Goal: Transaction & Acquisition: Purchase product/service

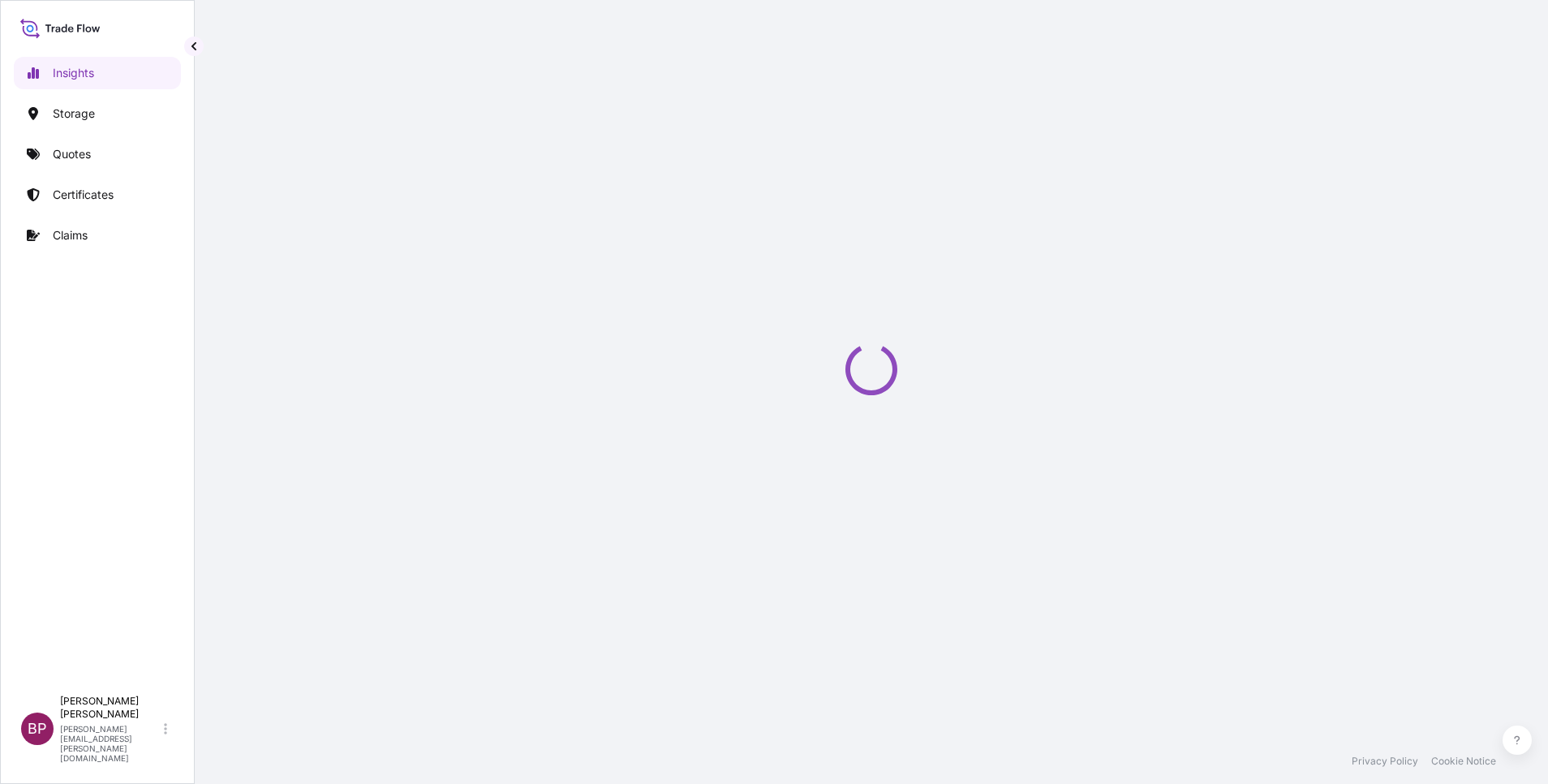
select select "2025"
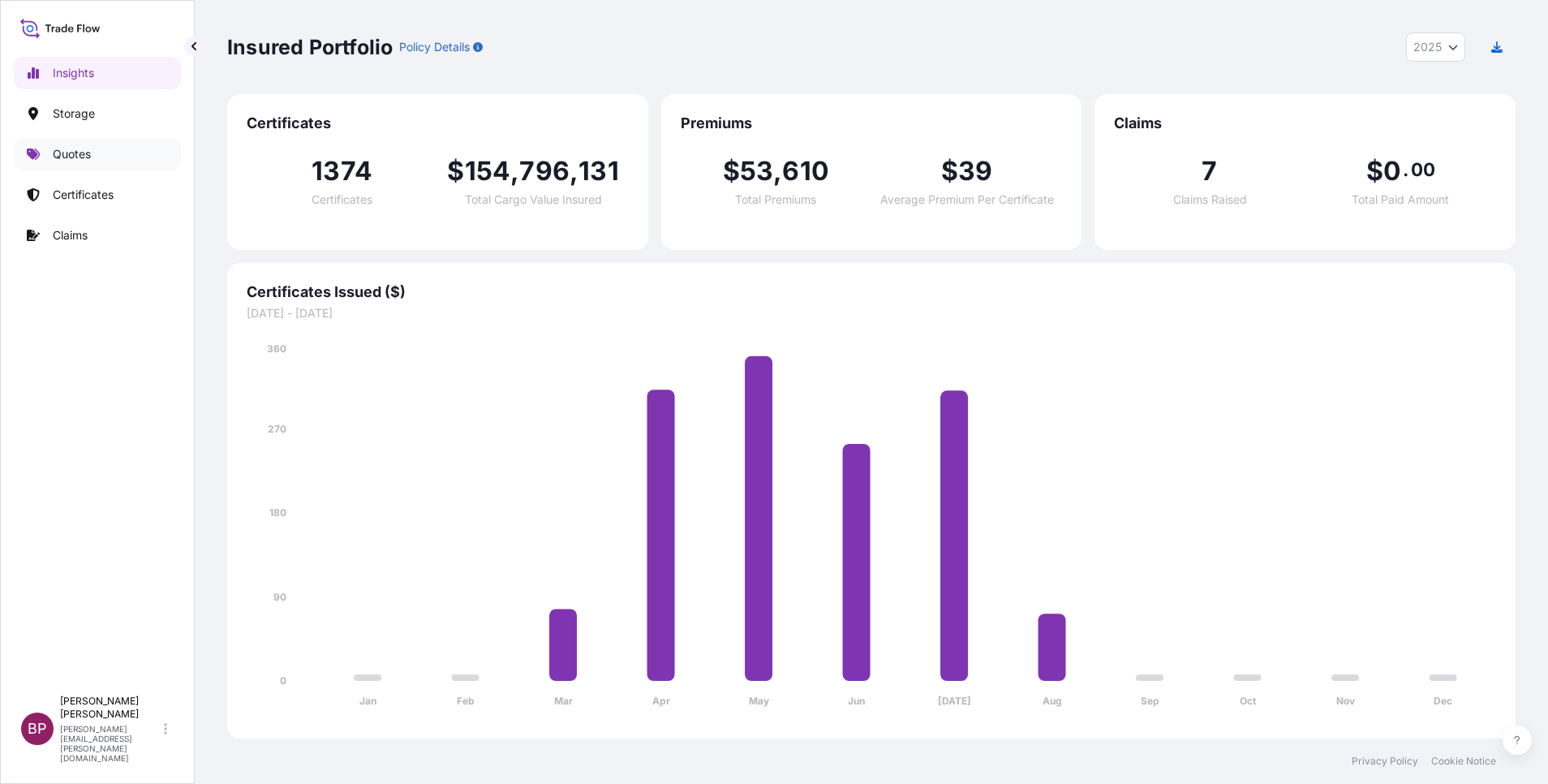
click at [83, 151] on p "Quotes" at bounding box center [71, 154] width 38 height 16
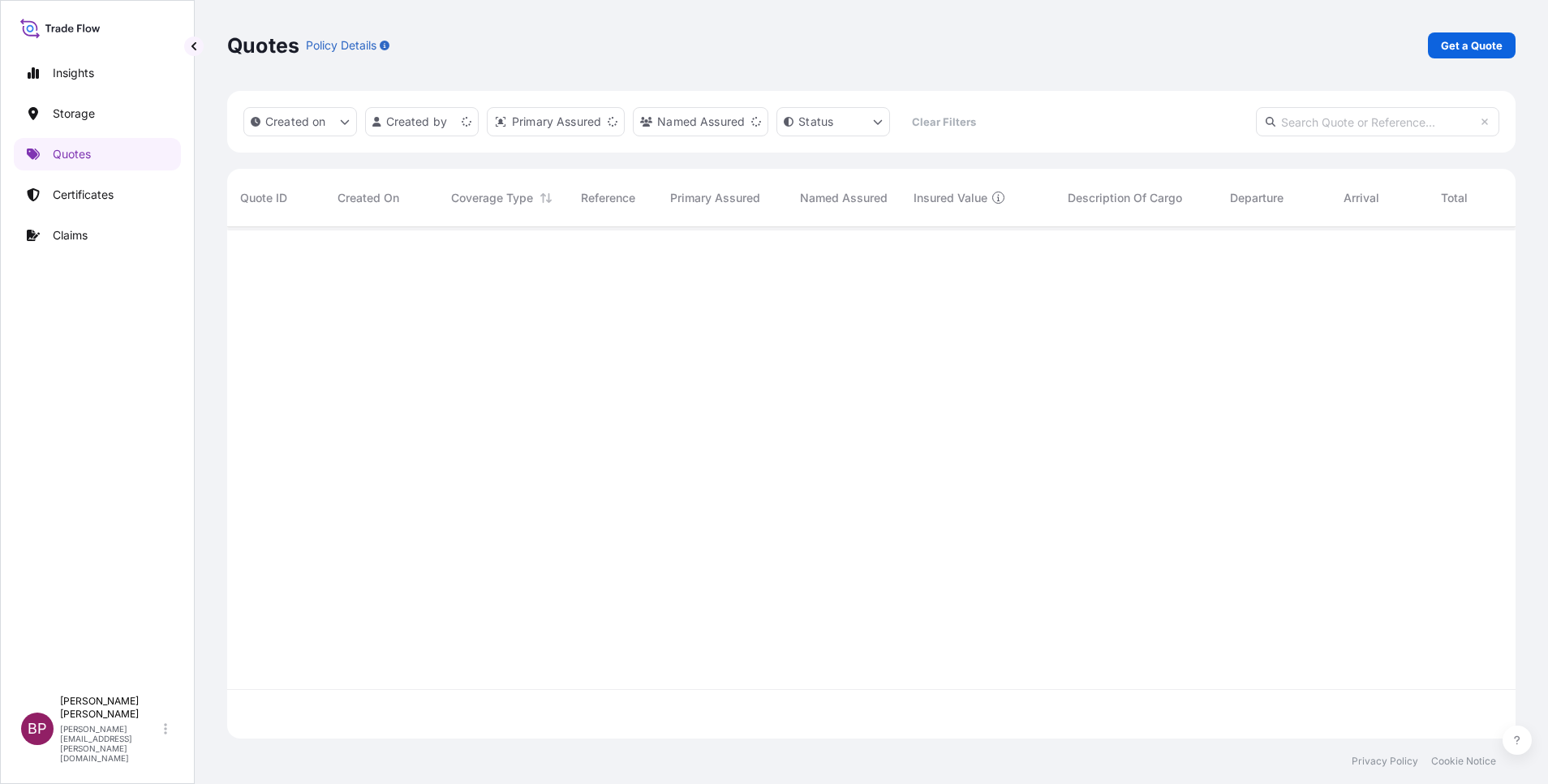
scroll to position [502, 1270]
click at [1466, 51] on p "Get a Quote" at bounding box center [1472, 45] width 62 height 16
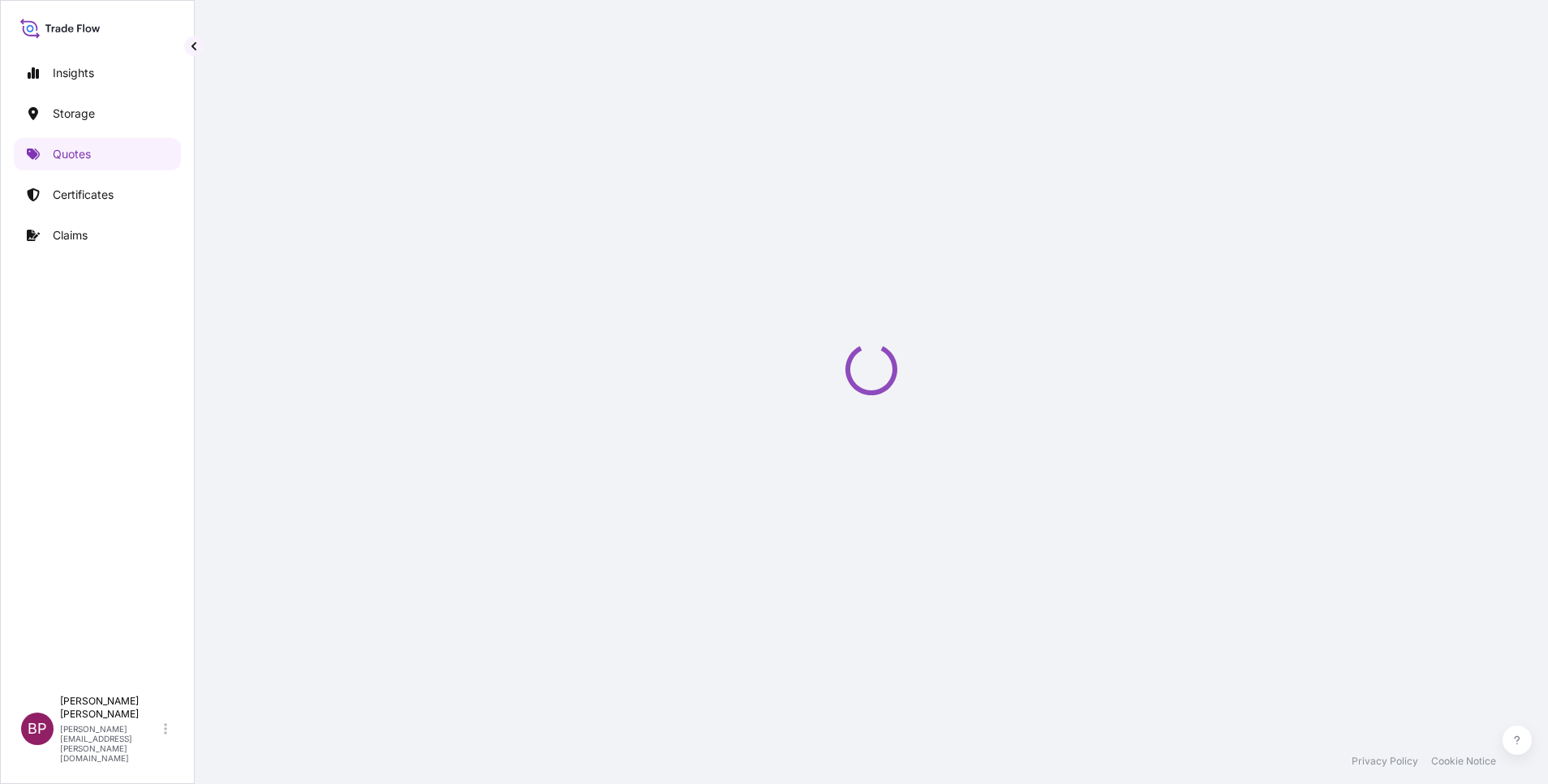
select select "Water"
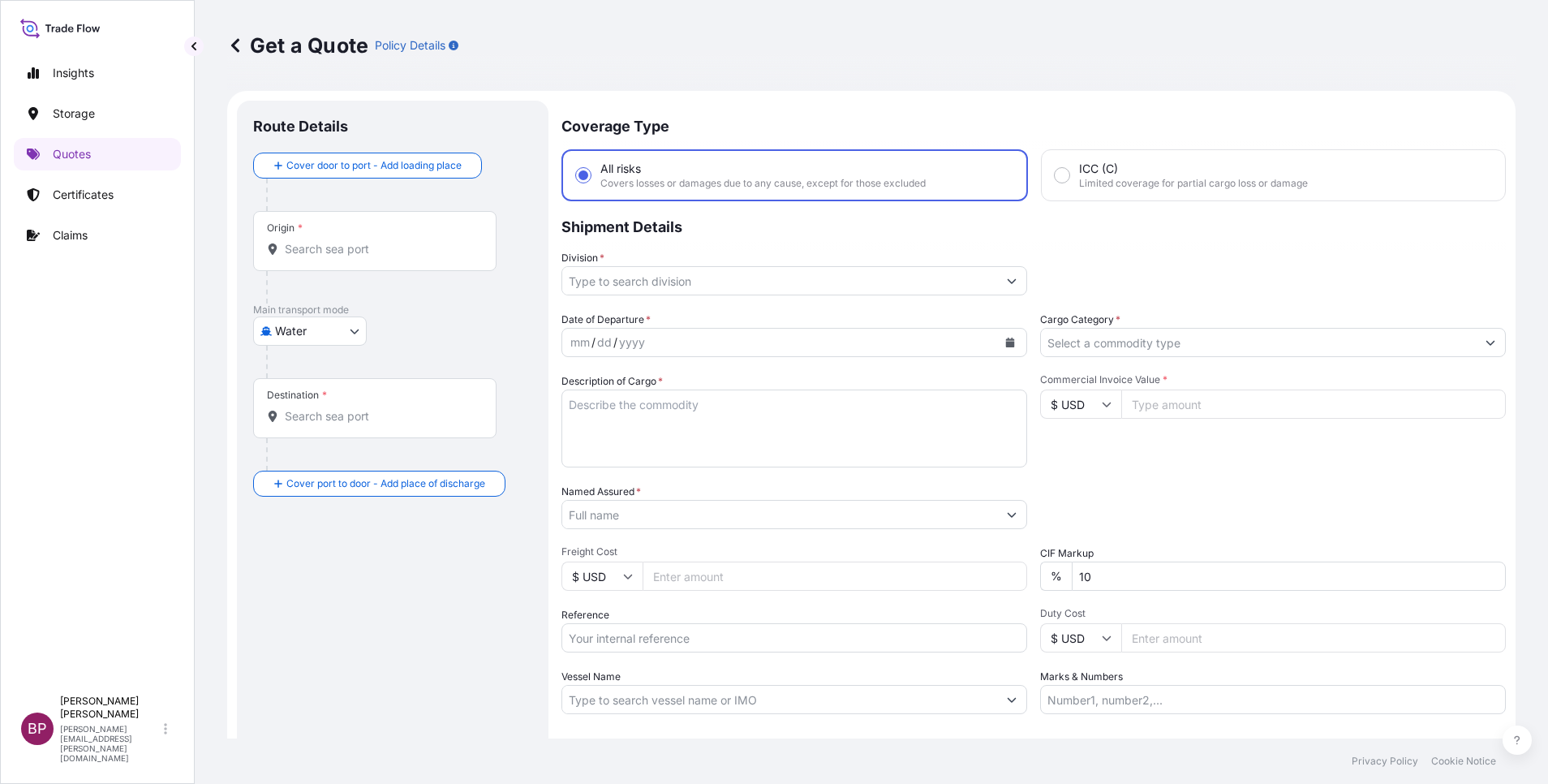
scroll to position [26, 0]
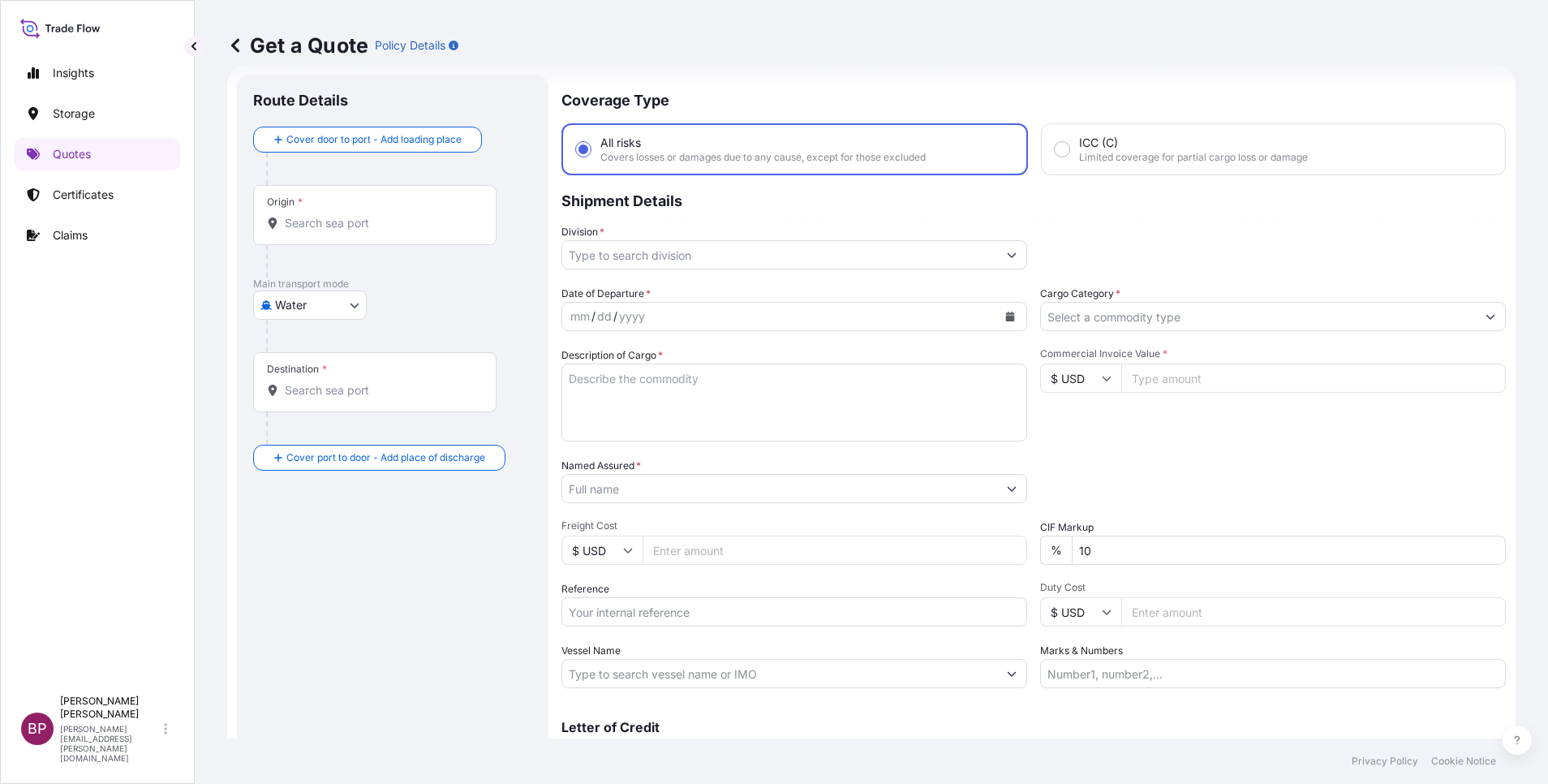
click at [1487, 316] on icon "Show suggestions" at bounding box center [1491, 318] width 9 height 5
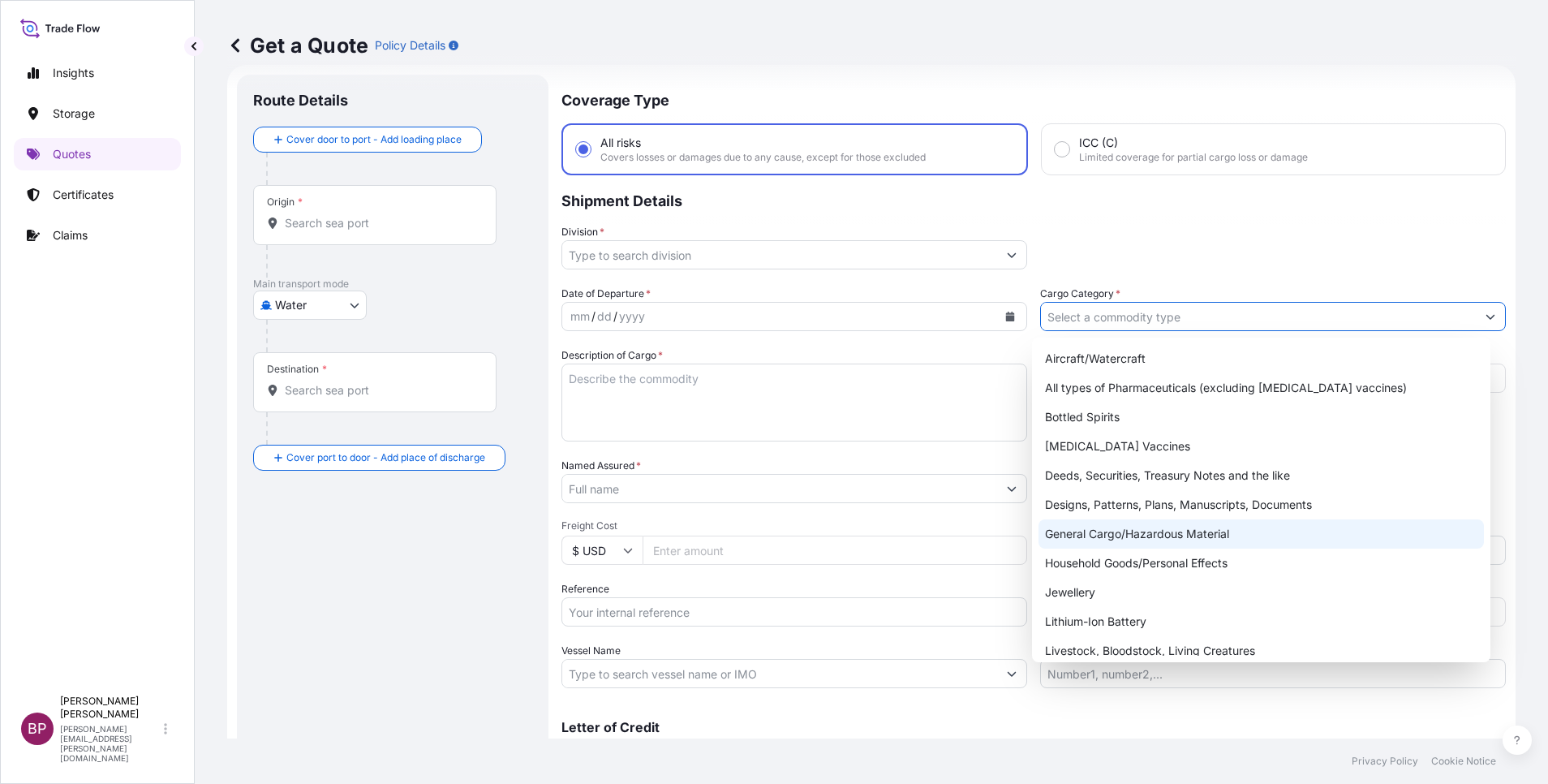
click at [1125, 542] on div "General Cargo/Hazardous Material" at bounding box center [1260, 534] width 445 height 29
type input "General Cargo/Hazardous Material"
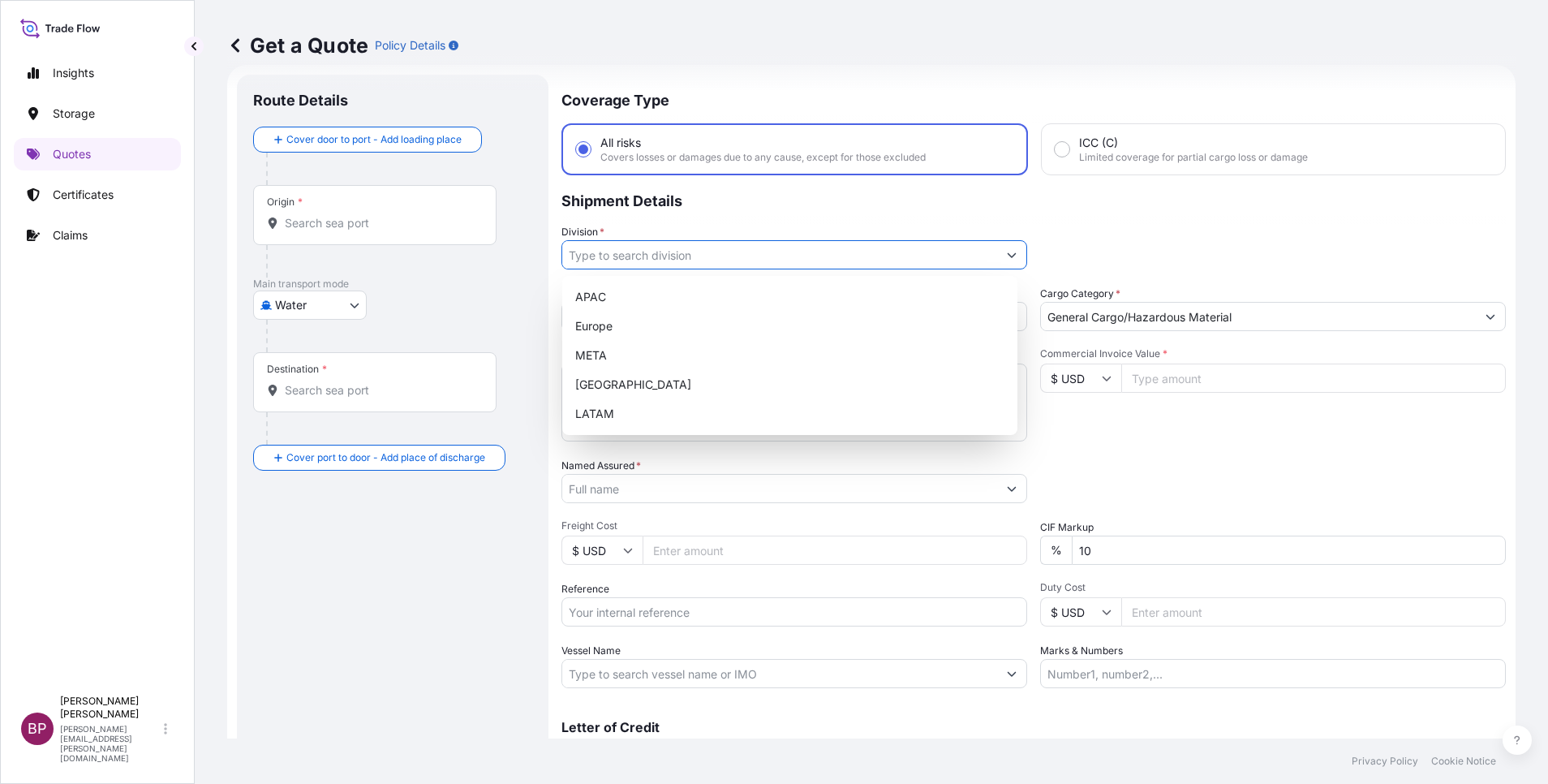
click at [997, 255] on button "Show suggestions" at bounding box center [1012, 255] width 29 height 29
click at [696, 360] on div "META" at bounding box center [790, 355] width 443 height 29
type input "META"
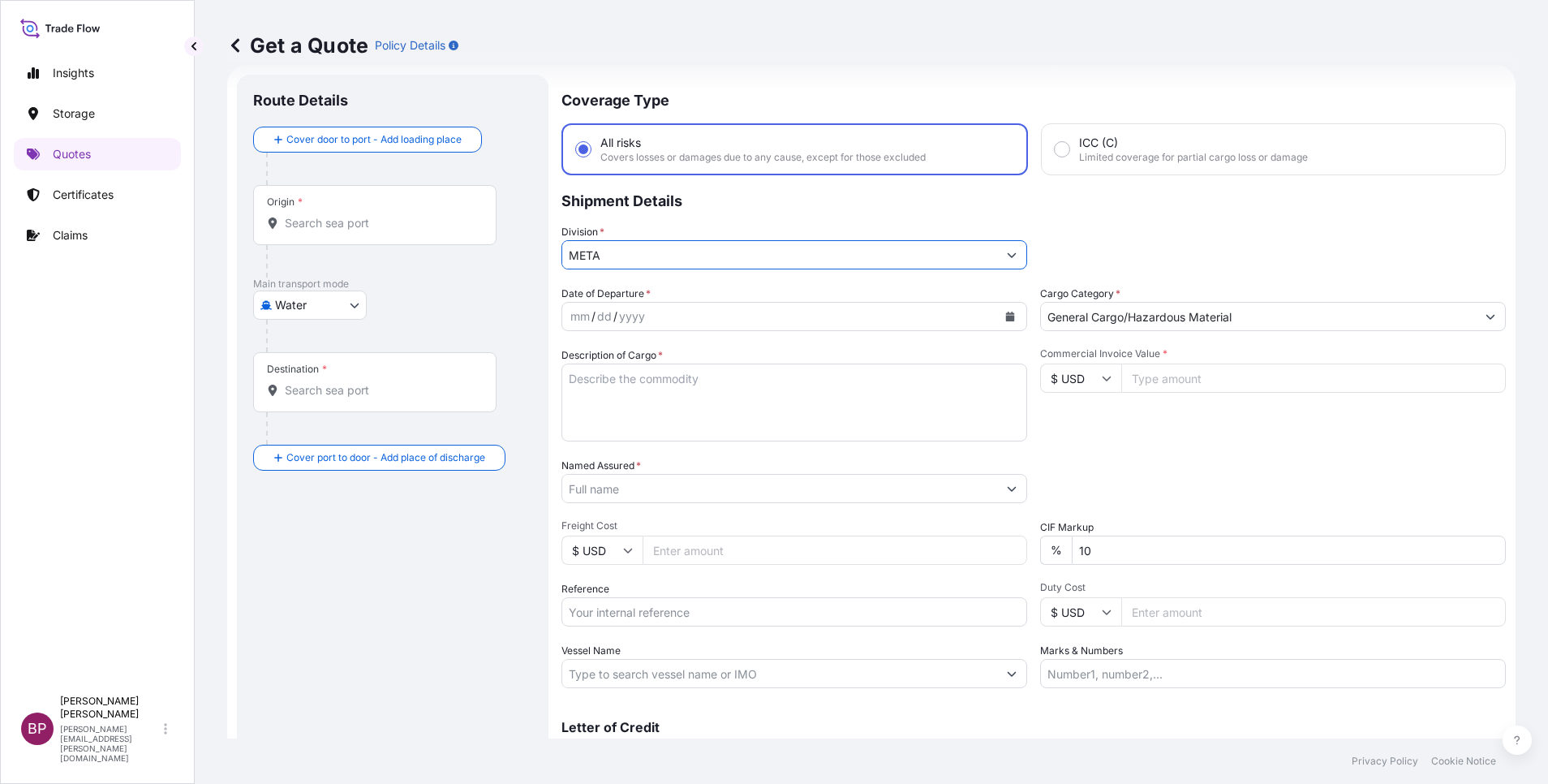
click at [1102, 379] on icon at bounding box center [1106, 378] width 9 height 9
click at [1074, 268] on div "﷼ SAR" at bounding box center [1072, 252] width 68 height 31
type input "﷼ SAR"
click at [1183, 377] on input "Commercial Invoice Value *" at bounding box center [1314, 378] width 385 height 29
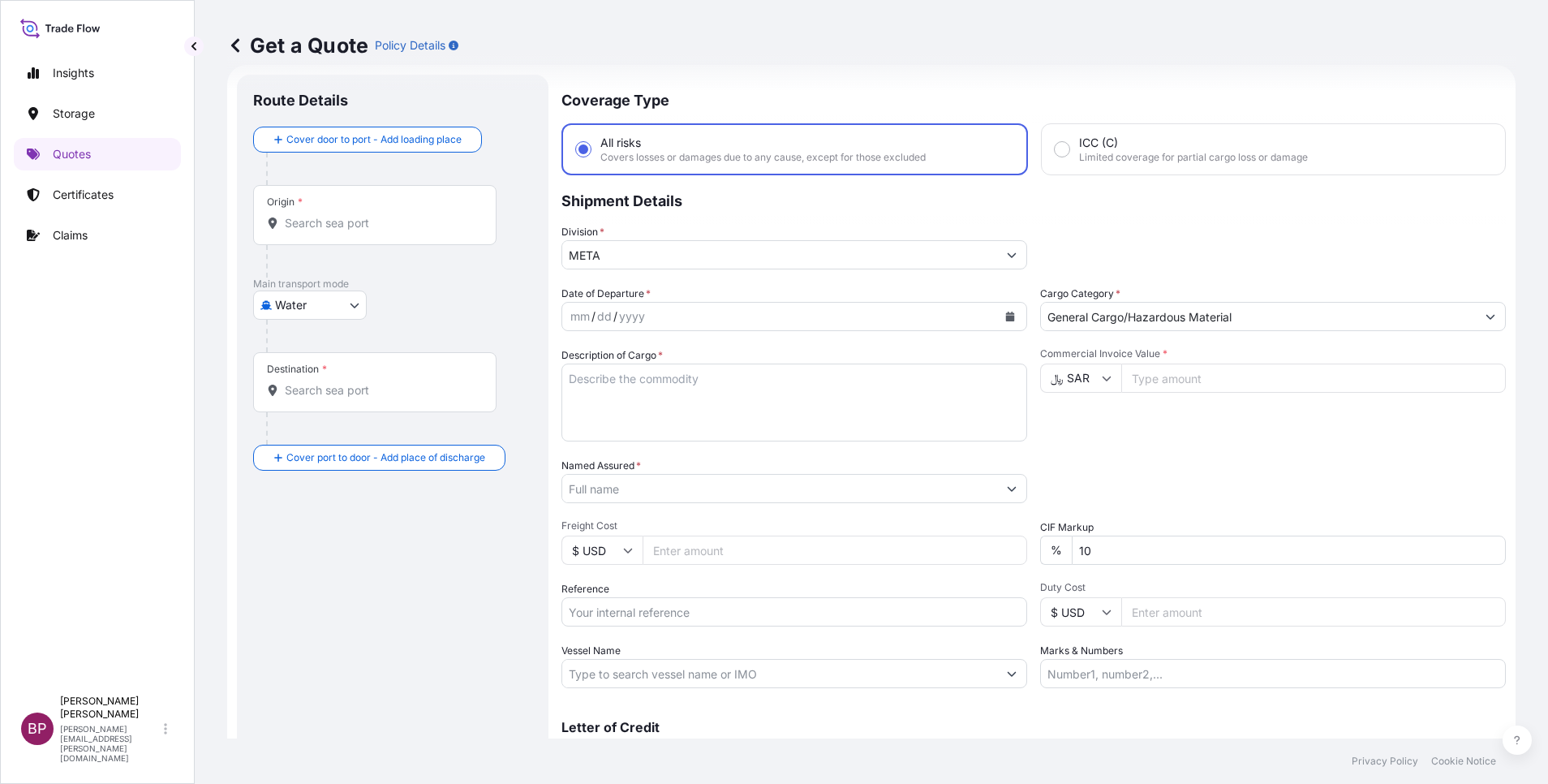
paste input "52246.26"
type input "52246.26"
drag, startPoint x: 1117, startPoint y: 551, endPoint x: 695, endPoint y: 493, distance: 426.0
click at [886, 527] on div "Date of Departure * mm / dd / yyyy Cargo Category * General Cargo/Hazardous Mat…" at bounding box center [1033, 487] width 944 height 403
type input "0"
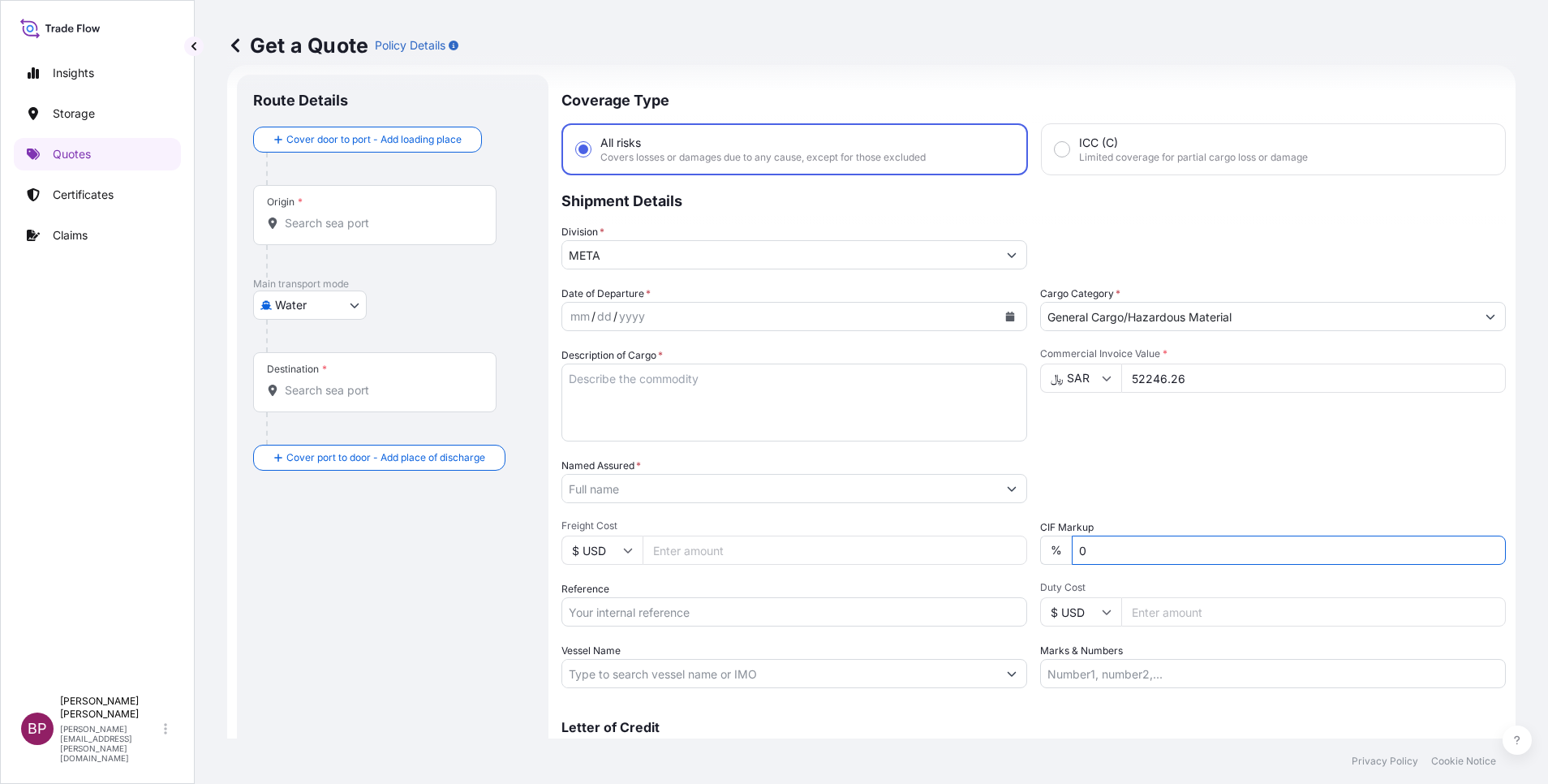
click at [707, 407] on textarea "Description of Cargo *" at bounding box center [794, 402] width 466 height 77
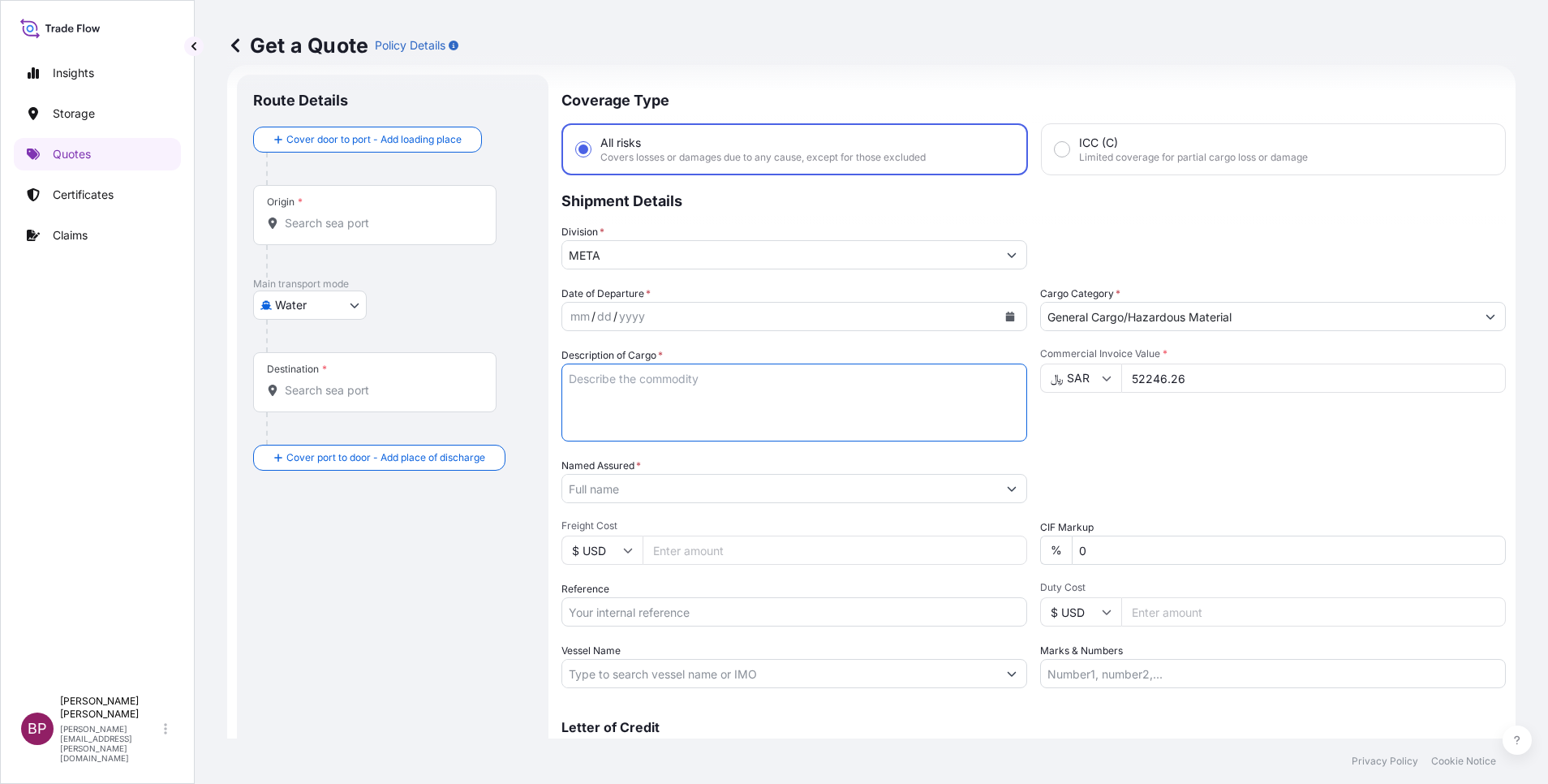
paste textarea "Tiles"
type textarea "Tiles"
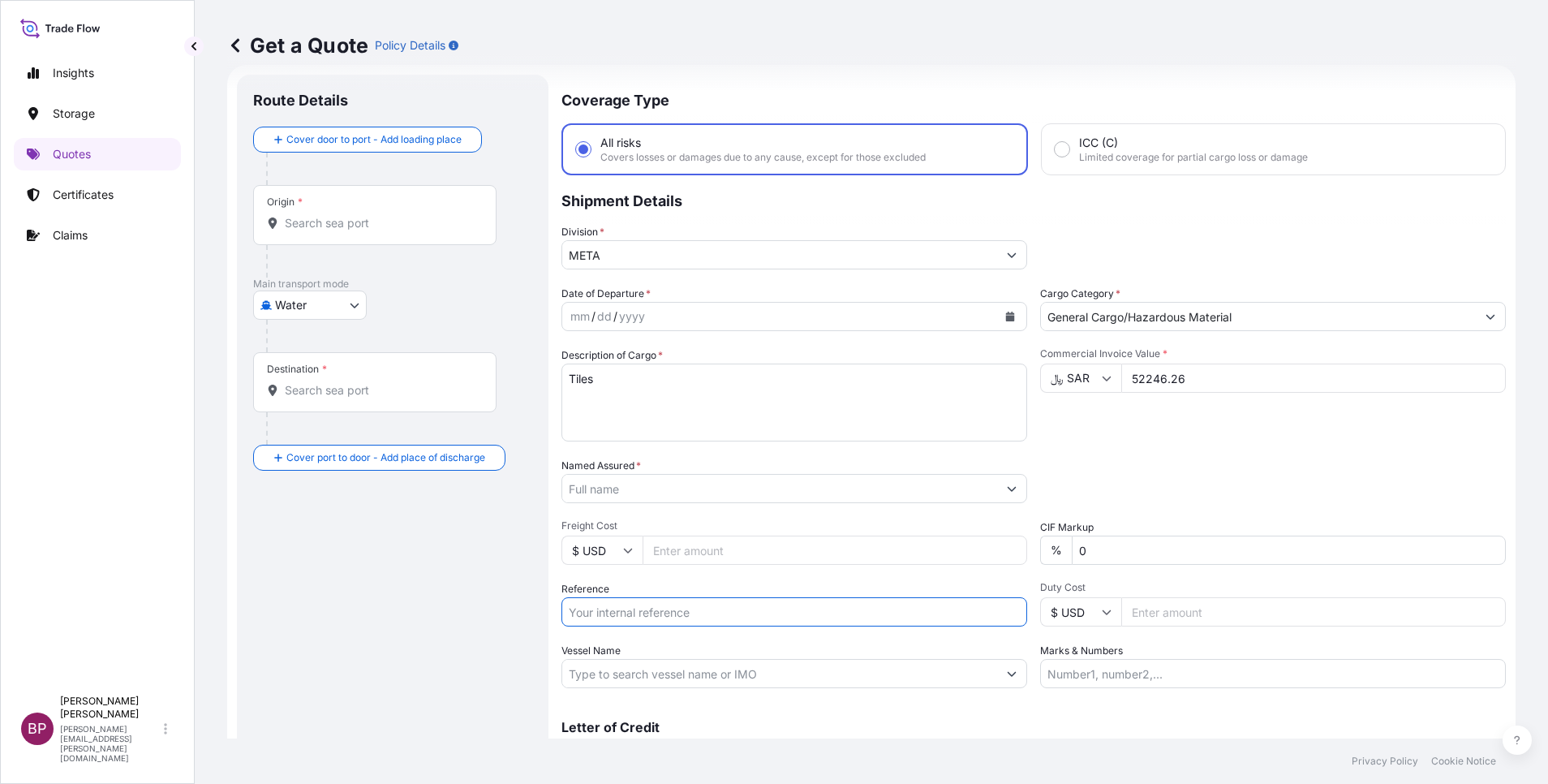
click at [635, 607] on input "Reference" at bounding box center [794, 612] width 466 height 29
paste input "SSLS2697"
type input "SSLS2697"
click at [623, 489] on input "Named Assured *" at bounding box center [779, 488] width 435 height 29
paste input "Apparel LLC"
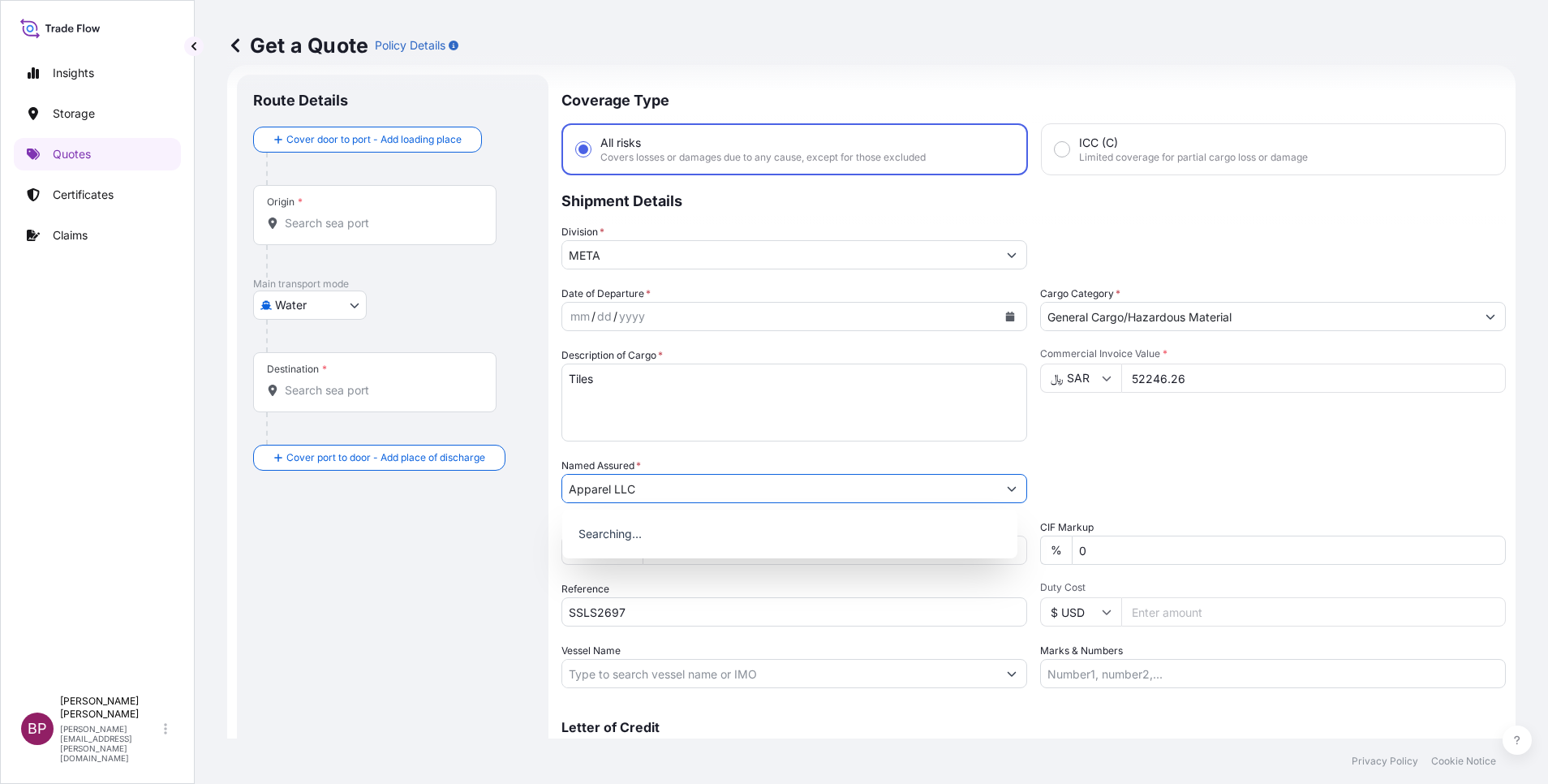
type input "Apparel LLC"
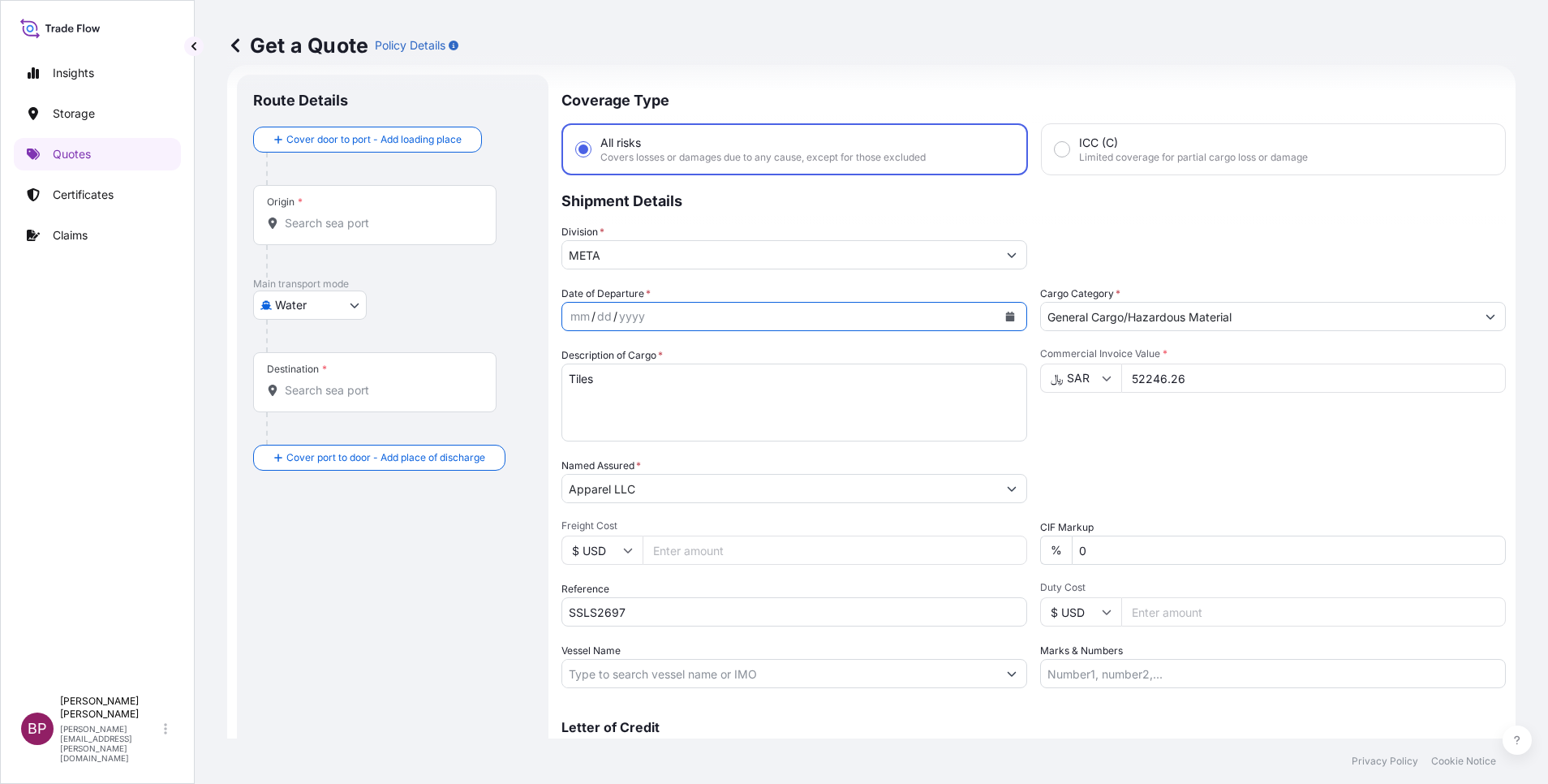
click at [1006, 317] on icon "Calendar" at bounding box center [1011, 316] width 9 height 9
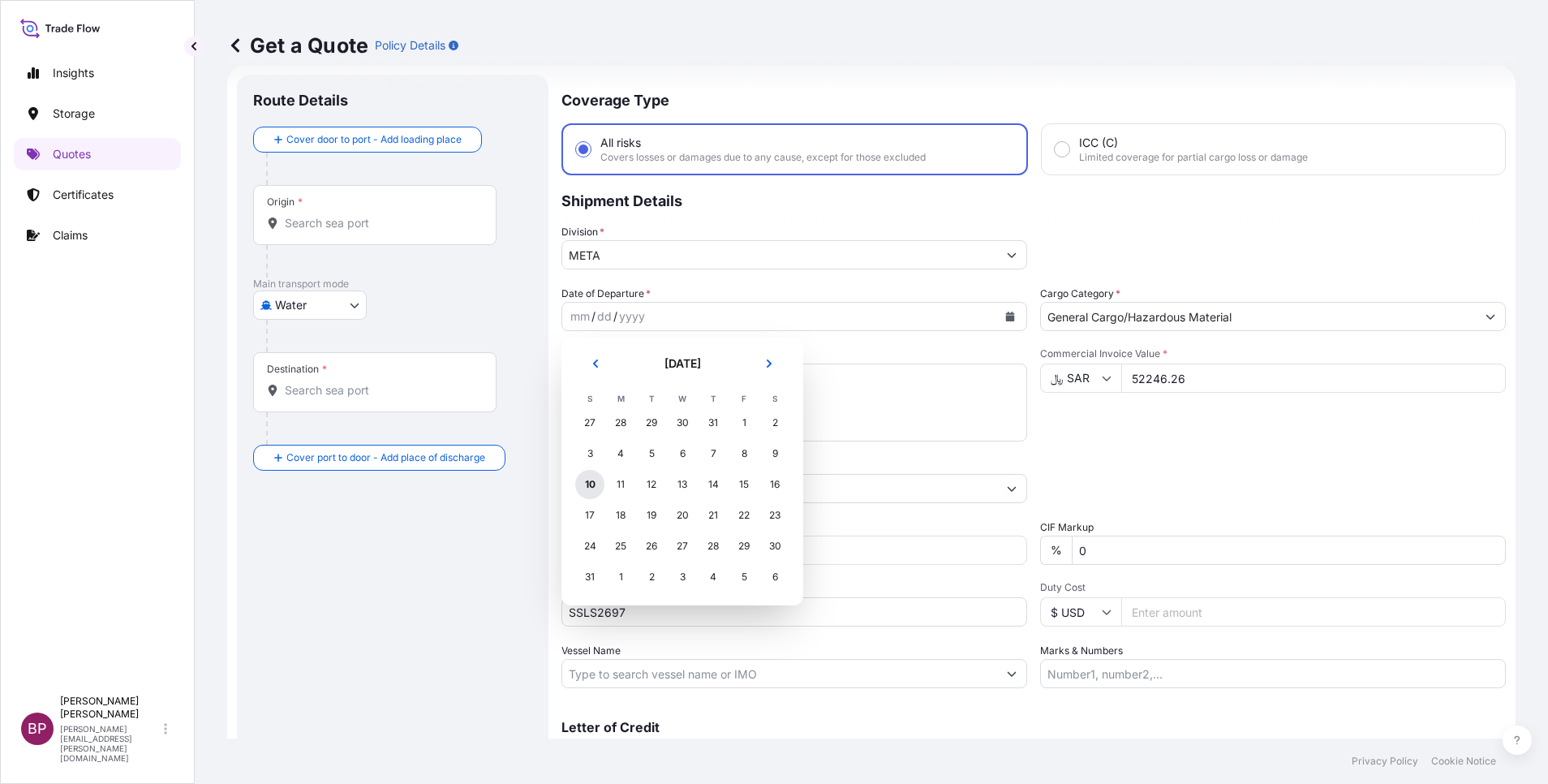
click at [594, 485] on div "10" at bounding box center [590, 485] width 29 height 29
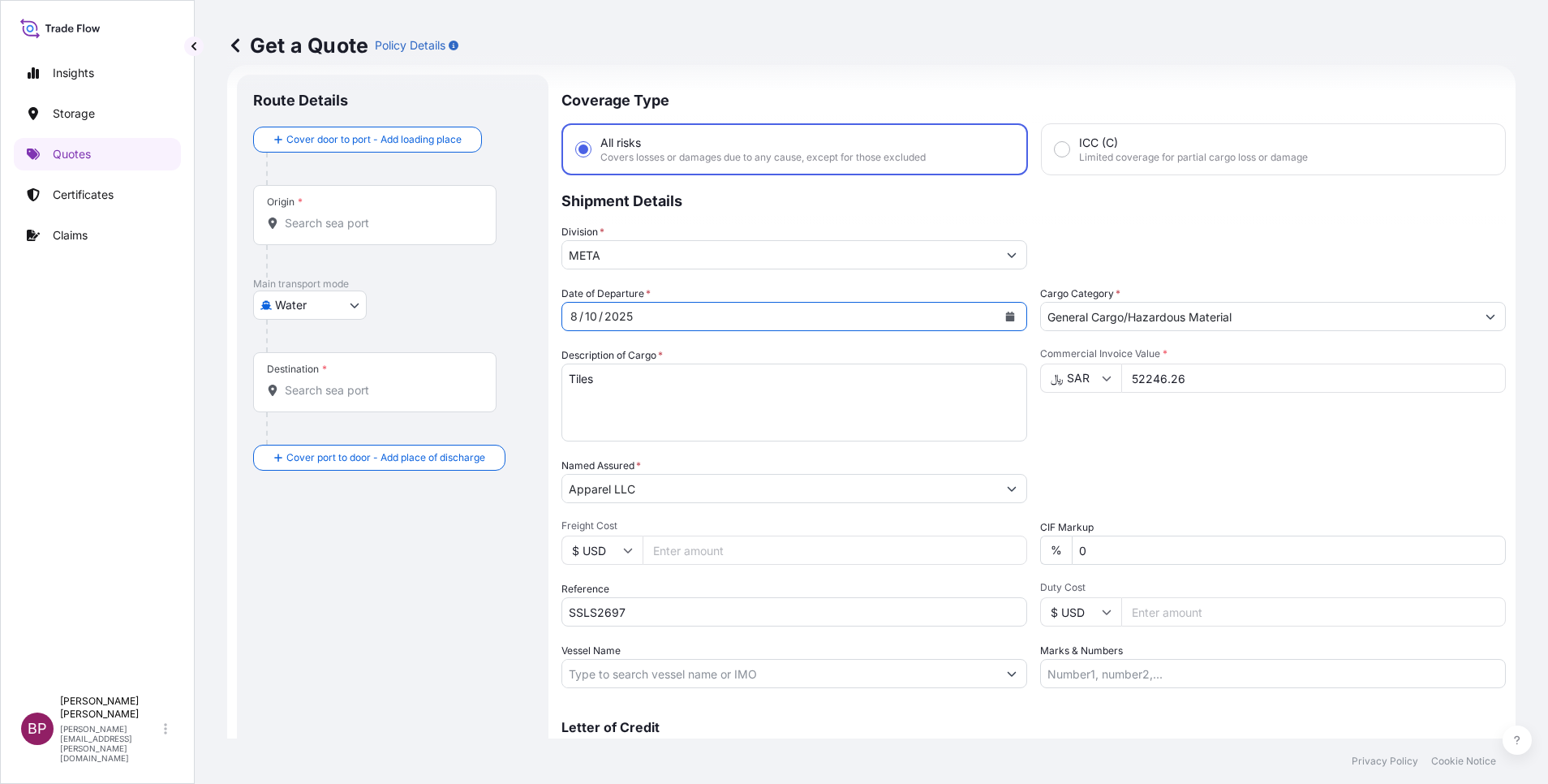
click at [346, 305] on body "1 option available. Insights Storage Quotes Certificates Claims BP [PERSON_NAME…" at bounding box center [774, 392] width 1548 height 784
click at [305, 398] on span "Inland" at bounding box center [300, 405] width 33 height 16
select select "Inland"
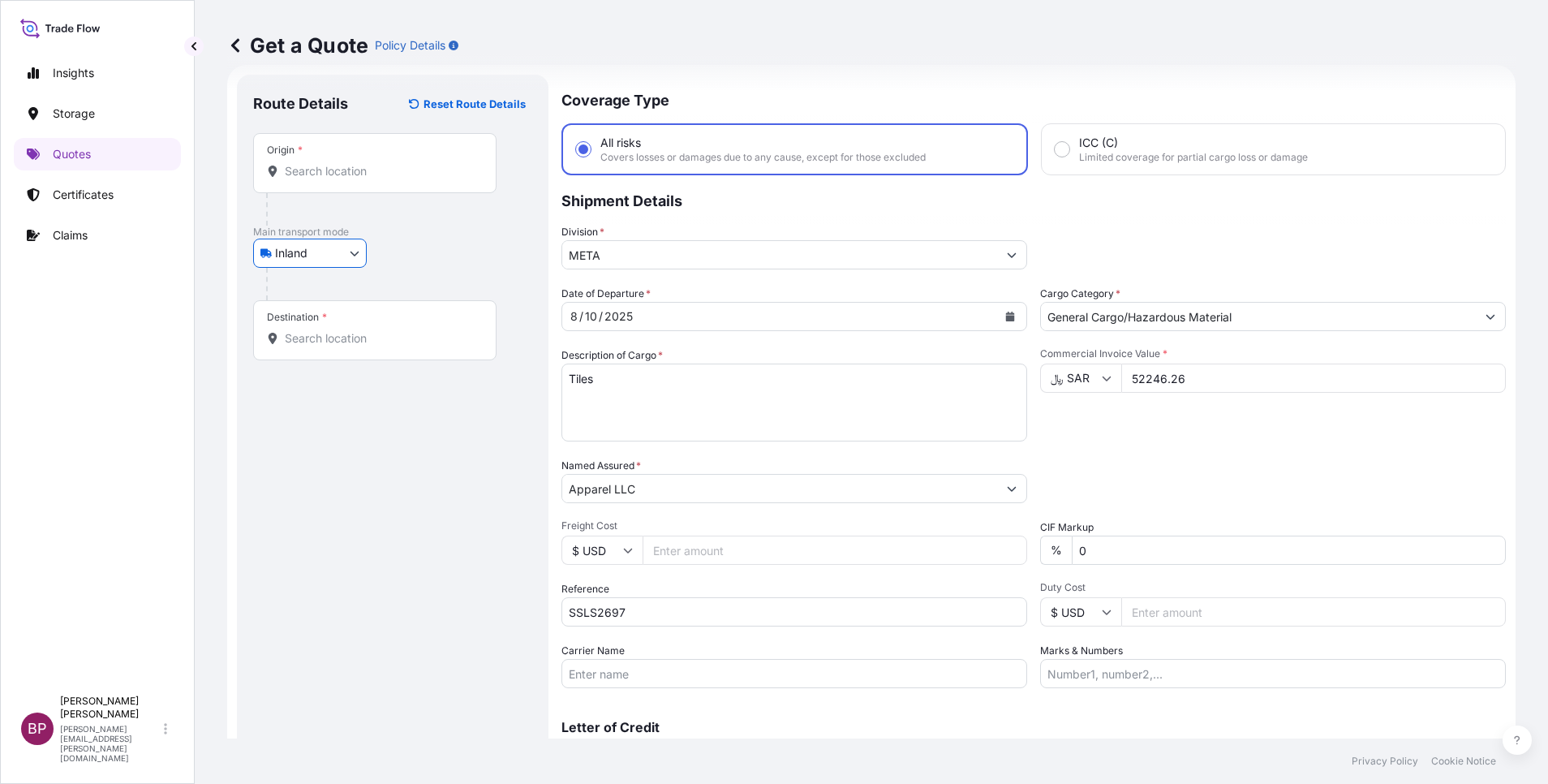
click at [358, 176] on input "Origin *" at bounding box center [381, 170] width 191 height 16
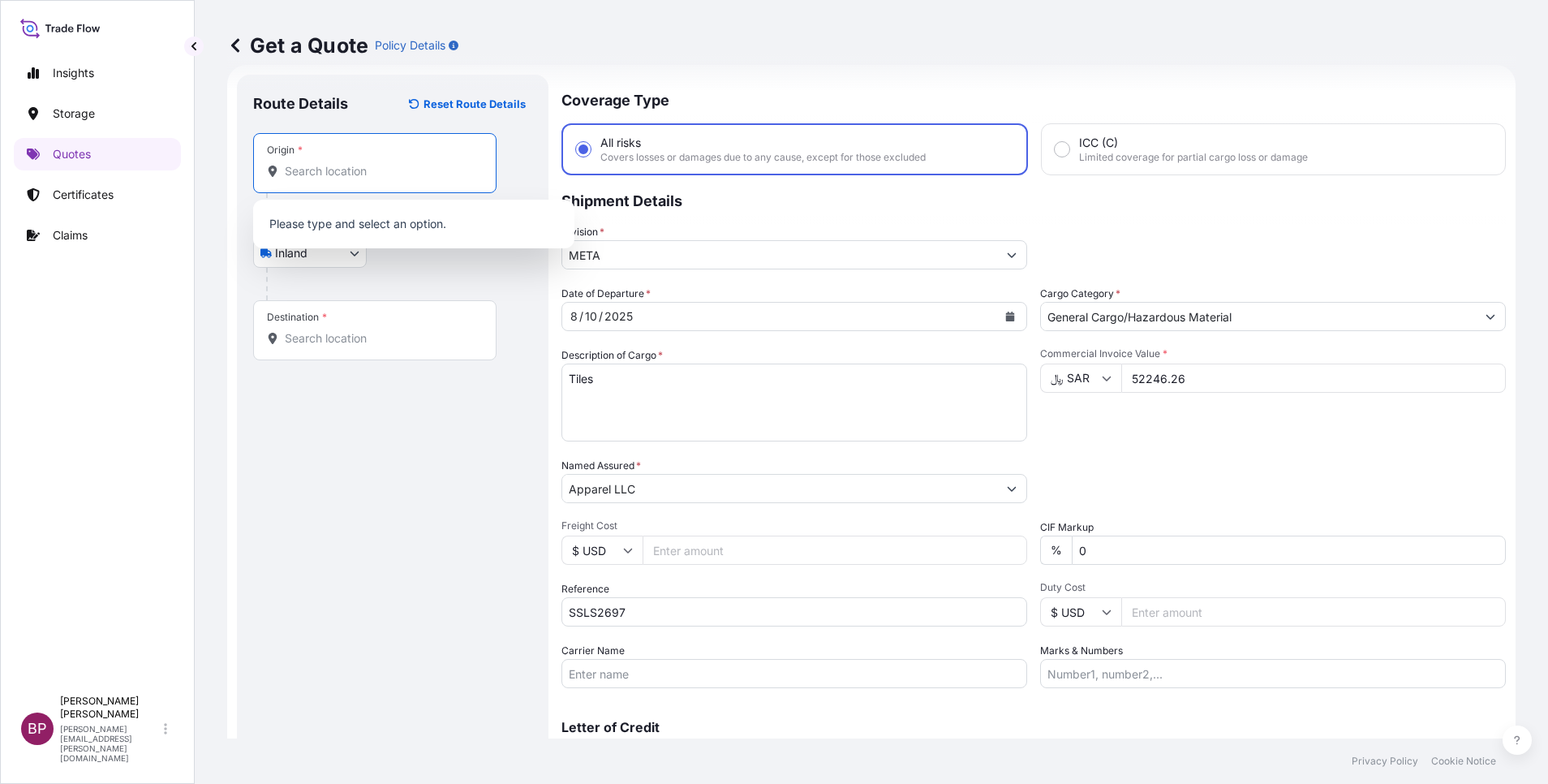
paste input "[GEOGRAPHIC_DATA]"
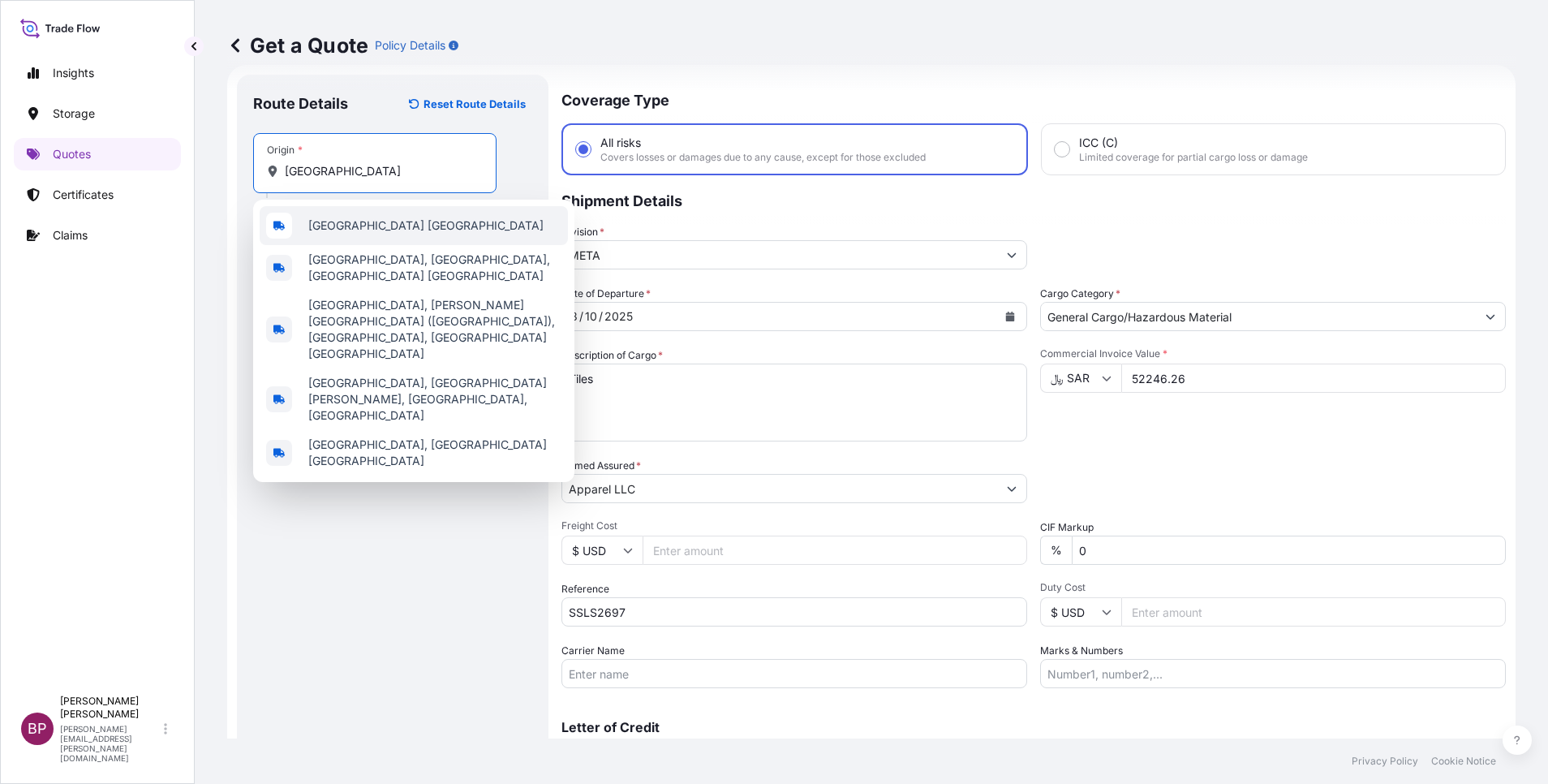
click at [377, 222] on span "[GEOGRAPHIC_DATA] [GEOGRAPHIC_DATA]" at bounding box center [425, 225] width 235 height 16
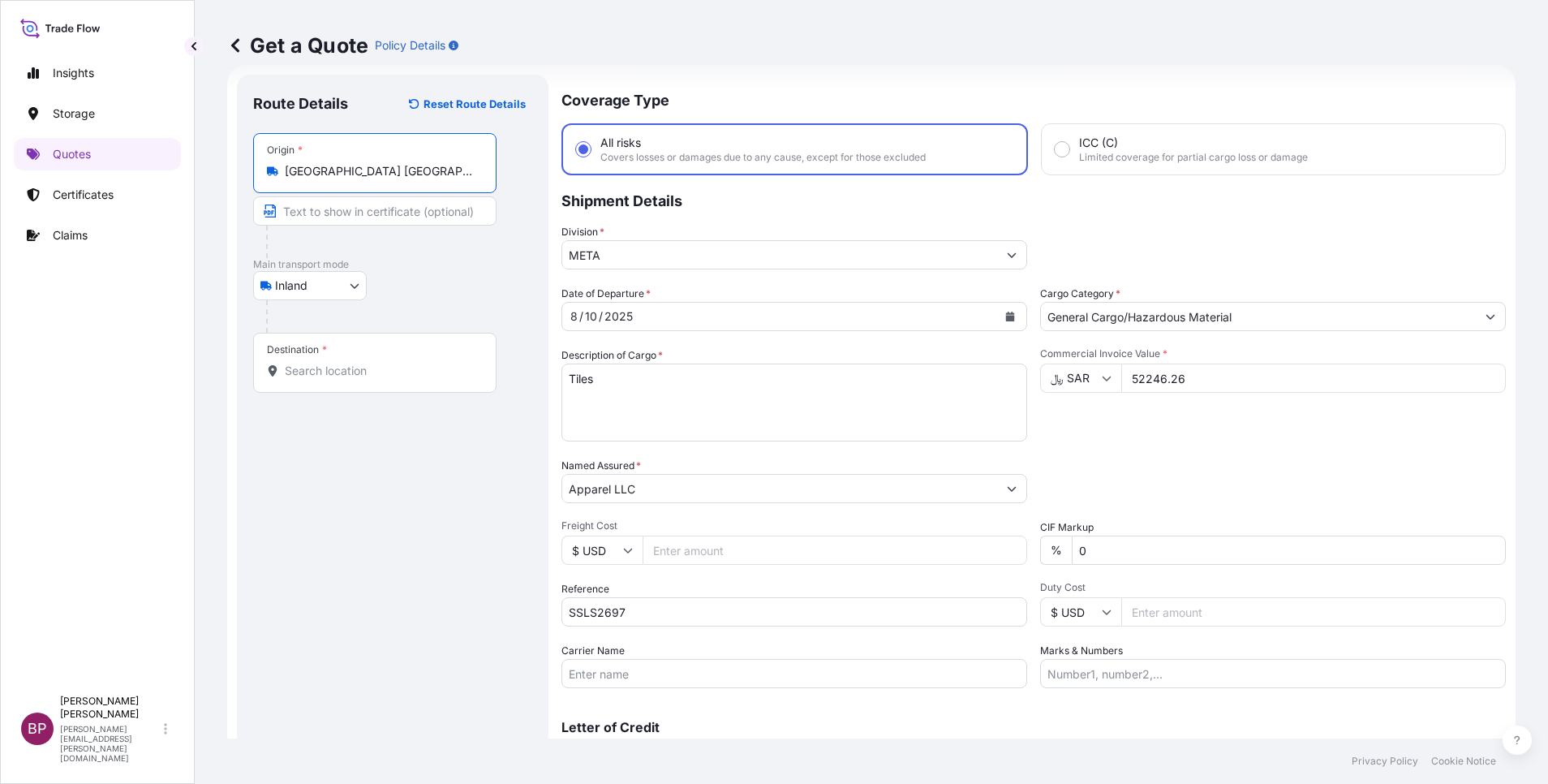
type input "[GEOGRAPHIC_DATA] [GEOGRAPHIC_DATA]"
click at [337, 365] on input "Destination *" at bounding box center [381, 370] width 191 height 16
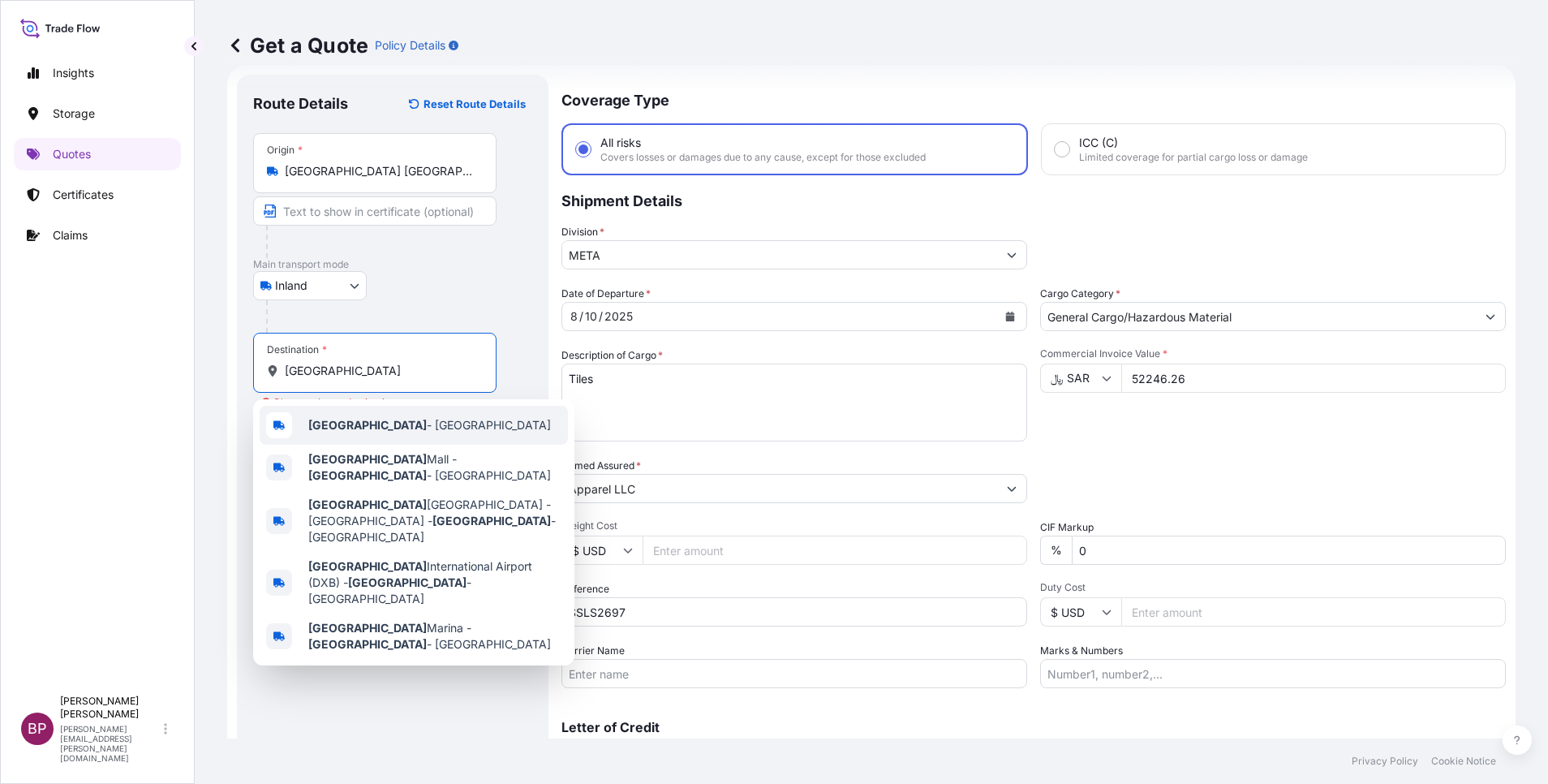
click at [427, 429] on span "[GEOGRAPHIC_DATA] - [GEOGRAPHIC_DATA]" at bounding box center [430, 424] width 243 height 16
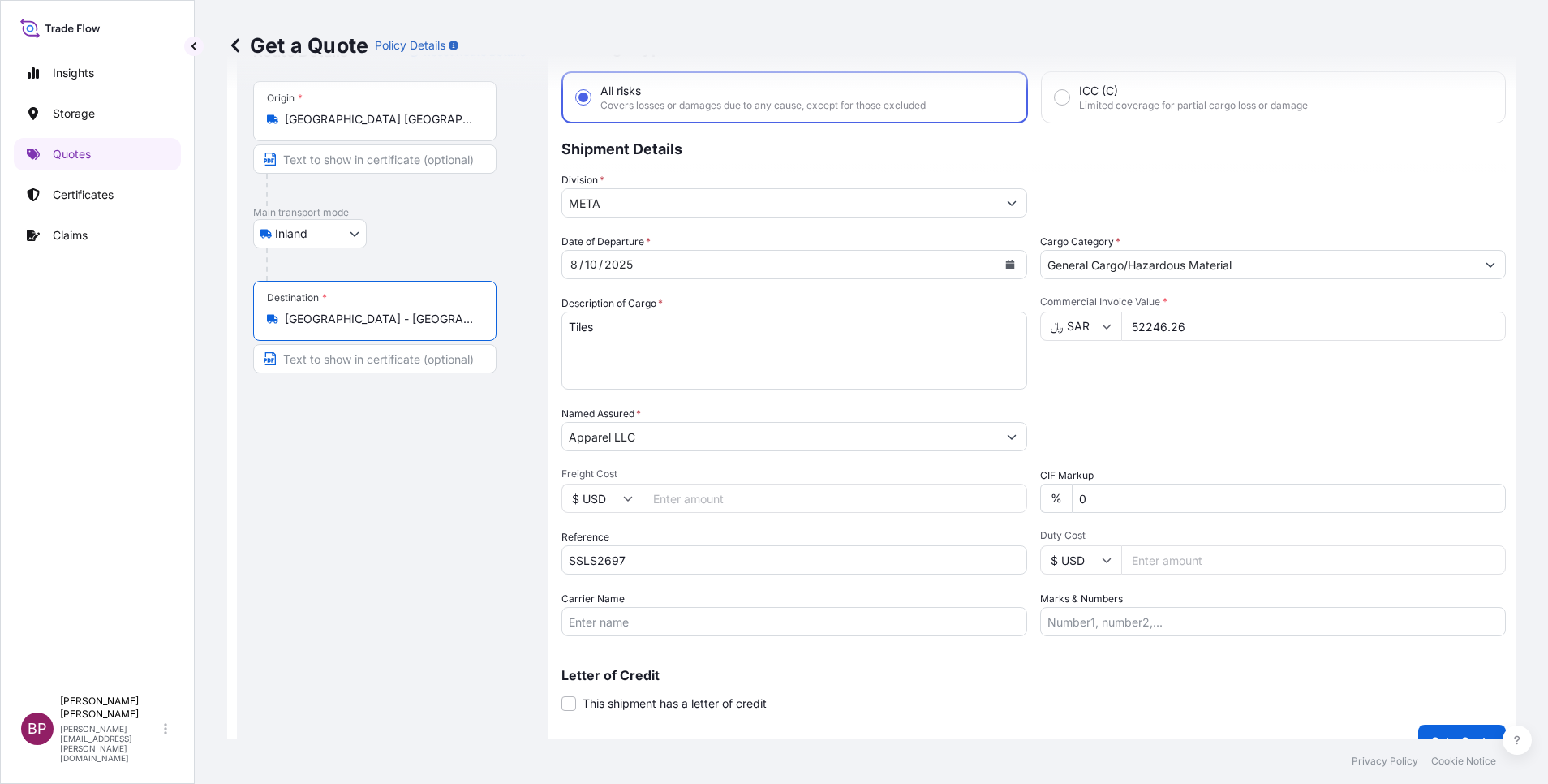
scroll to position [106, 0]
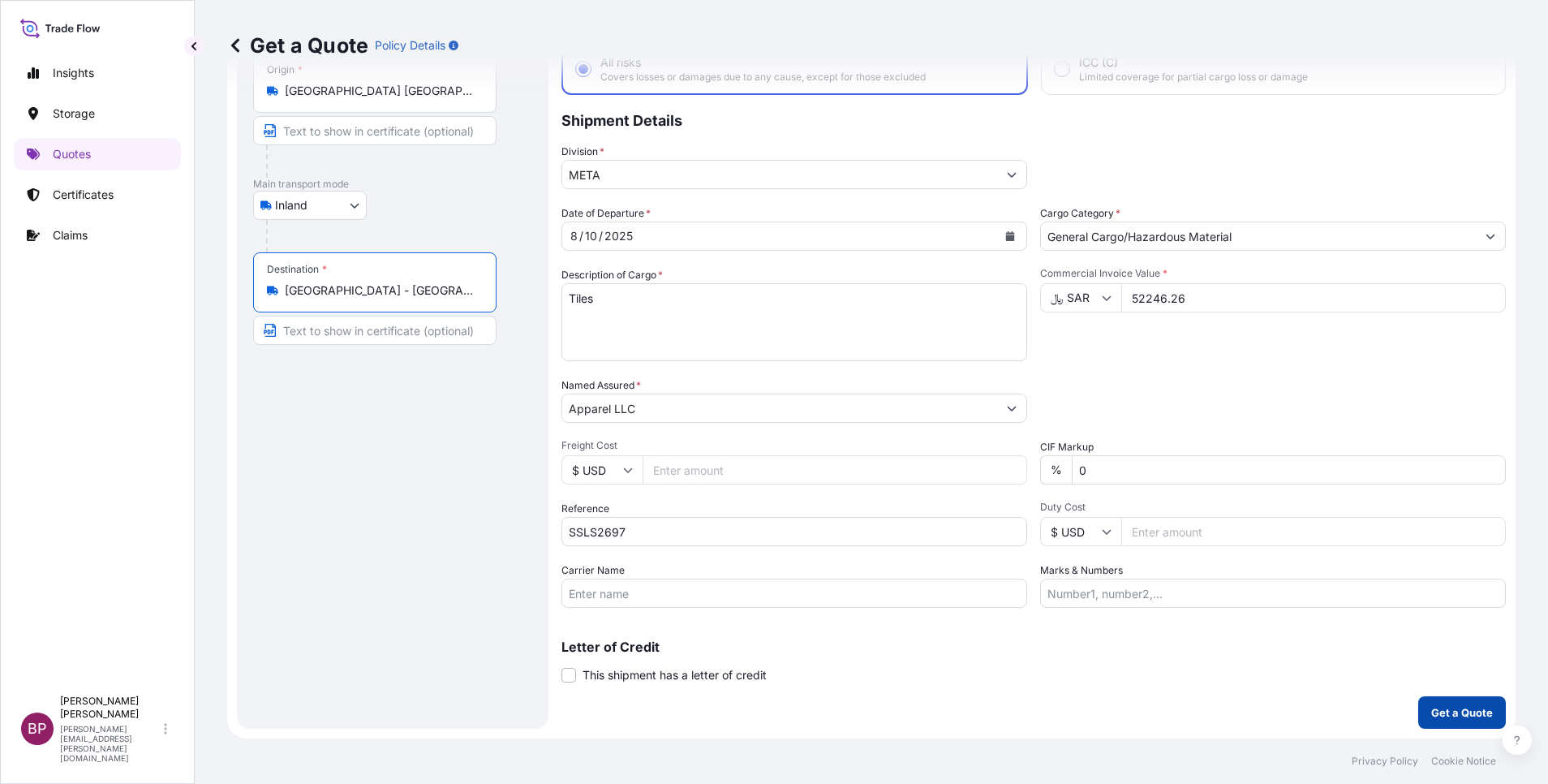
type input "[GEOGRAPHIC_DATA] - [GEOGRAPHIC_DATA]"
click at [1454, 716] on p "Get a Quote" at bounding box center [1463, 712] width 62 height 16
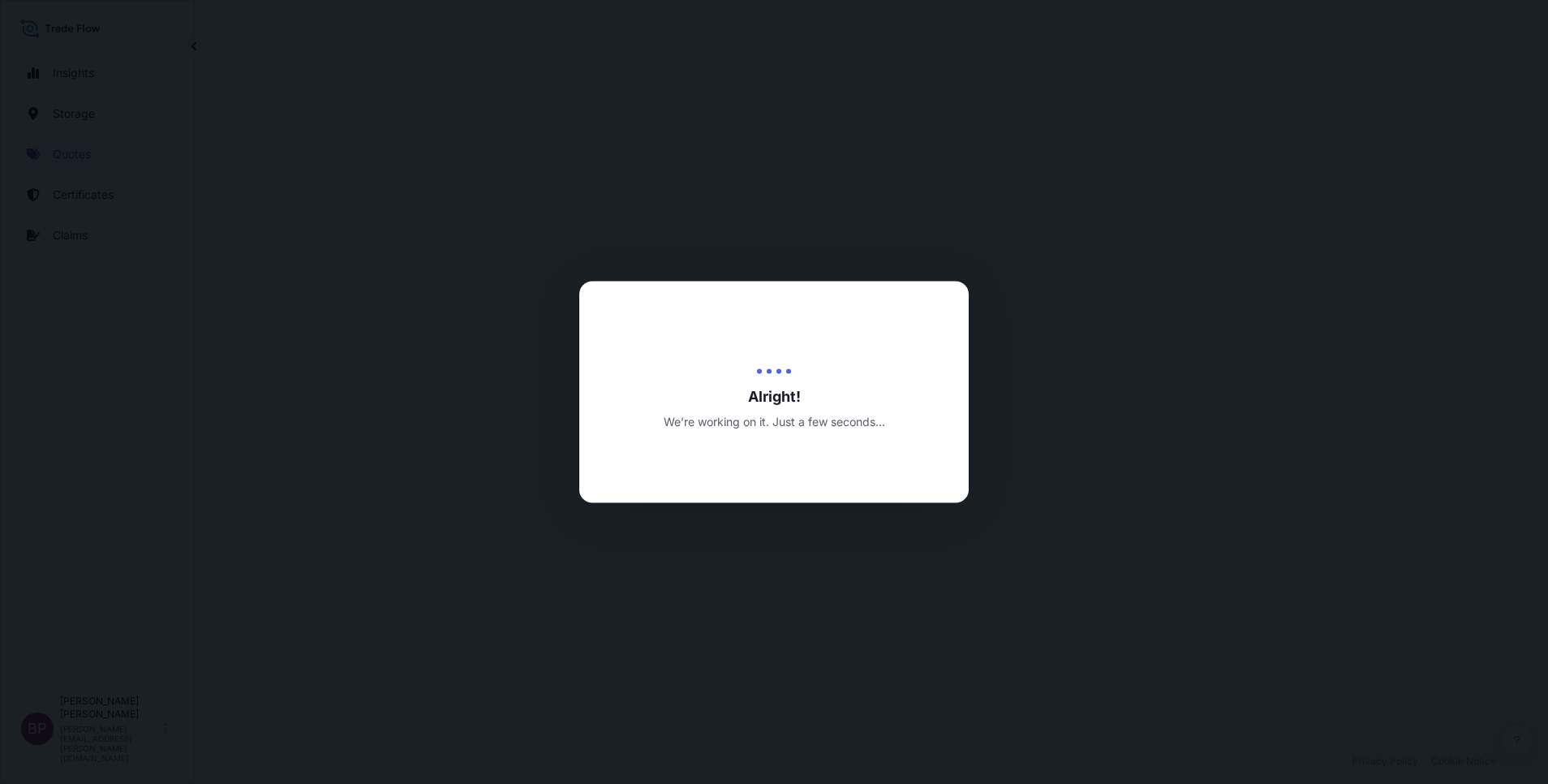
select select "Inland"
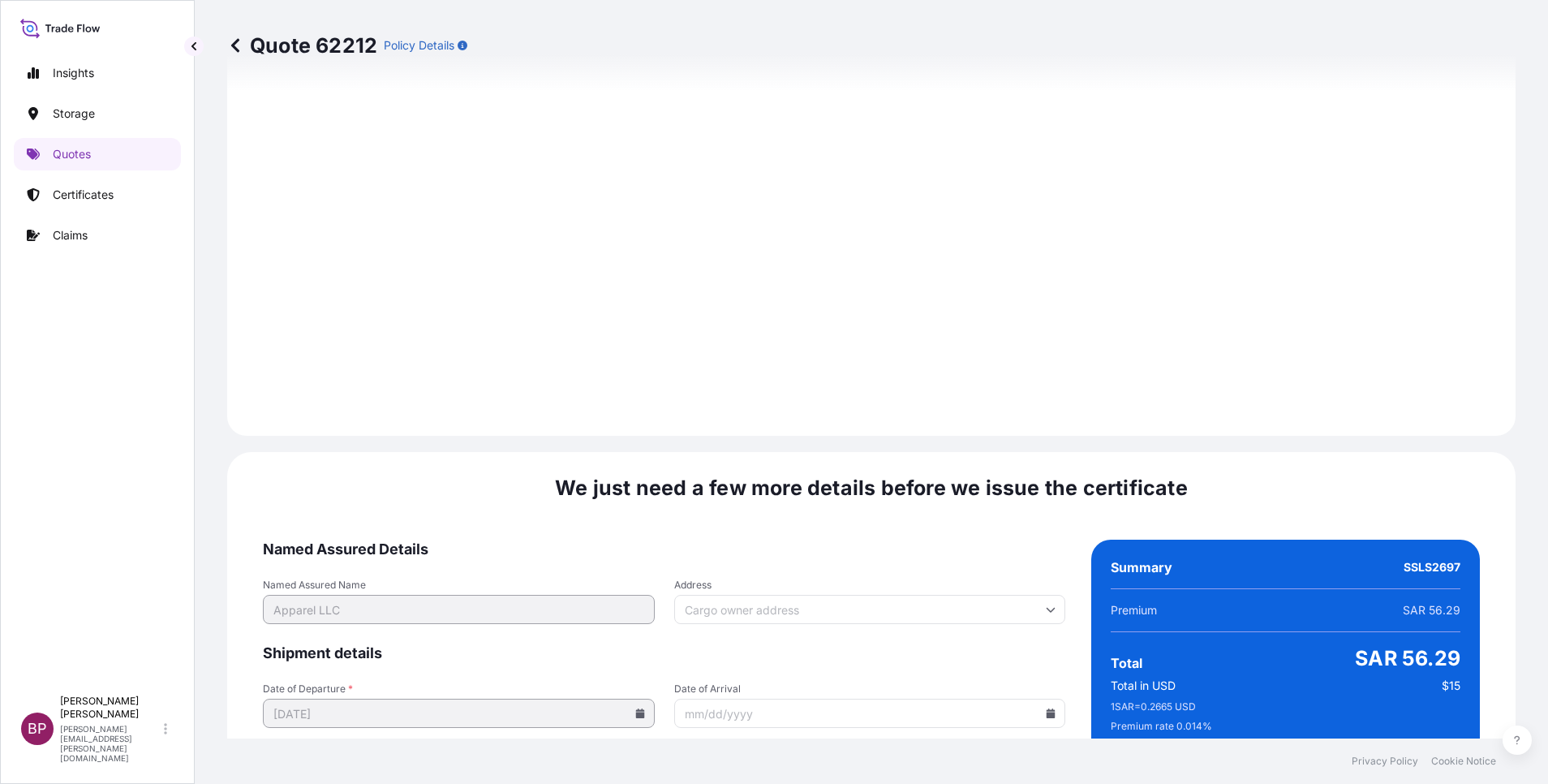
scroll to position [2359, 0]
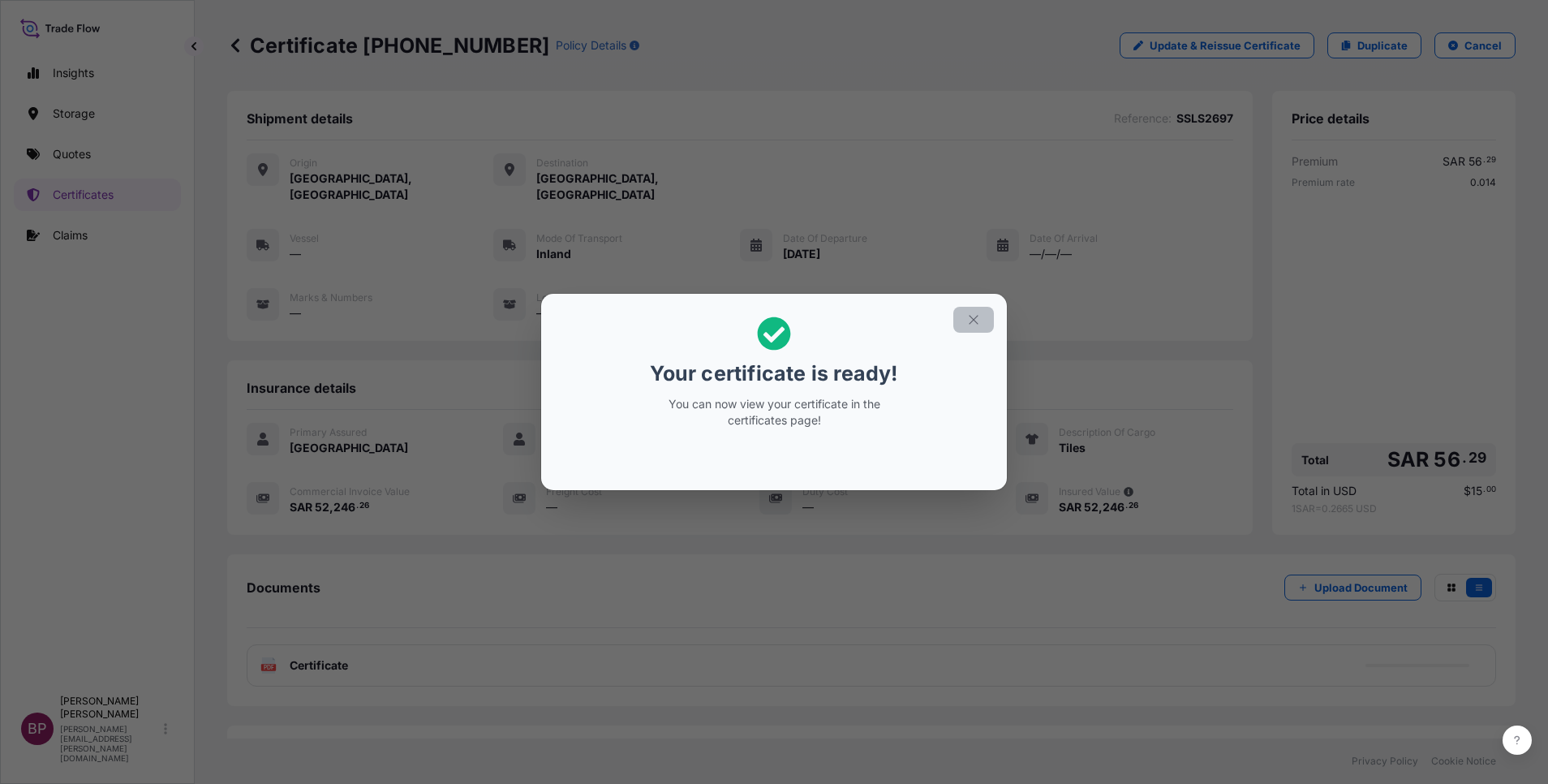
click at [973, 320] on icon "button" at bounding box center [974, 319] width 15 height 15
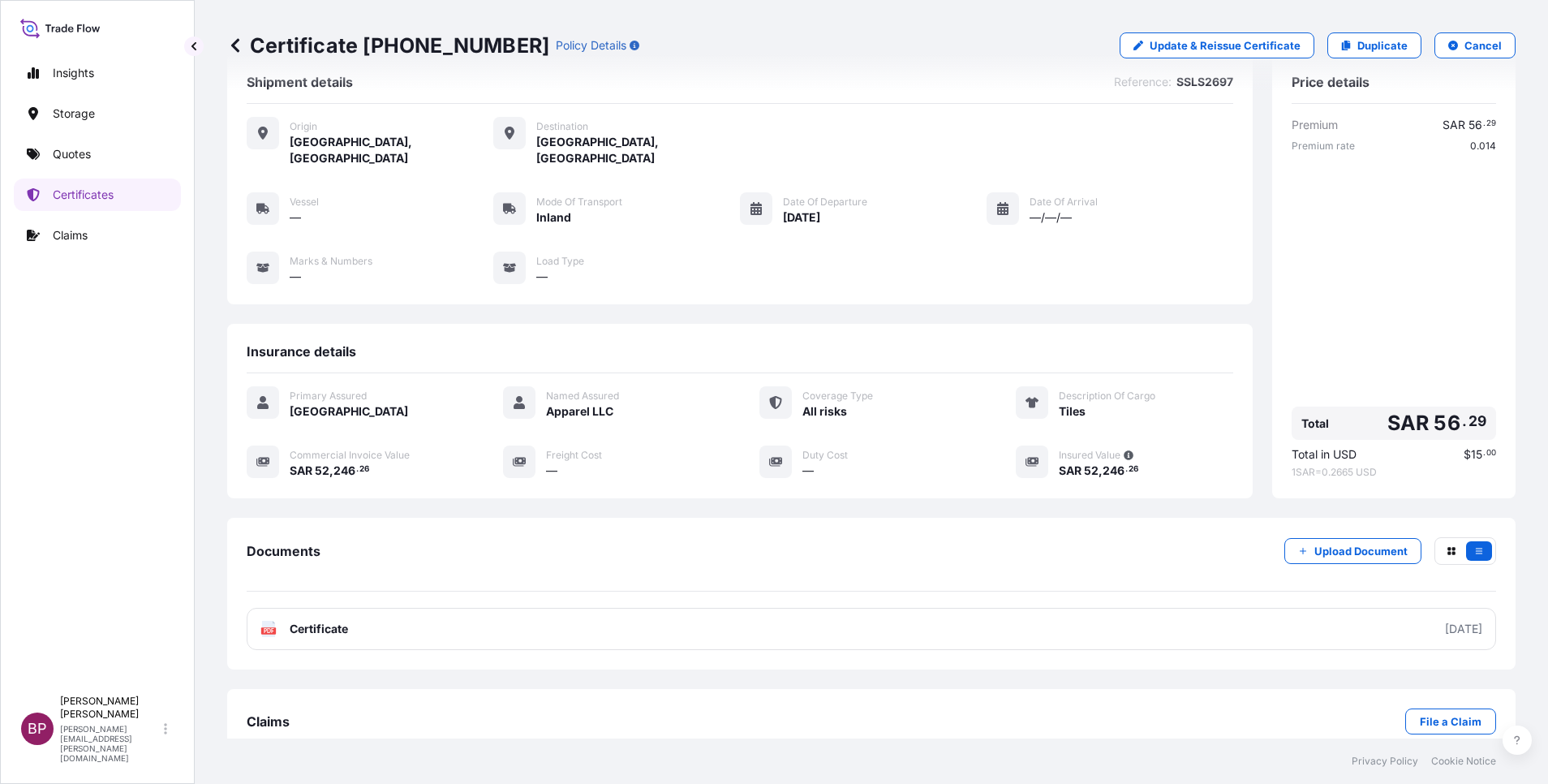
scroll to position [52, 0]
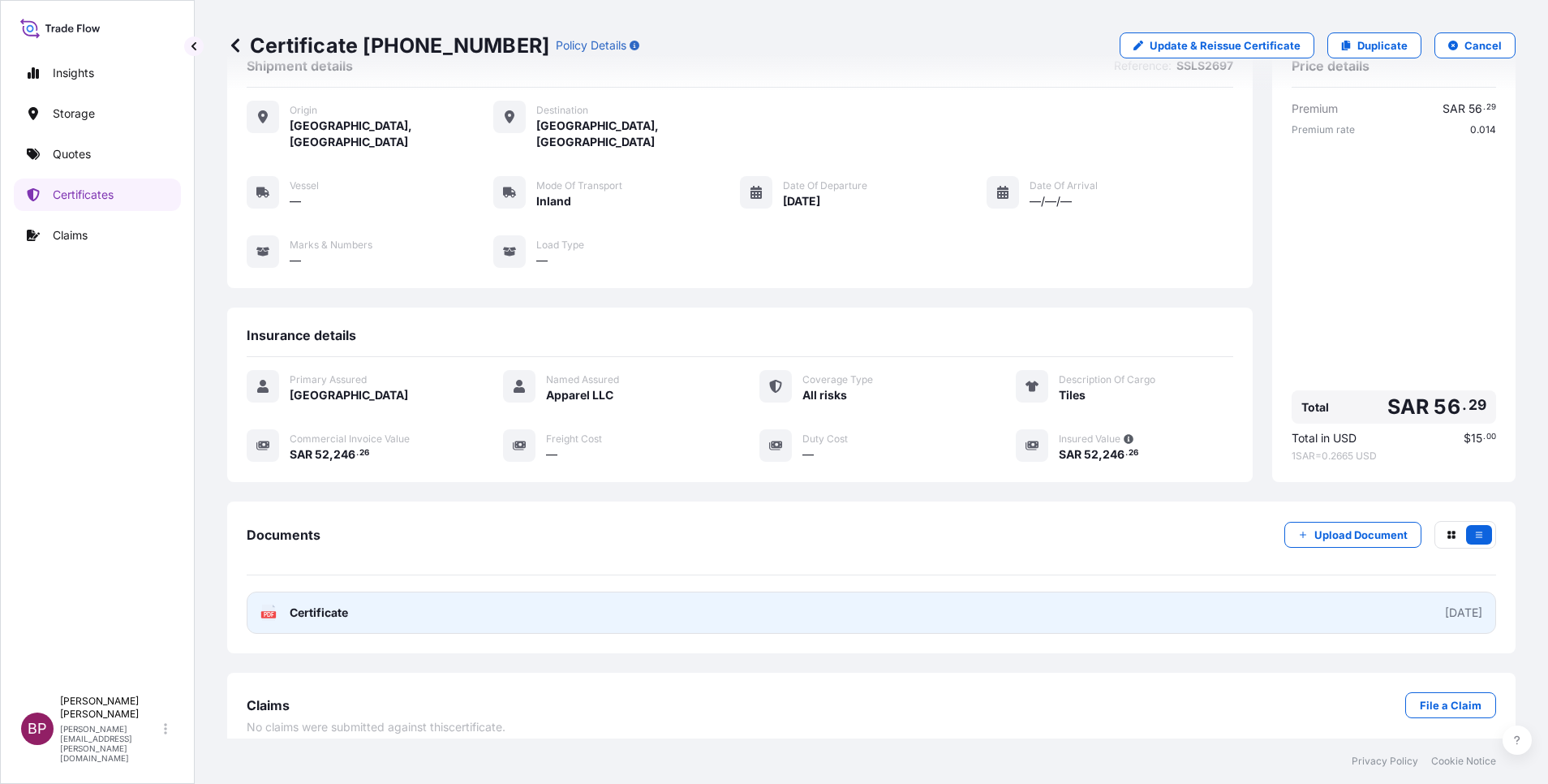
click at [308, 604] on span "Certificate" at bounding box center [319, 612] width 59 height 16
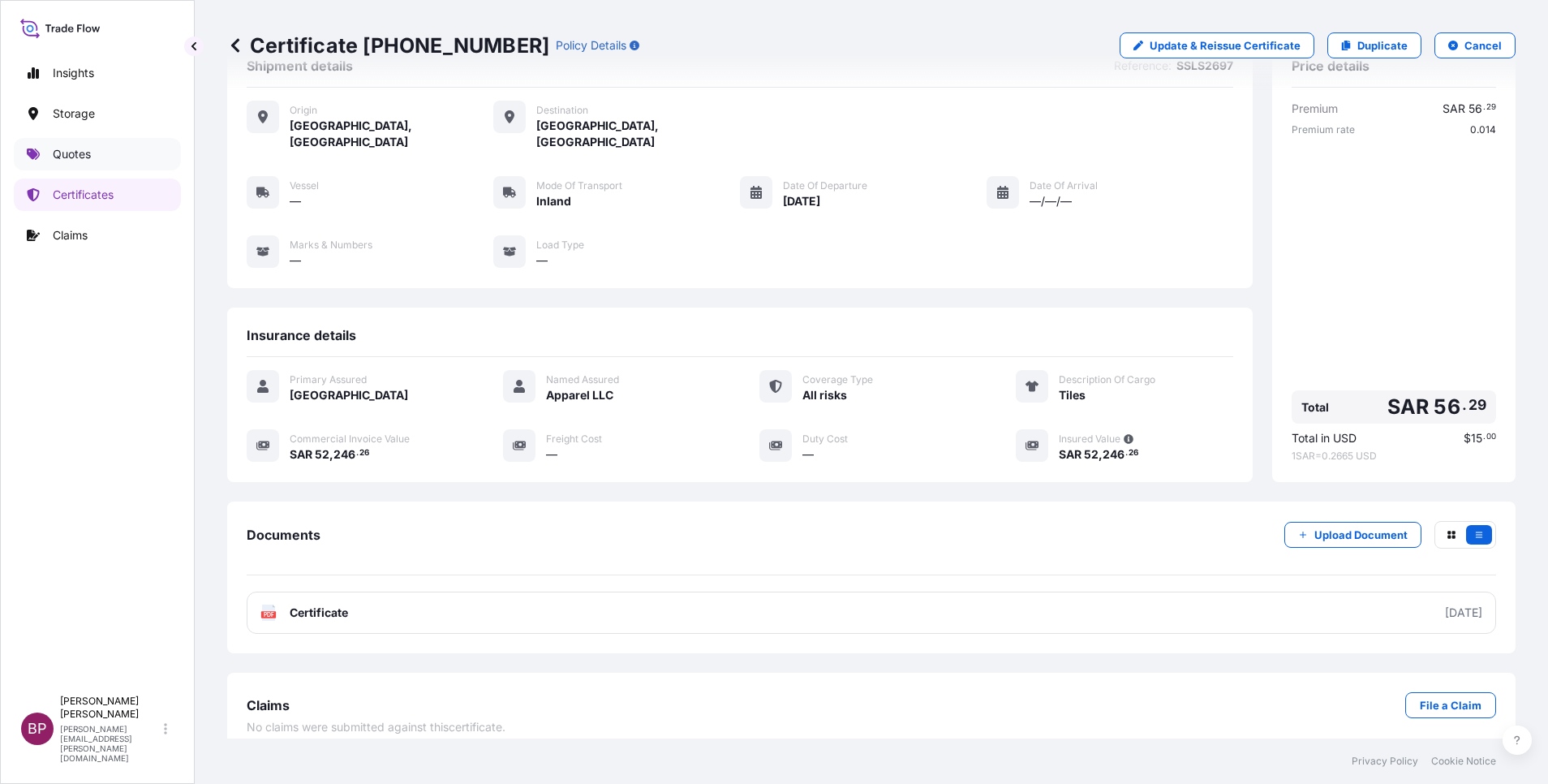
click at [75, 151] on p "Quotes" at bounding box center [71, 154] width 38 height 16
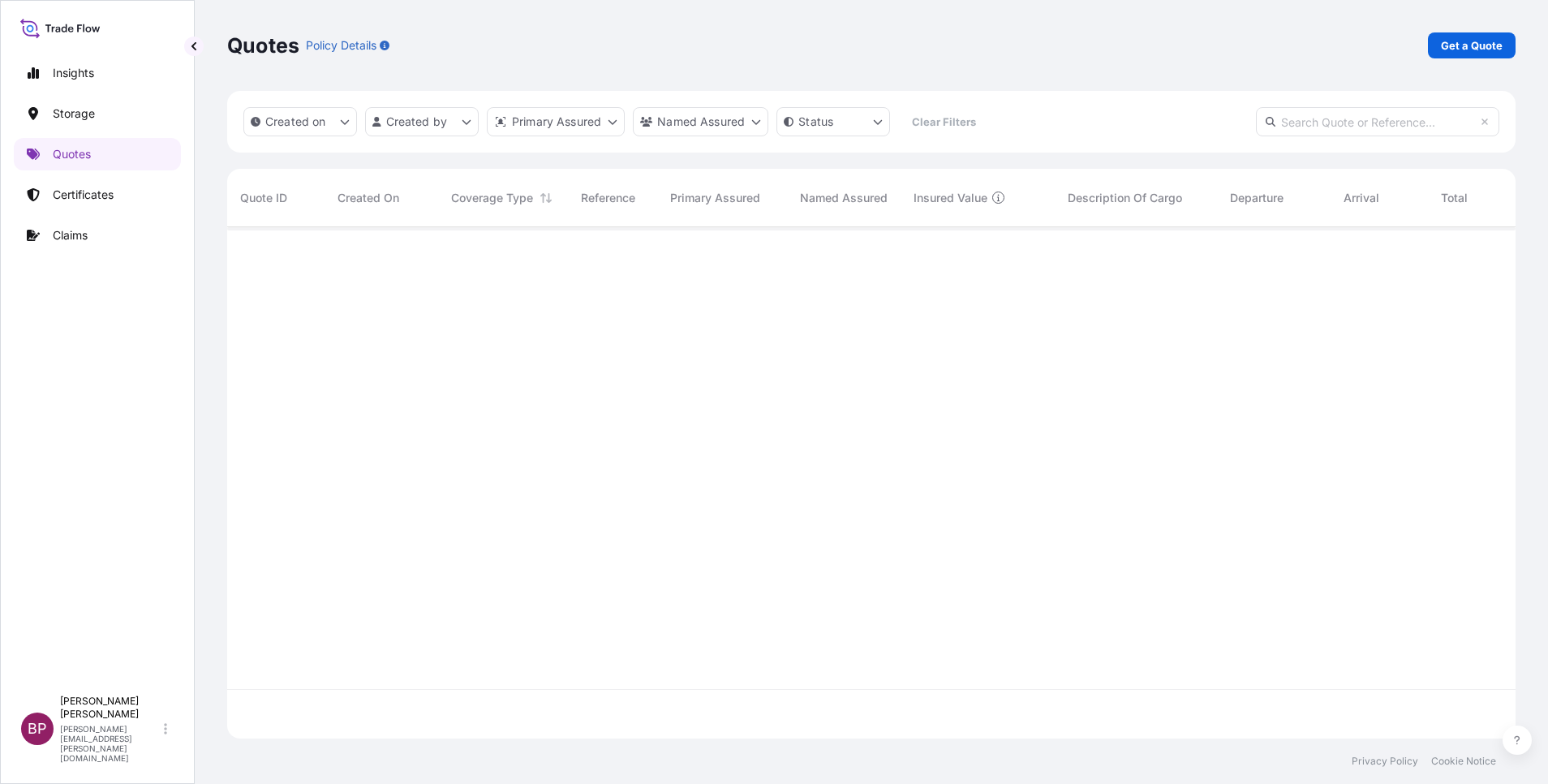
scroll to position [502, 1270]
click at [1483, 46] on p "Get a Quote" at bounding box center [1472, 45] width 62 height 16
select select "Water"
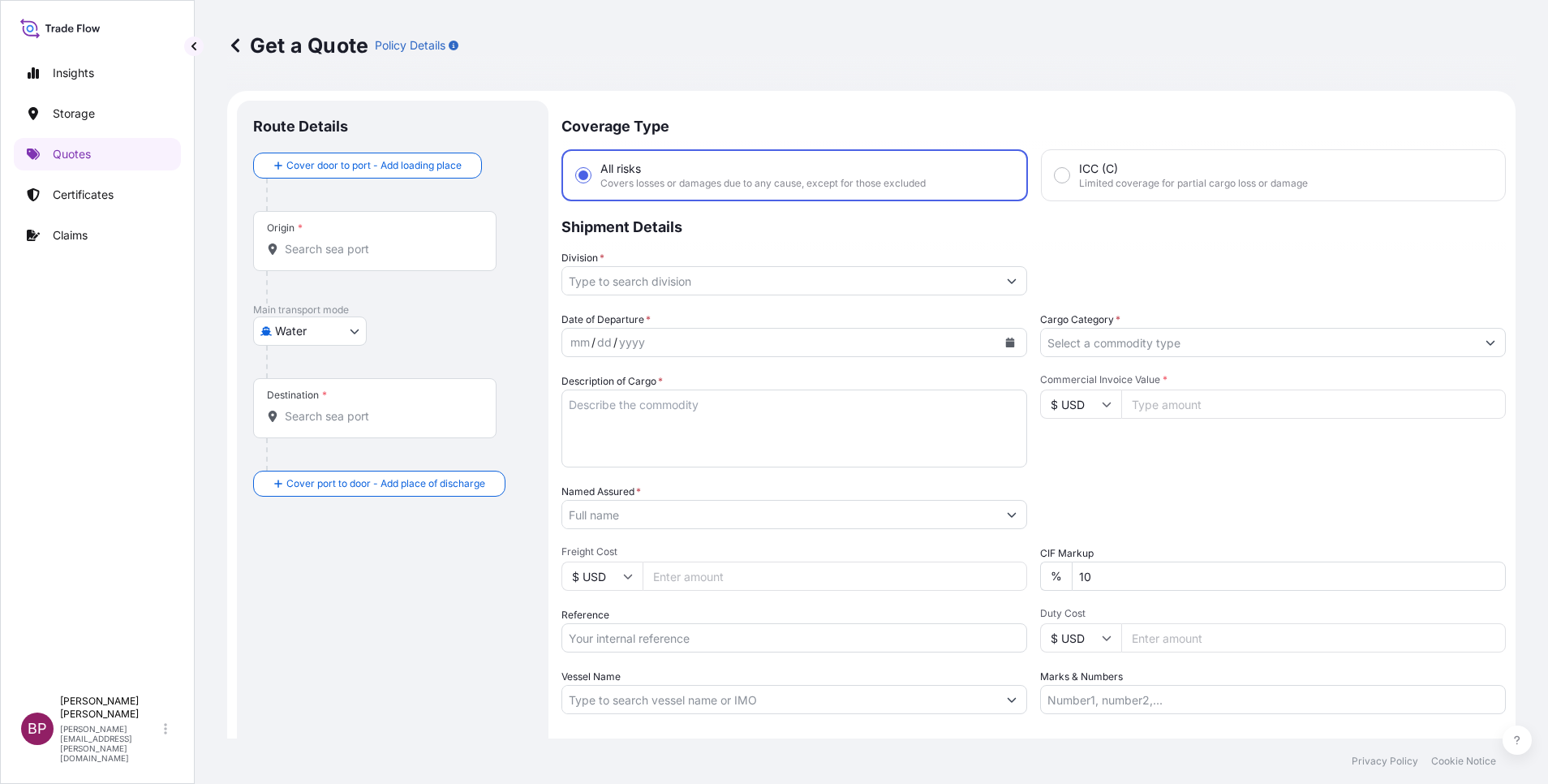
scroll to position [26, 0]
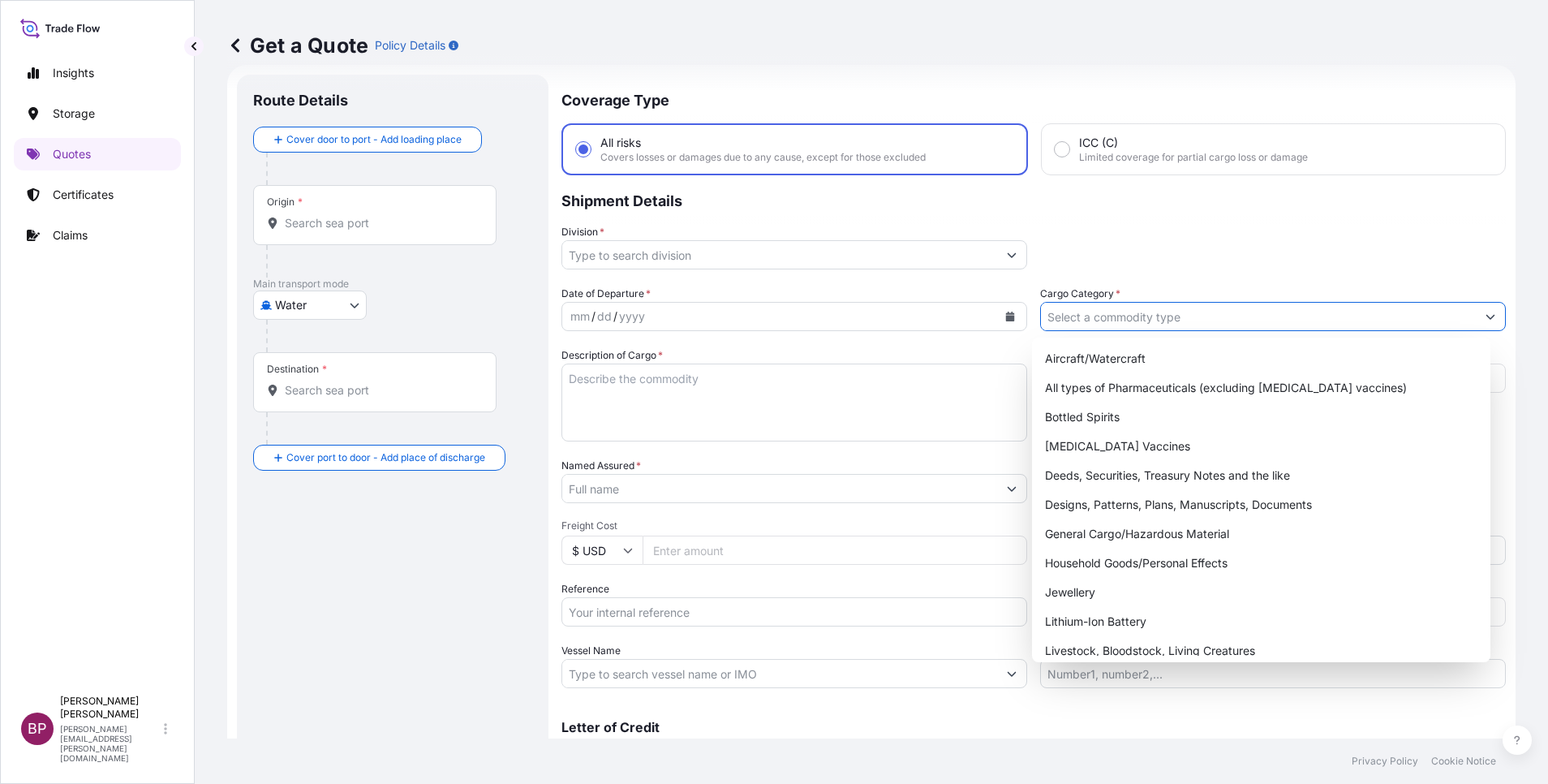
click at [1307, 316] on input "Cargo Category *" at bounding box center [1258, 317] width 435 height 29
click at [1167, 539] on div "General Cargo/Hazardous Material" at bounding box center [1260, 534] width 445 height 29
type input "General Cargo/Hazardous Material"
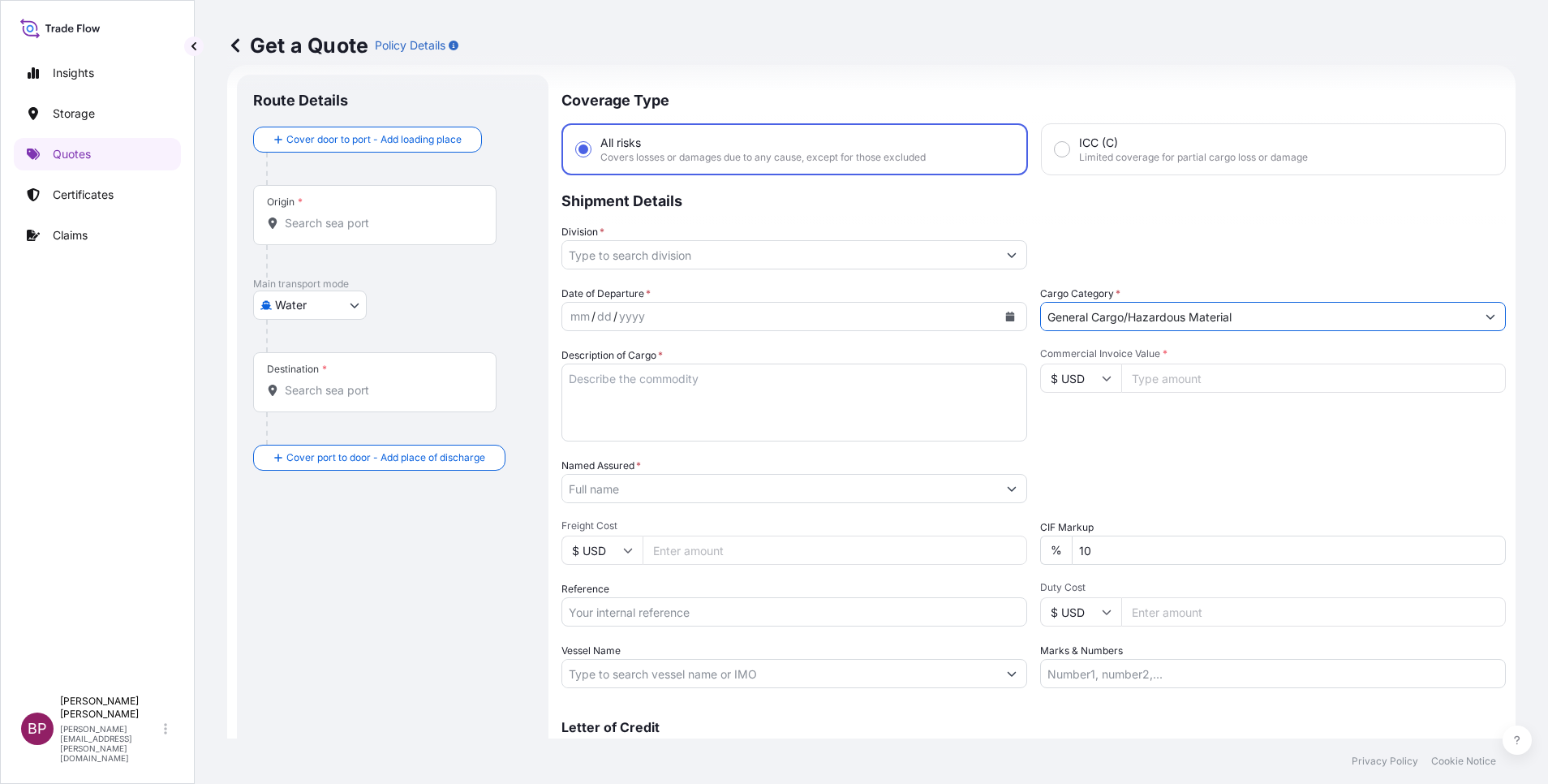
click at [796, 256] on input "Division *" at bounding box center [779, 255] width 435 height 29
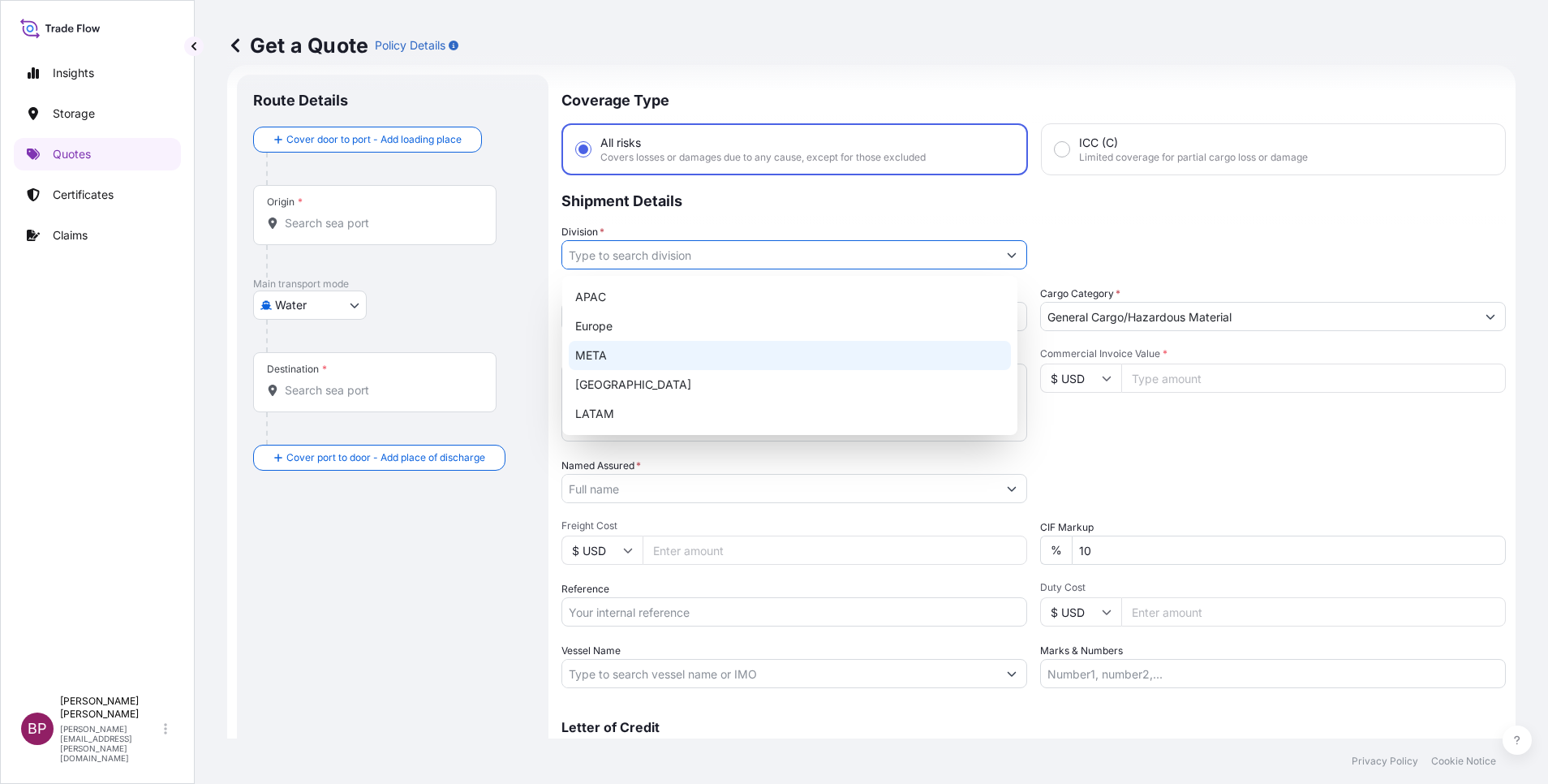
click at [644, 360] on div "META" at bounding box center [790, 355] width 443 height 29
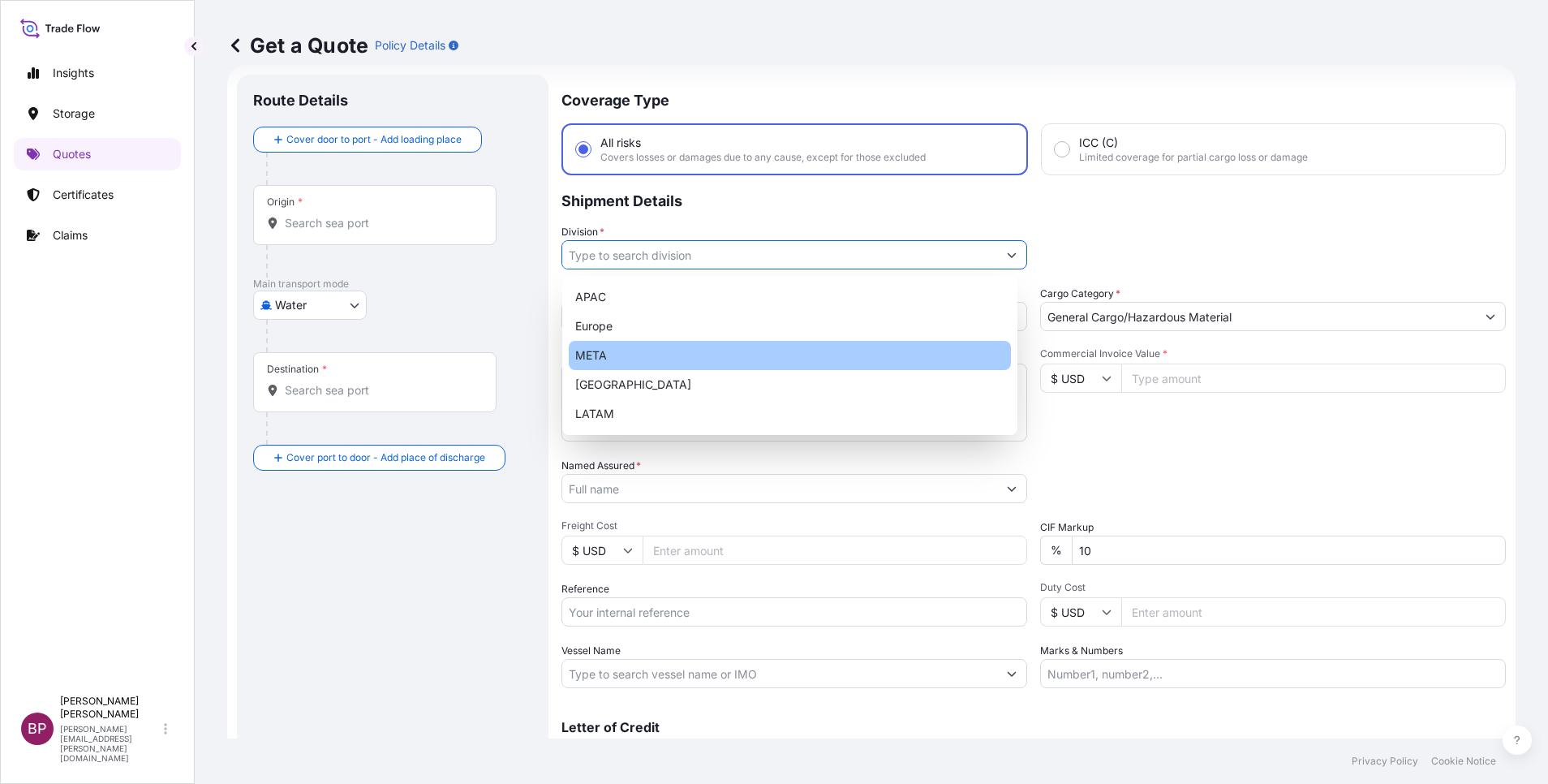
type input "META"
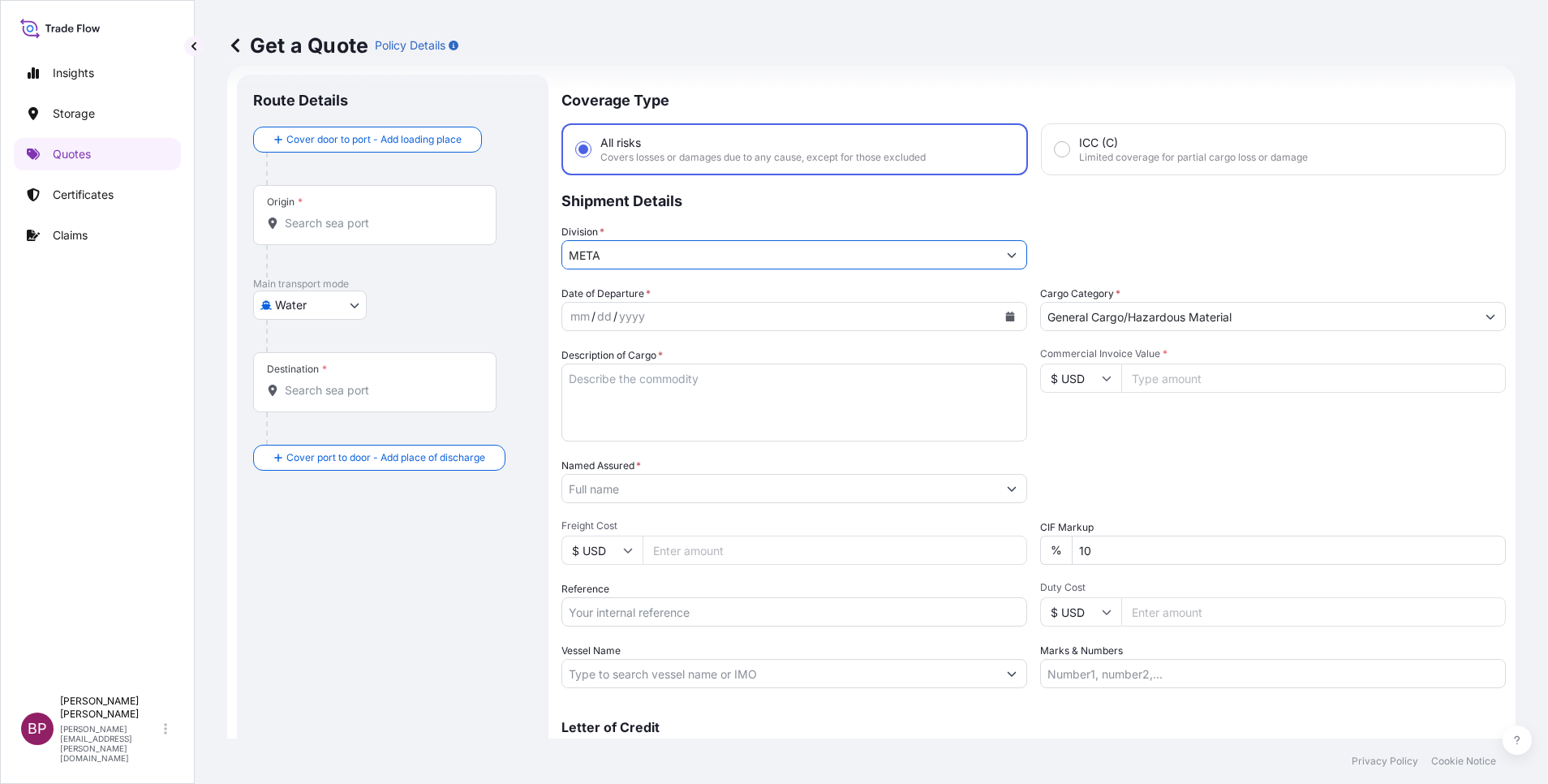
click at [657, 435] on textarea "Description of Cargo *" at bounding box center [794, 402] width 466 height 77
paste textarea "[PERSON_NAME] PARTS FOR CAN MAKING MACHINERY. HSN: 842290000000 / 853810009999"
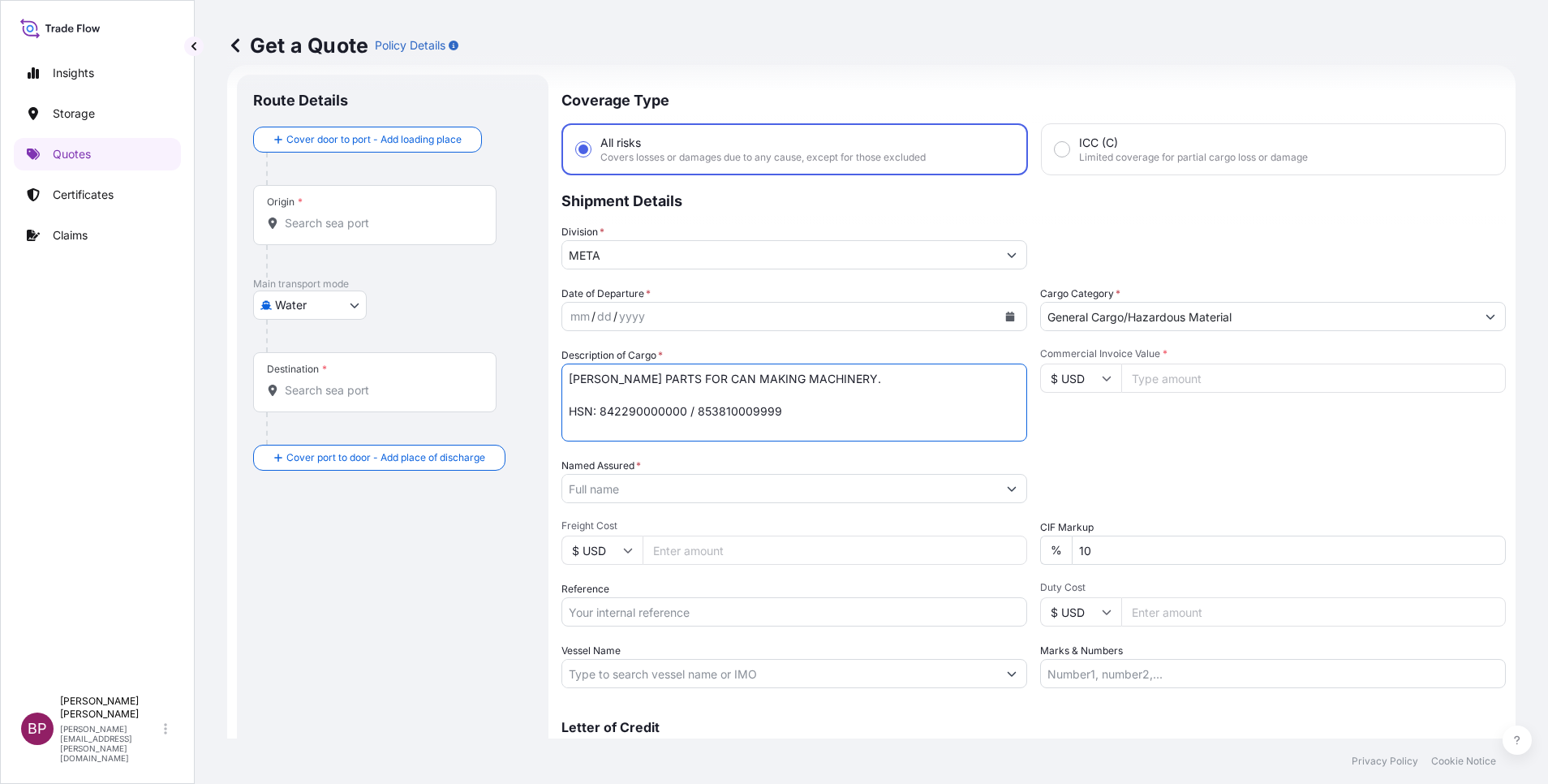
click at [875, 376] on textarea "[PERSON_NAME] PARTS FOR CAN MAKING MACHINERY. HSN: 842290000000 / 853810009999" at bounding box center [794, 402] width 466 height 77
type textarea "[PERSON_NAME] PARTS FOR CAN MAKING MACHINERY. HSN: 842290000000 / 853810009999"
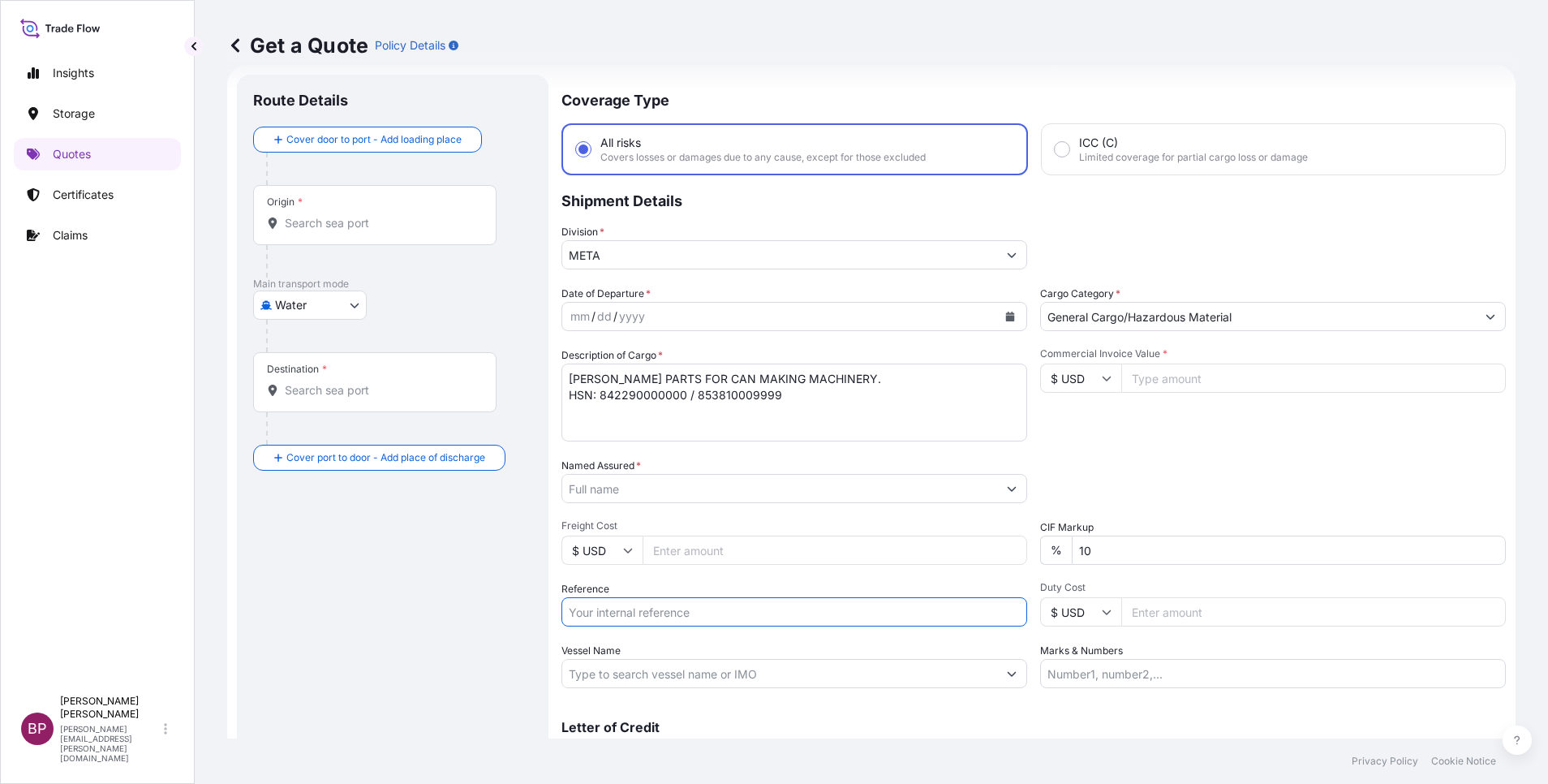
click at [714, 618] on input "Reference" at bounding box center [794, 612] width 466 height 29
paste input "235-40316463"
paste input "INV NO : 1102660"
type input "235-40316463 INV NO : 1102660"
click at [1171, 384] on input "Commercial Invoice Value *" at bounding box center [1314, 378] width 385 height 29
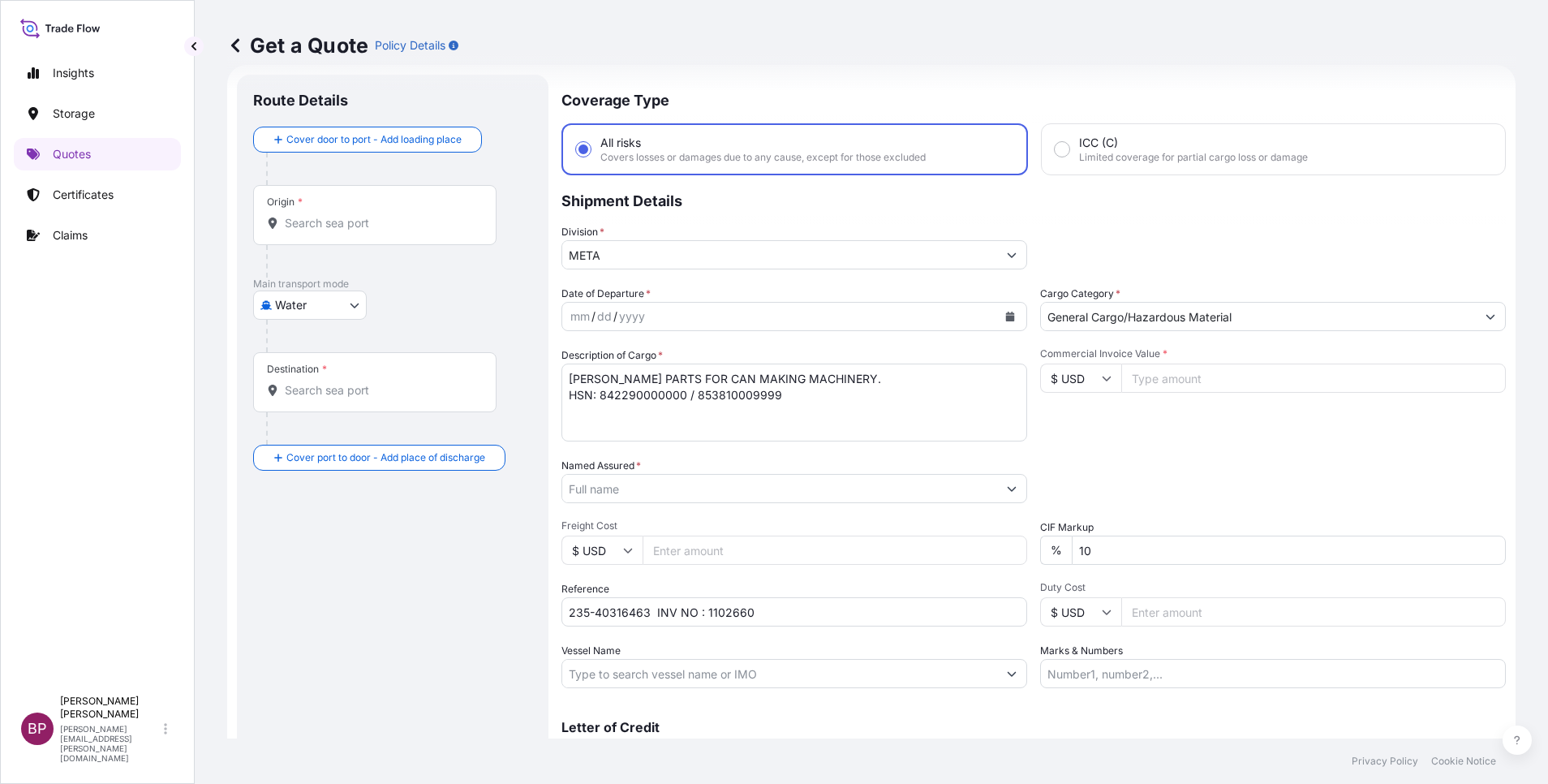
paste input "9748.30"
type input "9748.30"
click at [1182, 454] on div "Date of Departure * mm / dd / yyyy Cargo Category * General Cargo/Hazardous Mat…" at bounding box center [1033, 487] width 944 height 403
click at [1145, 492] on div "Packing Category Type to search a container mode Please select a primary mode o…" at bounding box center [1272, 480] width 466 height 46
click at [350, 304] on body "Insights Storage Quotes Certificates Claims BP [PERSON_NAME] Kurian [EMAIL_ADDR…" at bounding box center [774, 392] width 1548 height 784
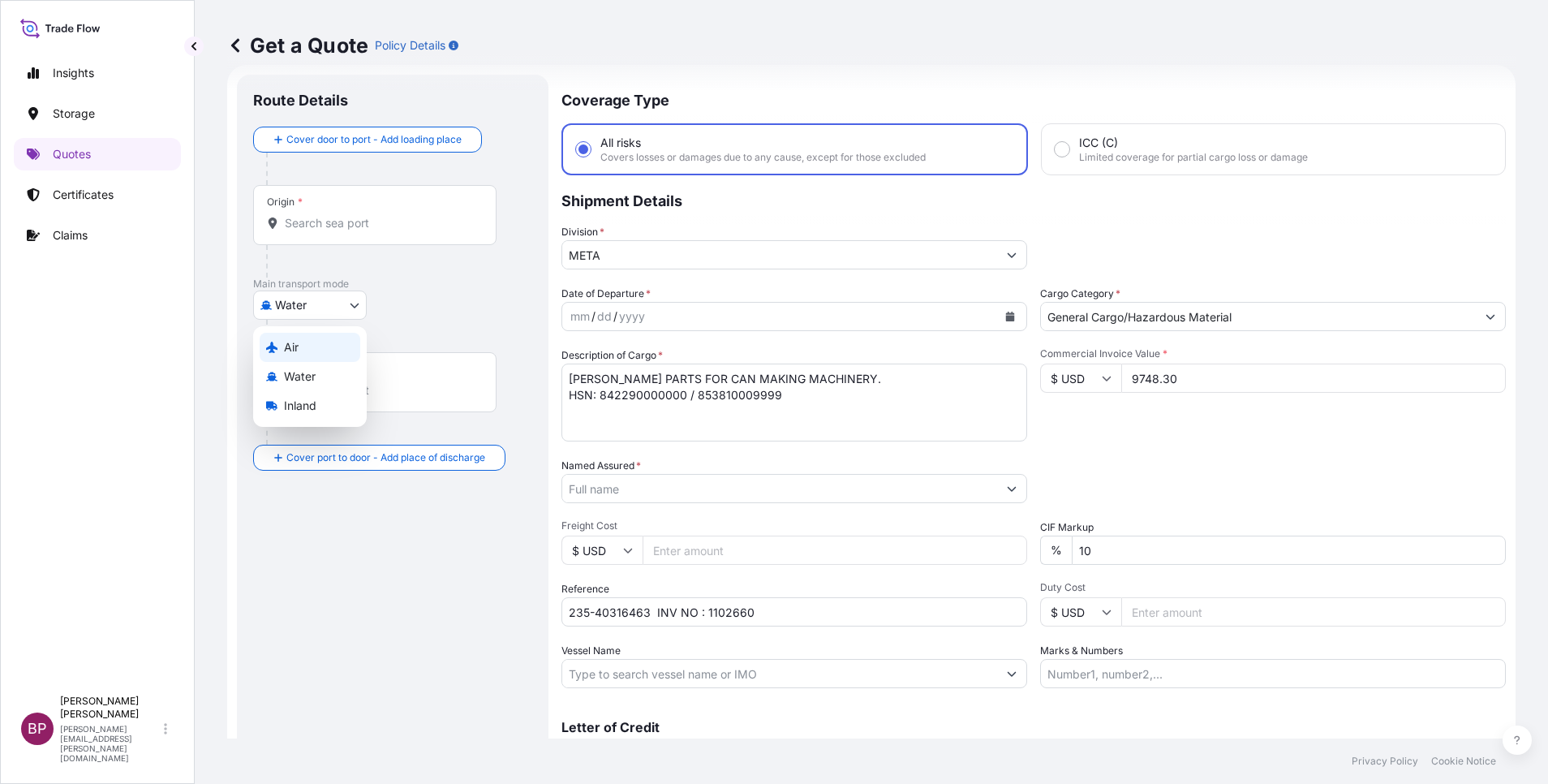
click at [307, 348] on div "Air" at bounding box center [310, 347] width 101 height 29
select select "Air"
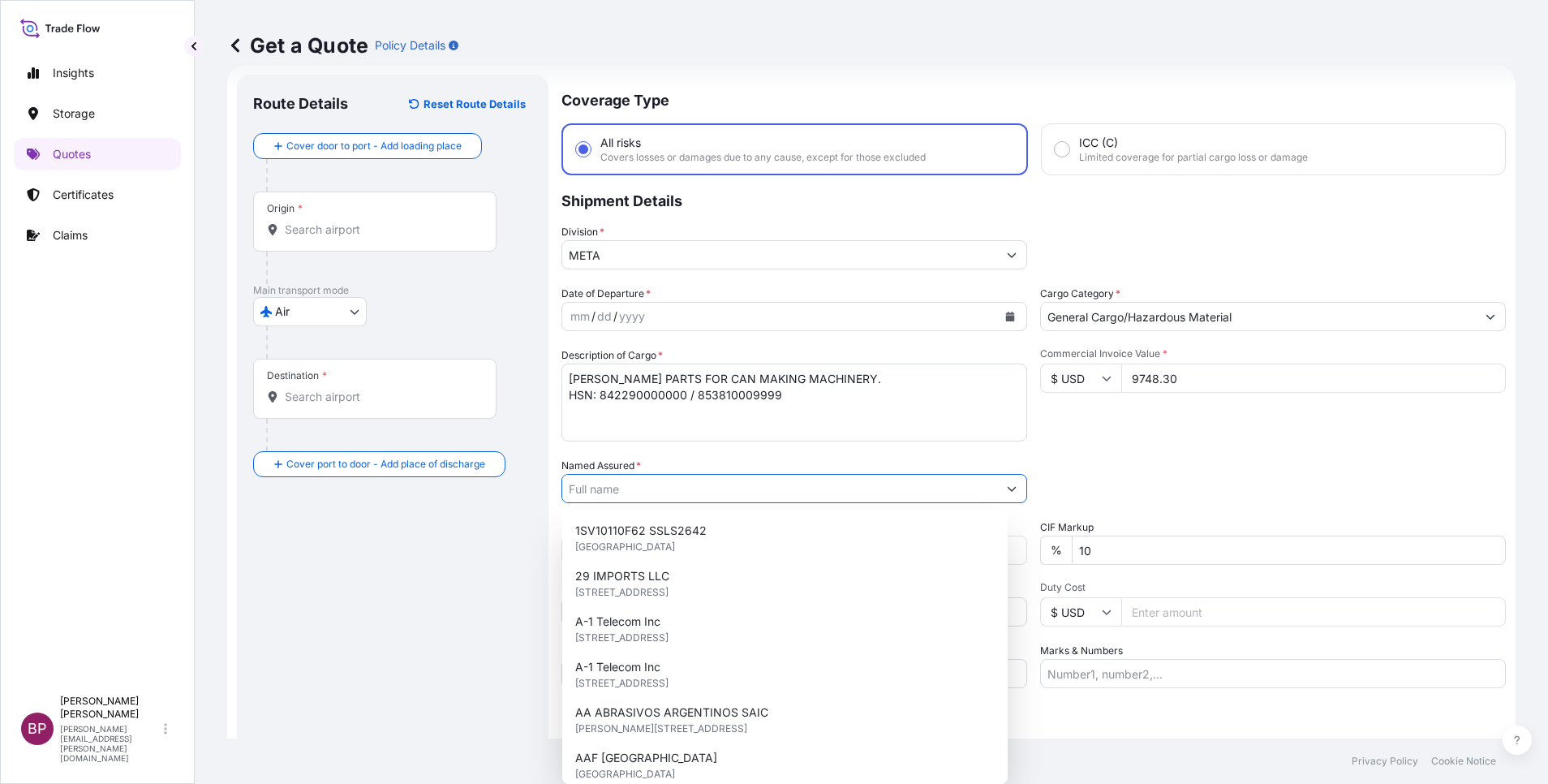
click at [656, 488] on input "Named Assured *" at bounding box center [779, 488] width 435 height 29
paste input "SOUTHERN CAN MAKING COMPANY LTD."
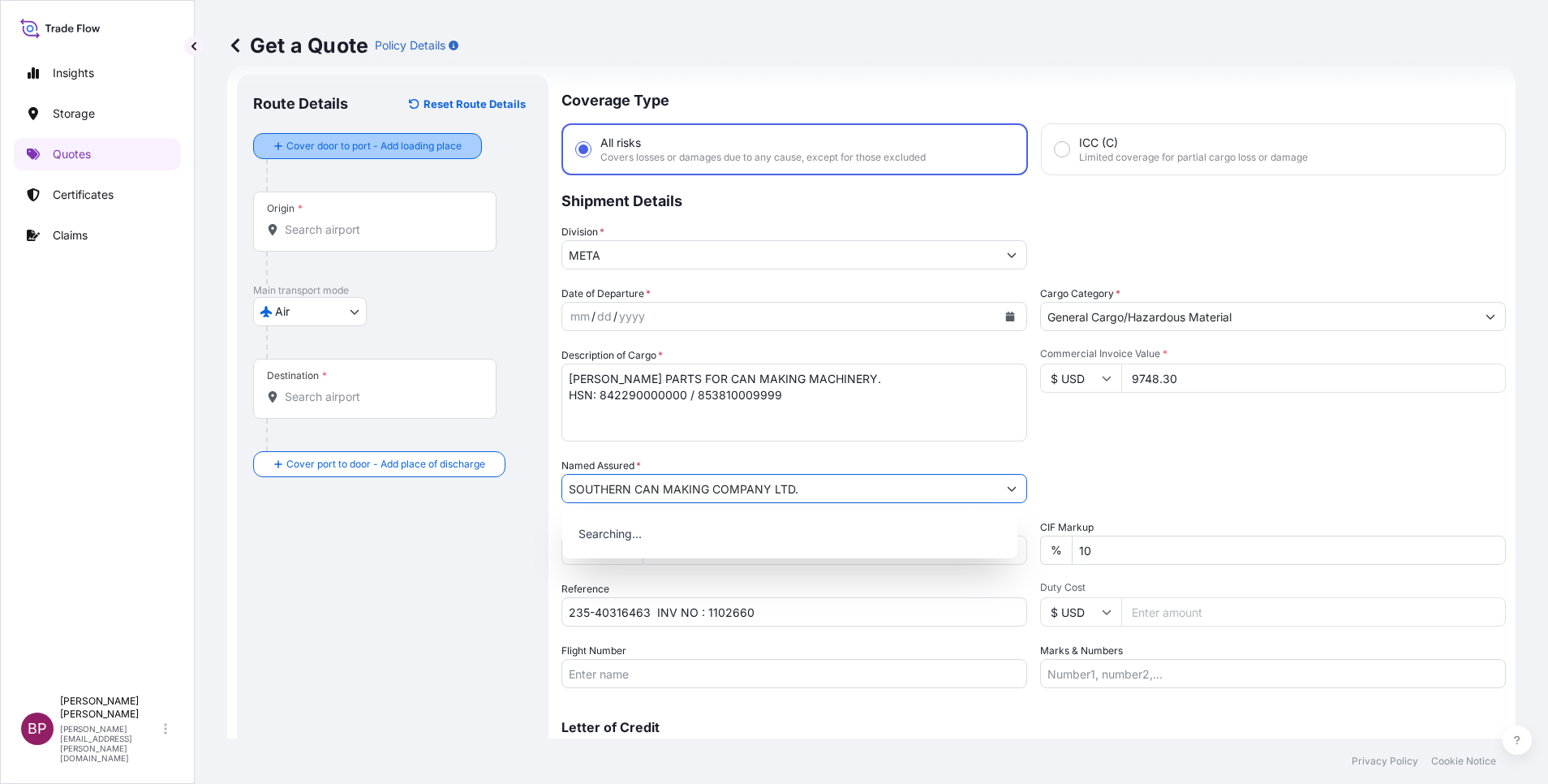
type input "SOUTHERN CAN MAKING COMPANY LTD."
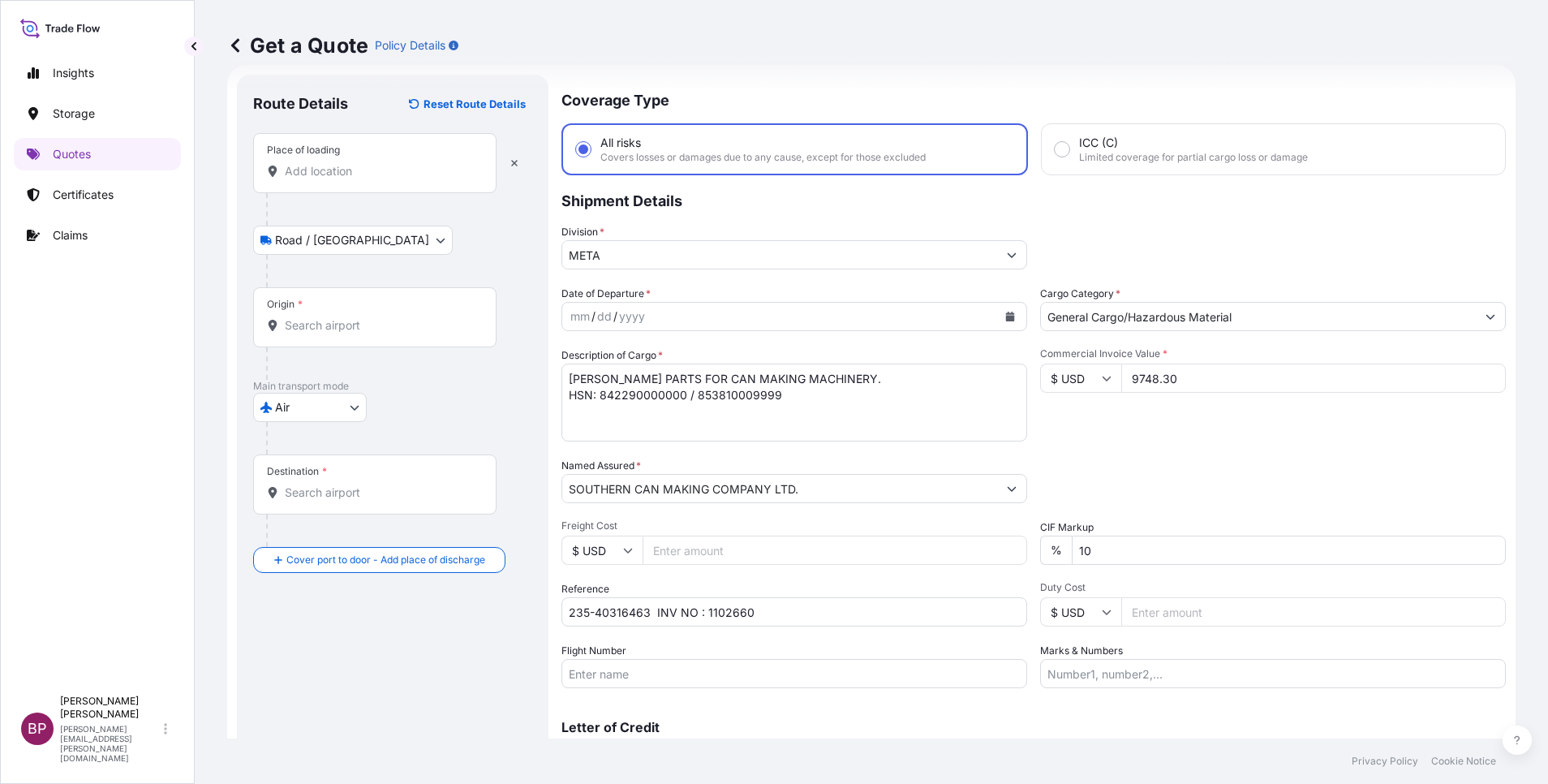
click at [350, 168] on input "Place of loading" at bounding box center [381, 170] width 191 height 16
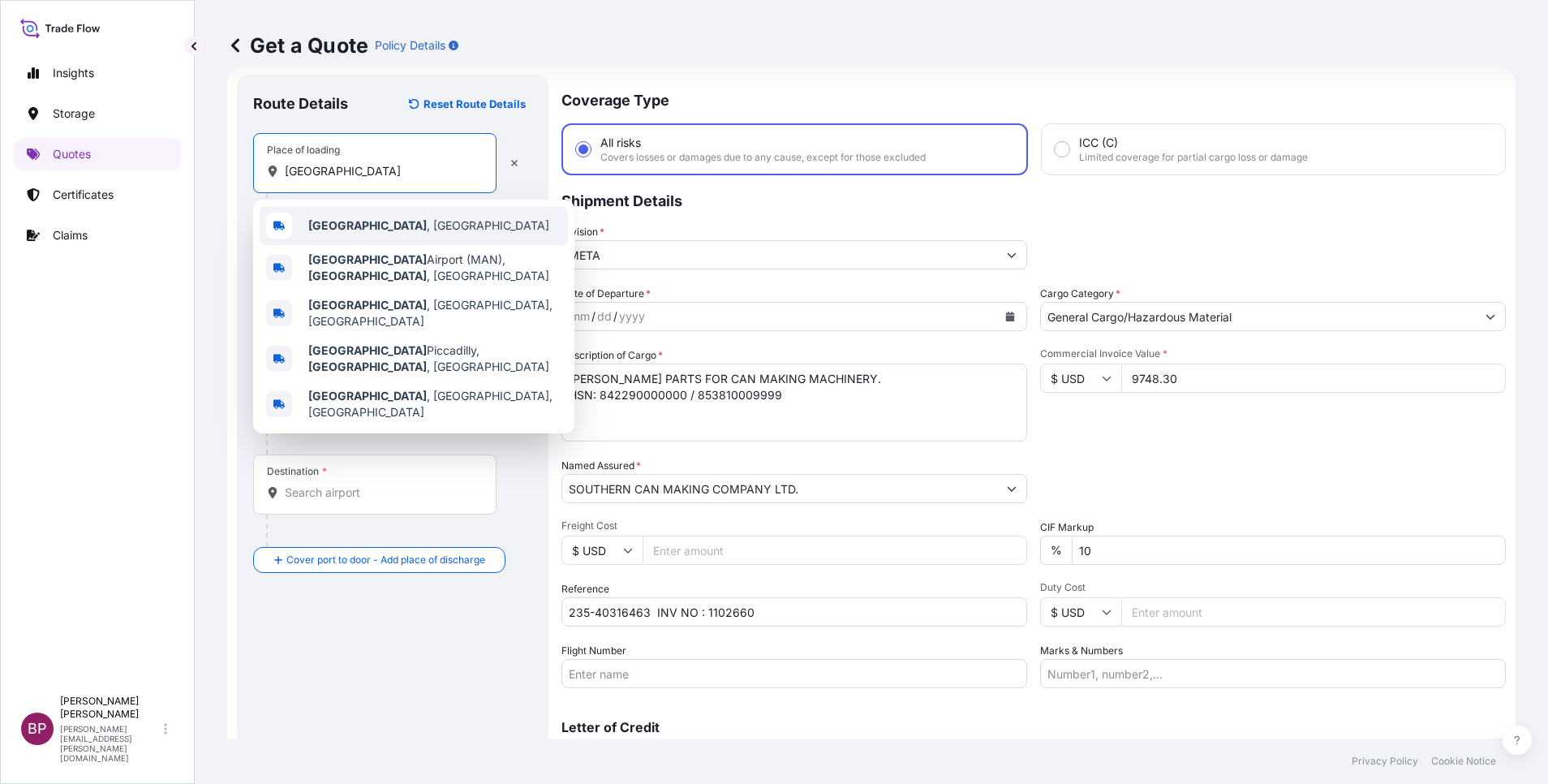
click at [387, 228] on span "[GEOGRAPHIC_DATA] , [GEOGRAPHIC_DATA]" at bounding box center [429, 225] width 241 height 16
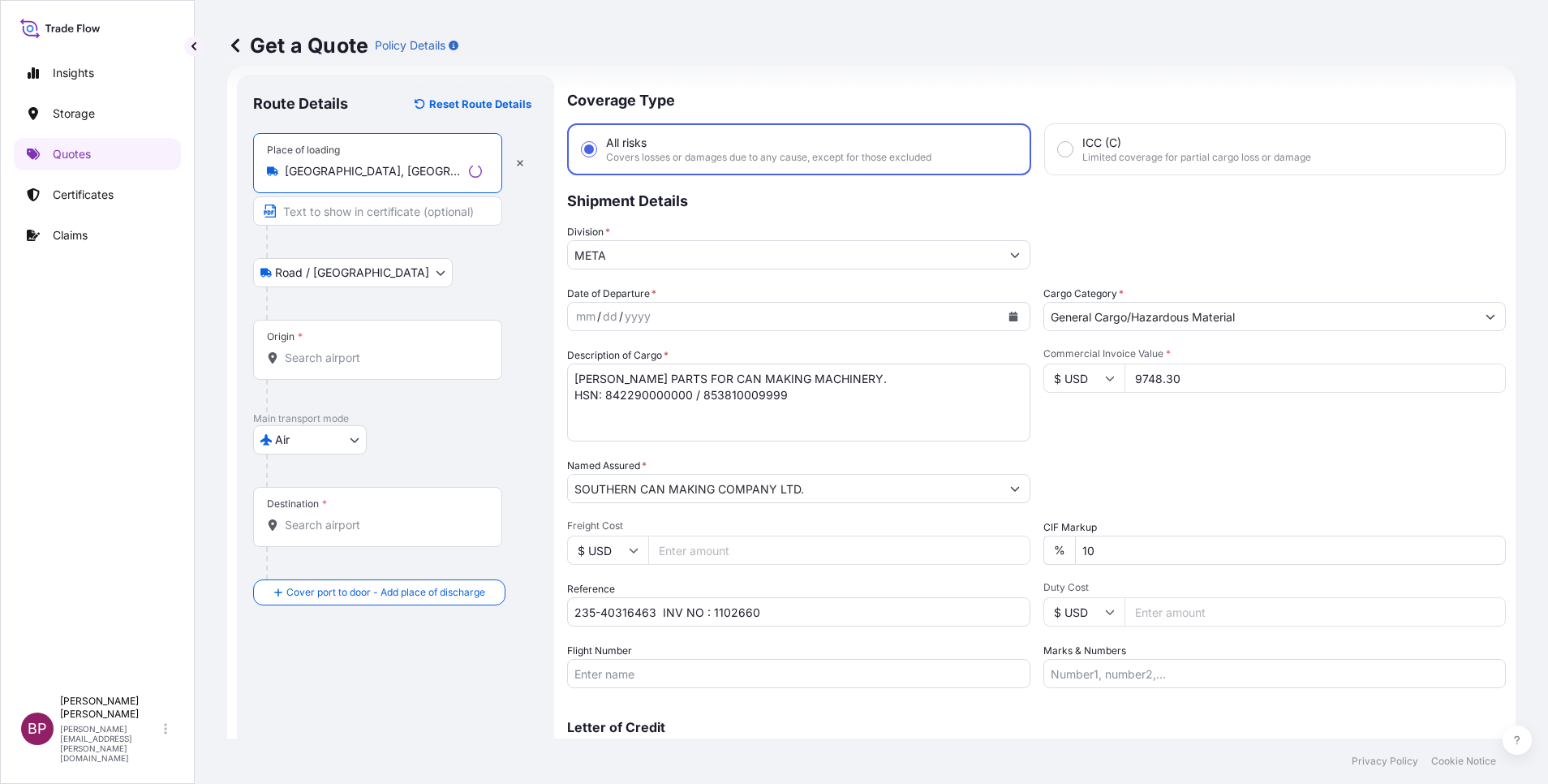
type input "[GEOGRAPHIC_DATA], [GEOGRAPHIC_DATA]"
click at [375, 361] on input "Origin *" at bounding box center [383, 357] width 197 height 16
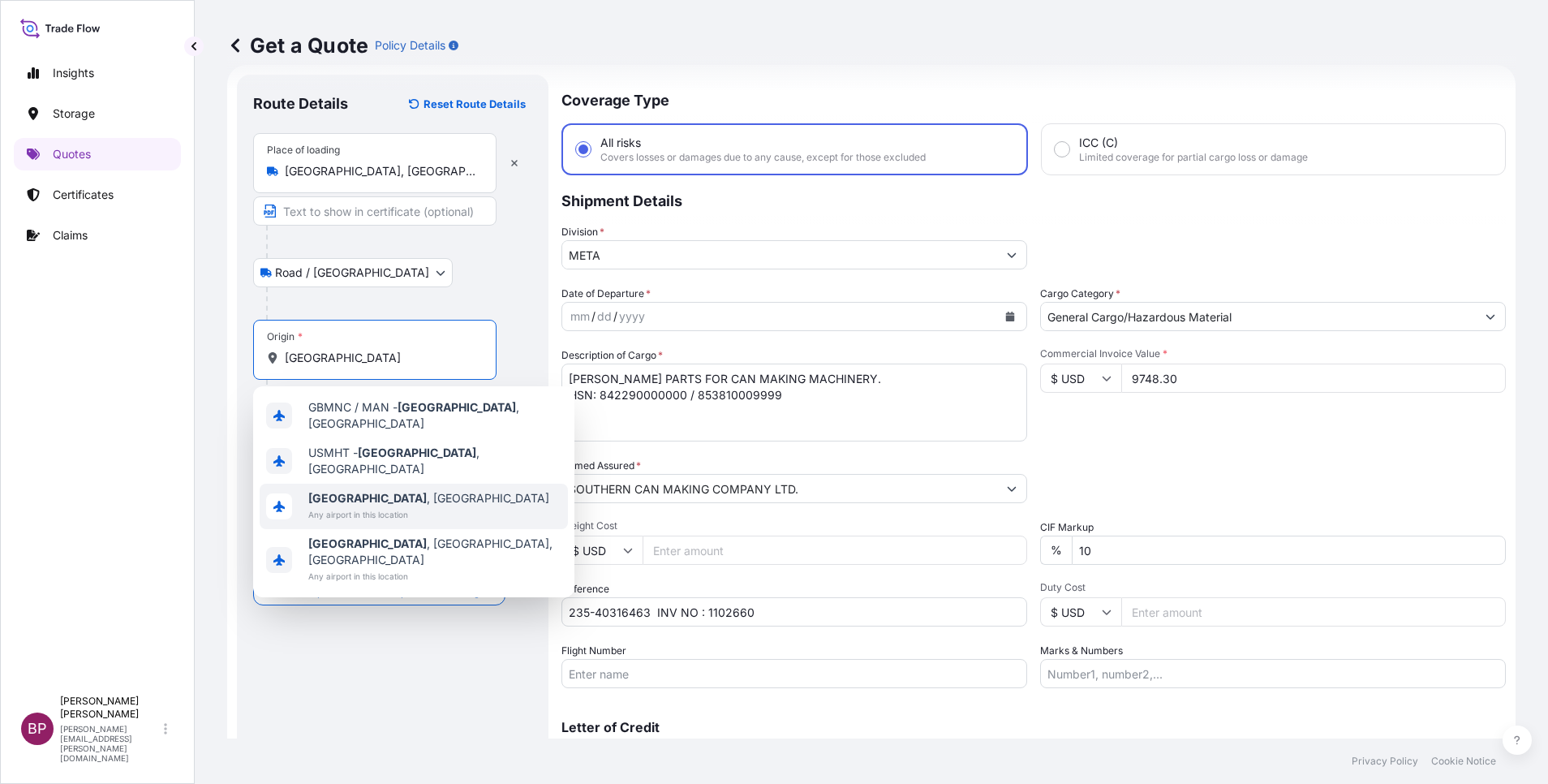
click at [399, 506] on span "Any airport in this location" at bounding box center [429, 514] width 241 height 16
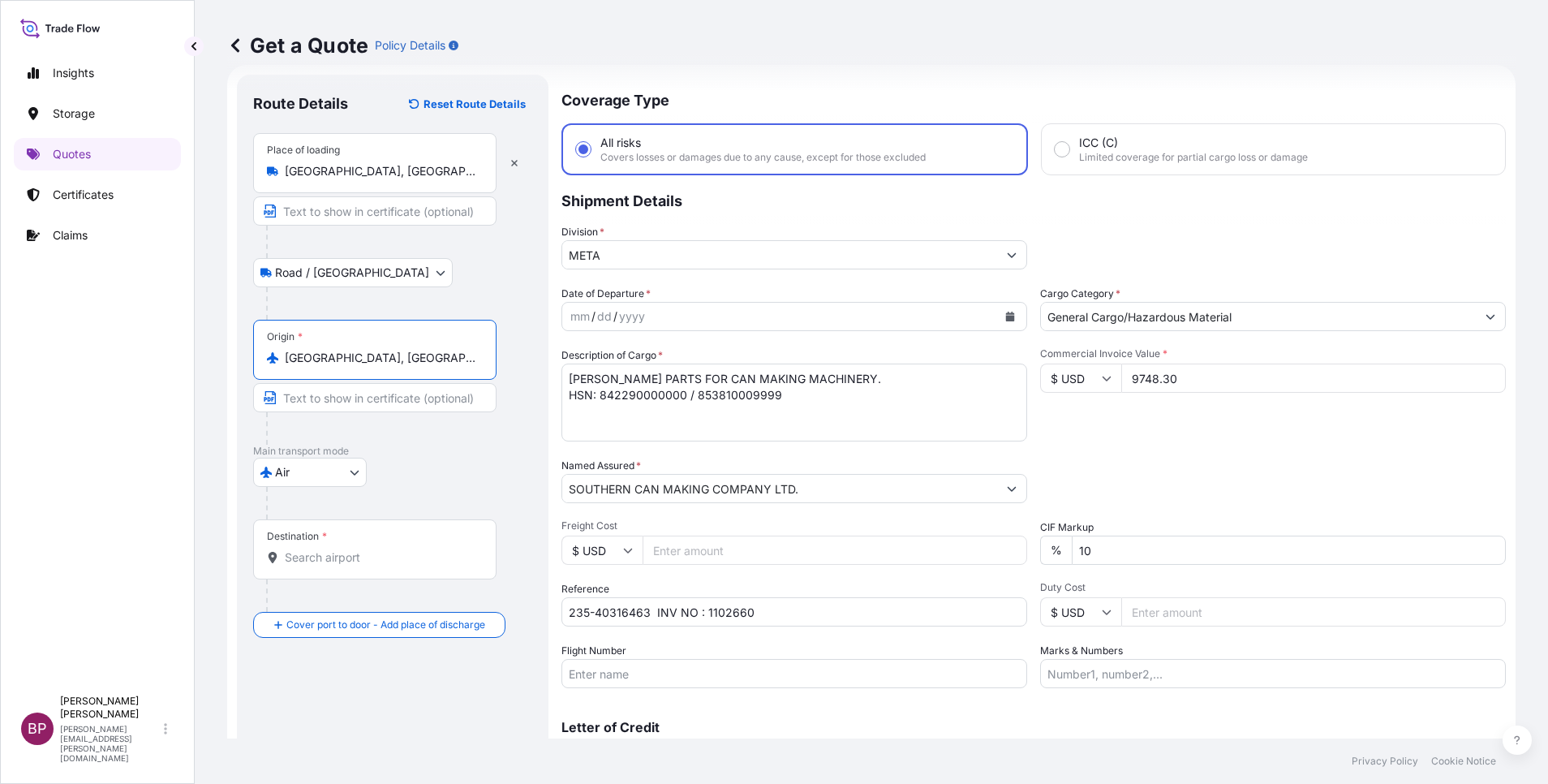
type input "[GEOGRAPHIC_DATA], [GEOGRAPHIC_DATA]"
drag, startPoint x: 399, startPoint y: 558, endPoint x: 381, endPoint y: 564, distance: 19.0
click at [399, 559] on input "Destination *" at bounding box center [381, 557] width 191 height 16
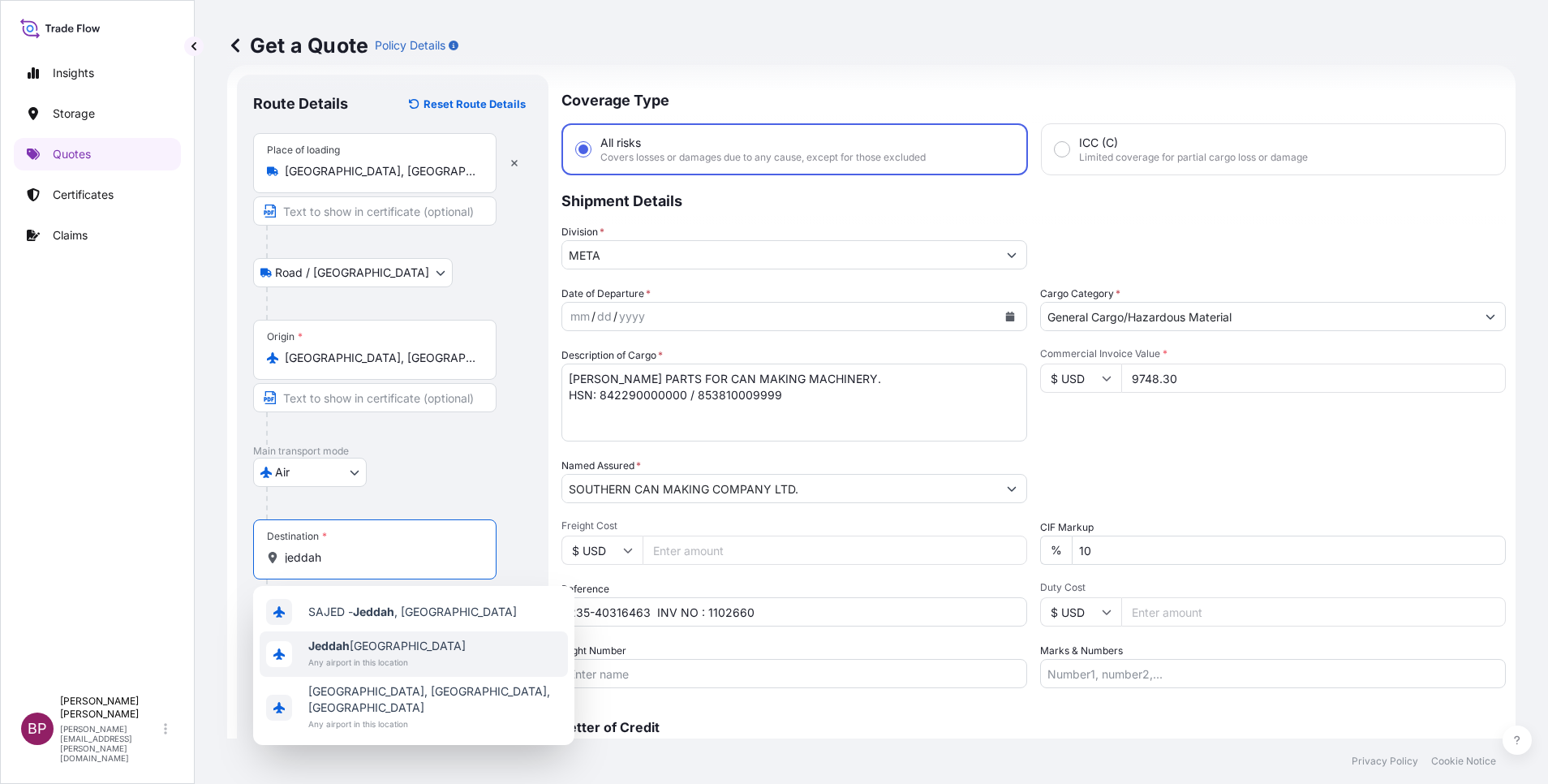
click at [391, 651] on span "Jeddah [GEOGRAPHIC_DATA]" at bounding box center [387, 645] width 158 height 16
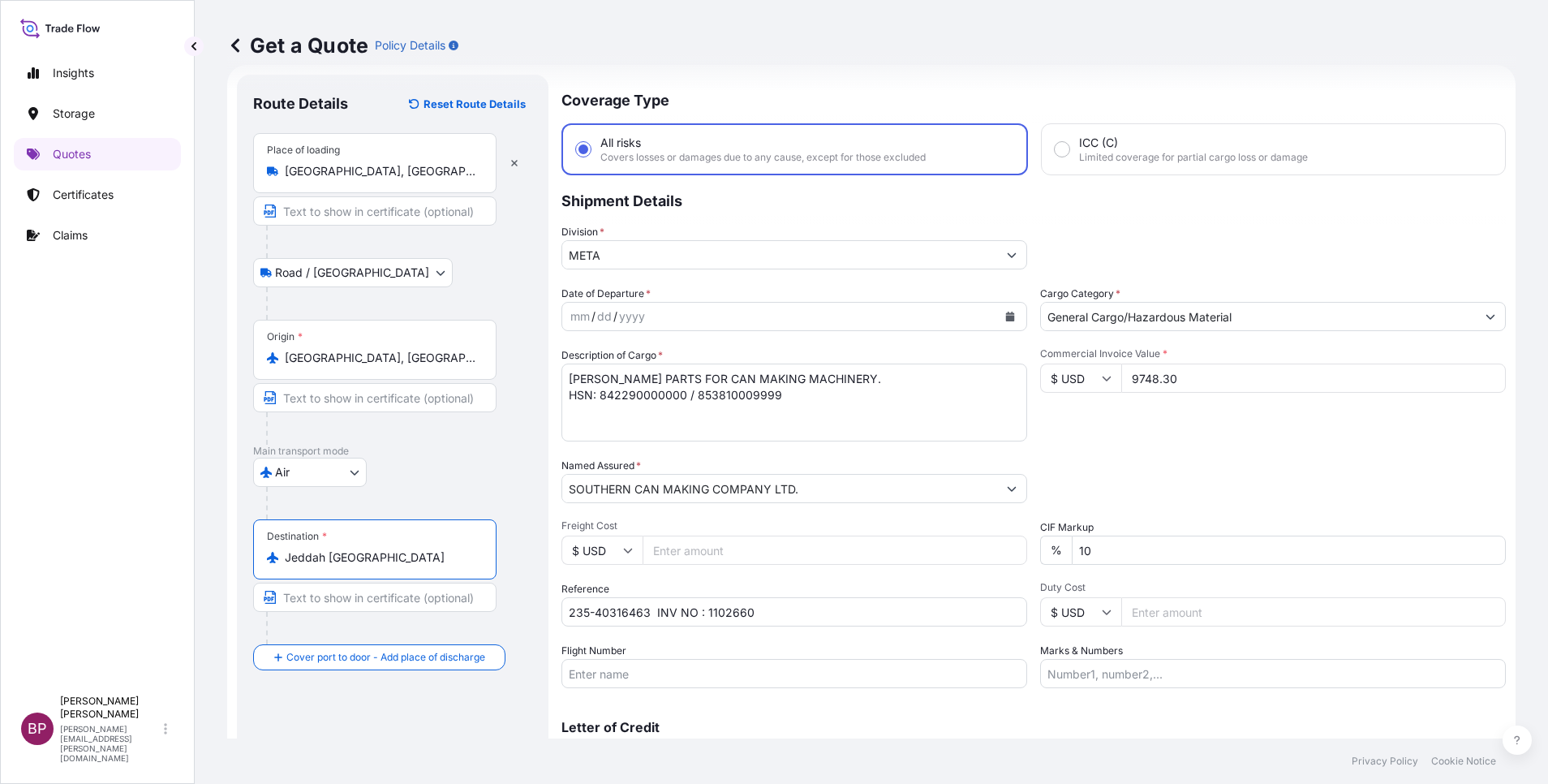
scroll to position [106, 0]
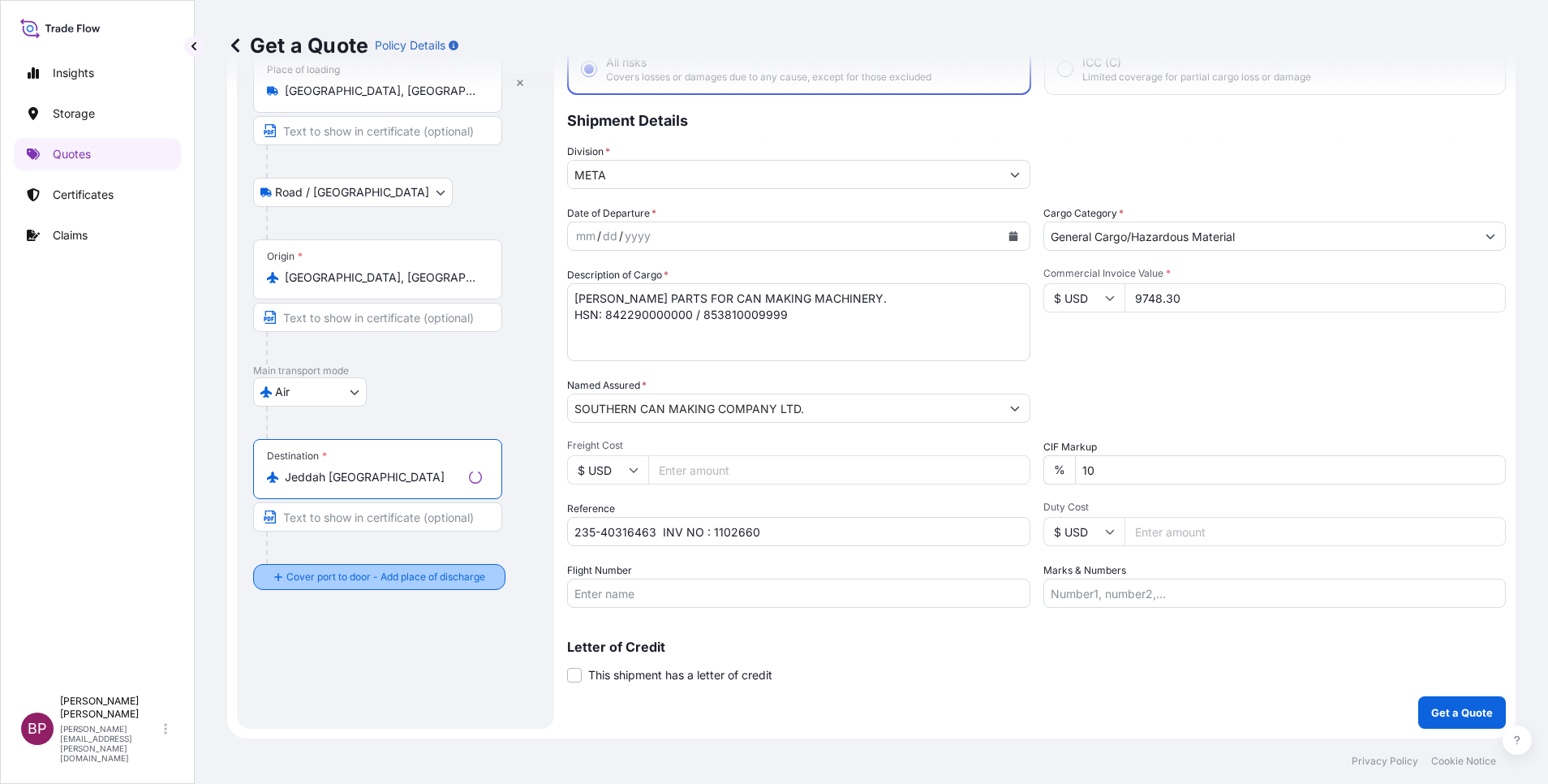
type input "Jeddah [GEOGRAPHIC_DATA]"
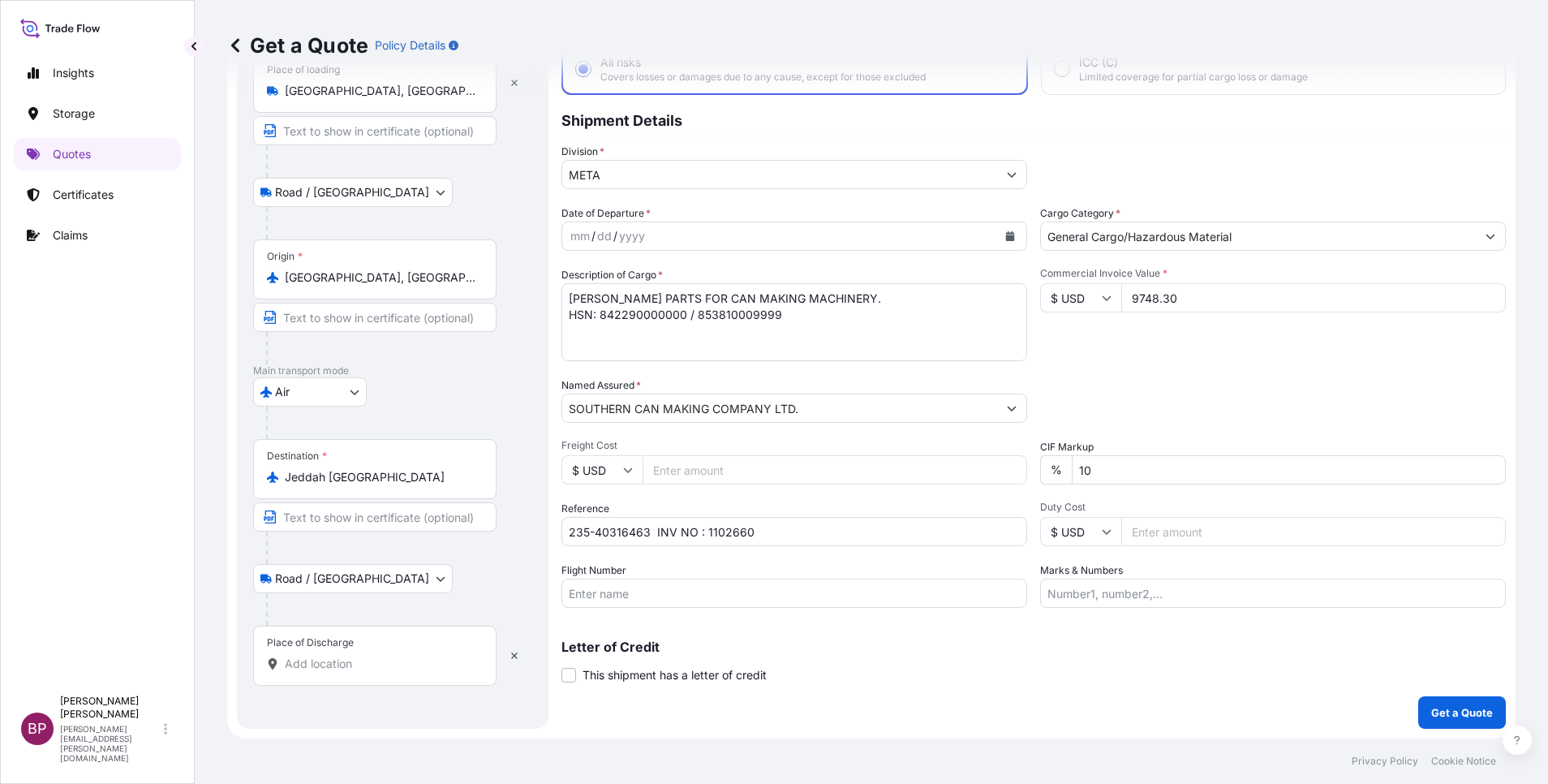
click at [387, 663] on input "Place of Discharge" at bounding box center [381, 664] width 191 height 16
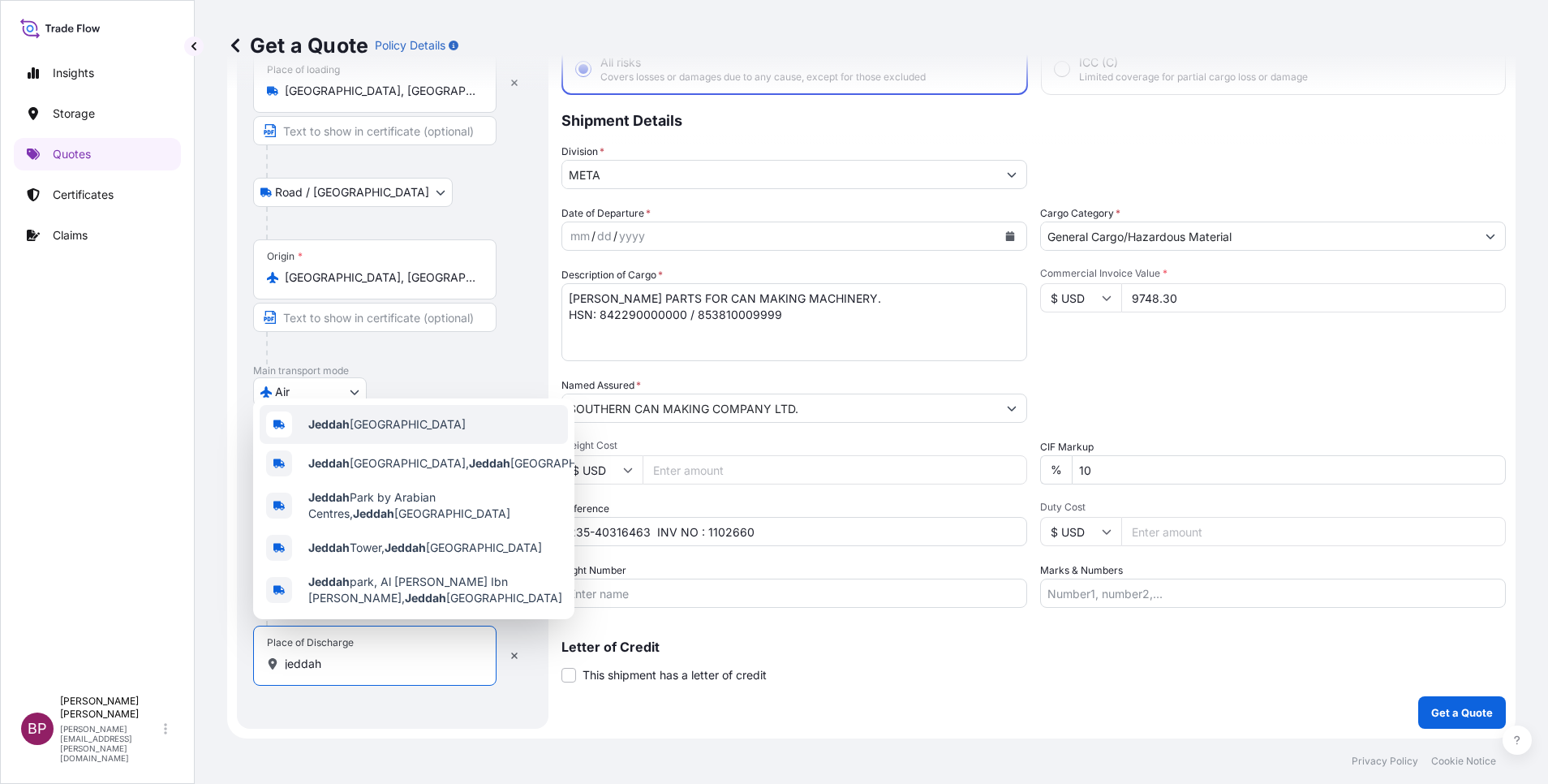
click at [423, 414] on div "Jeddah [GEOGRAPHIC_DATA]" at bounding box center [414, 423] width 308 height 39
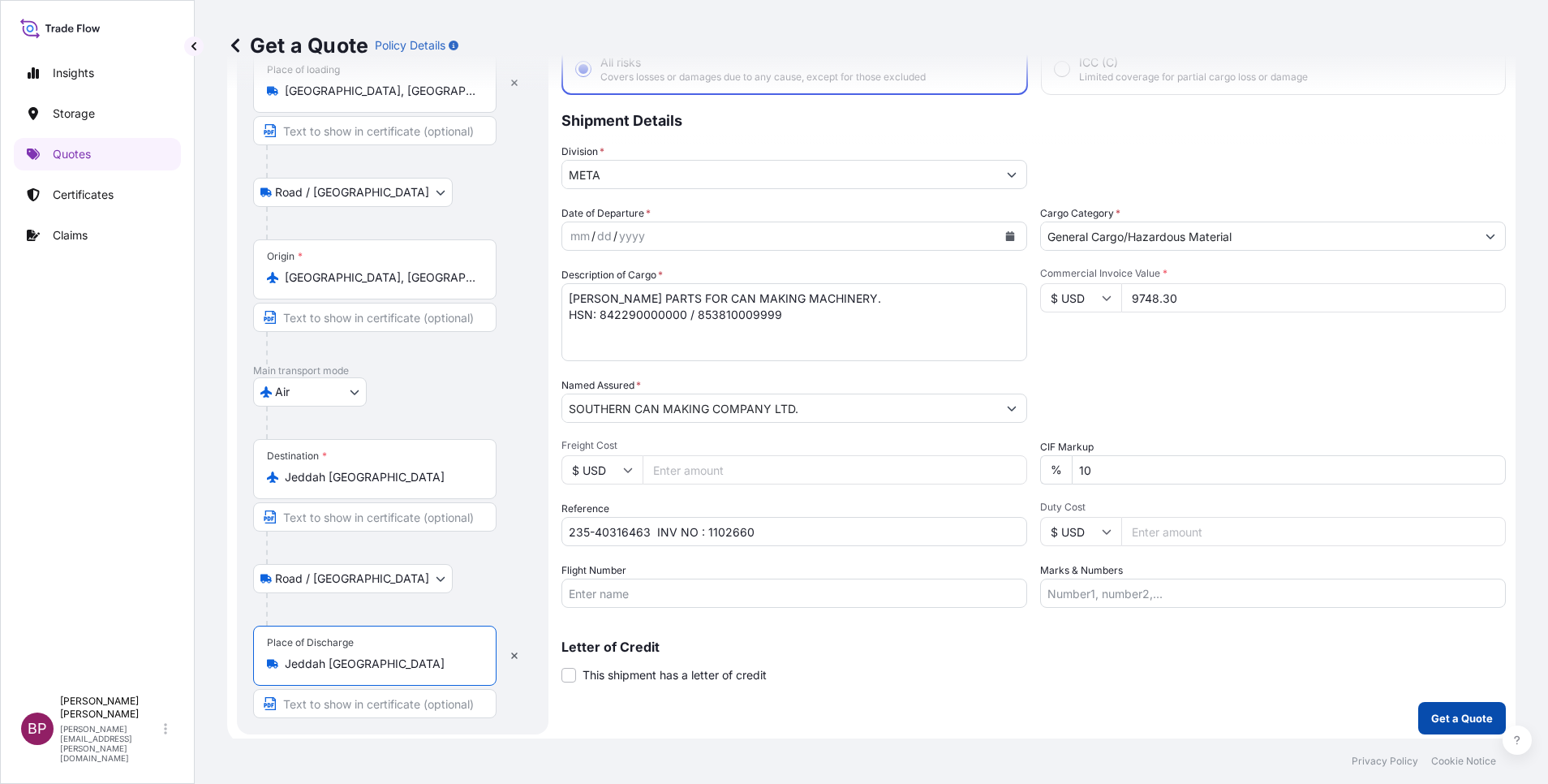
type input "Jeddah [GEOGRAPHIC_DATA]"
click at [1445, 714] on p "Get a Quote" at bounding box center [1463, 718] width 62 height 16
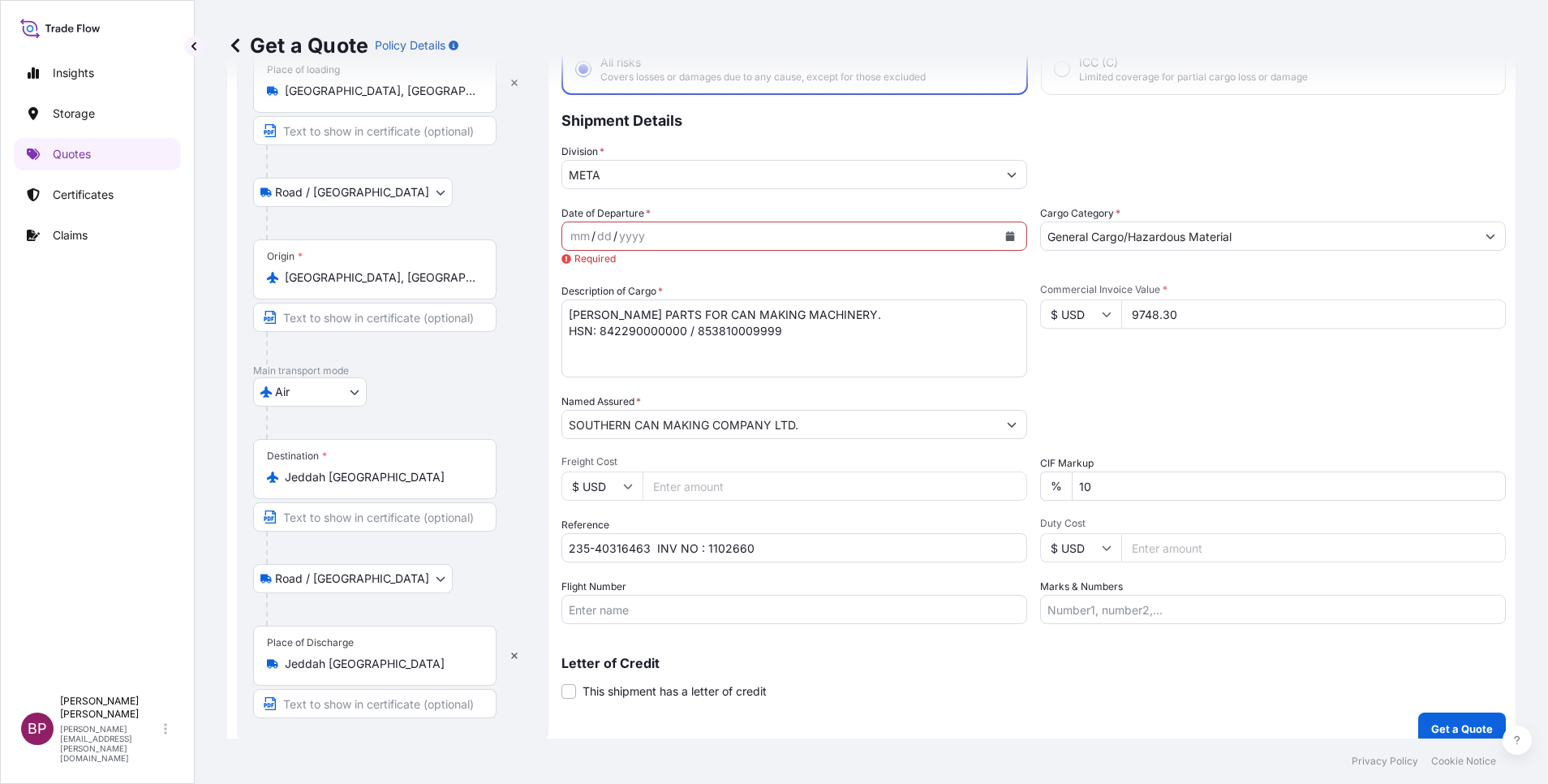
click at [1006, 238] on icon "Calendar" at bounding box center [1011, 236] width 9 height 9
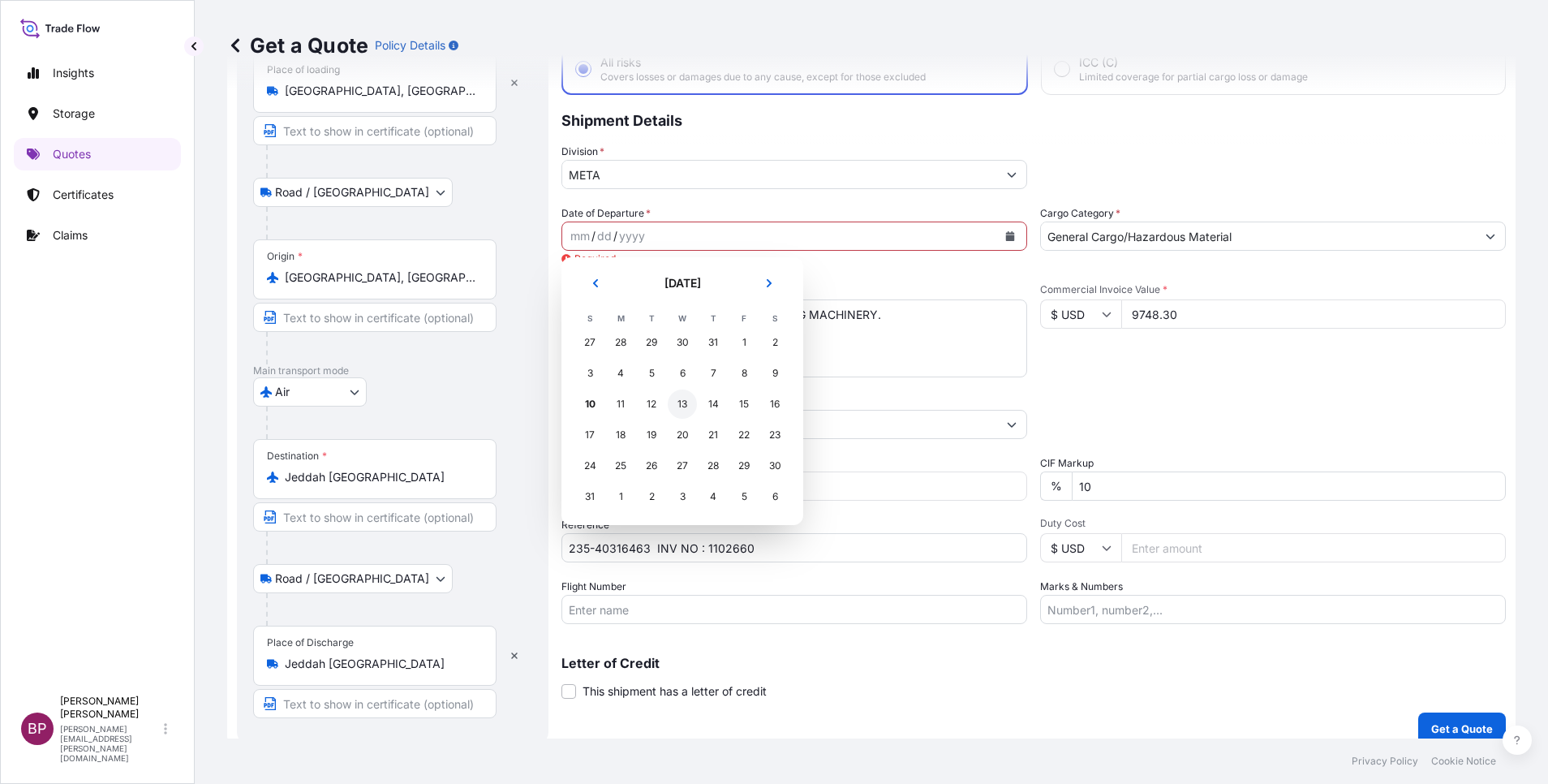
click at [684, 404] on div "13" at bounding box center [683, 404] width 29 height 29
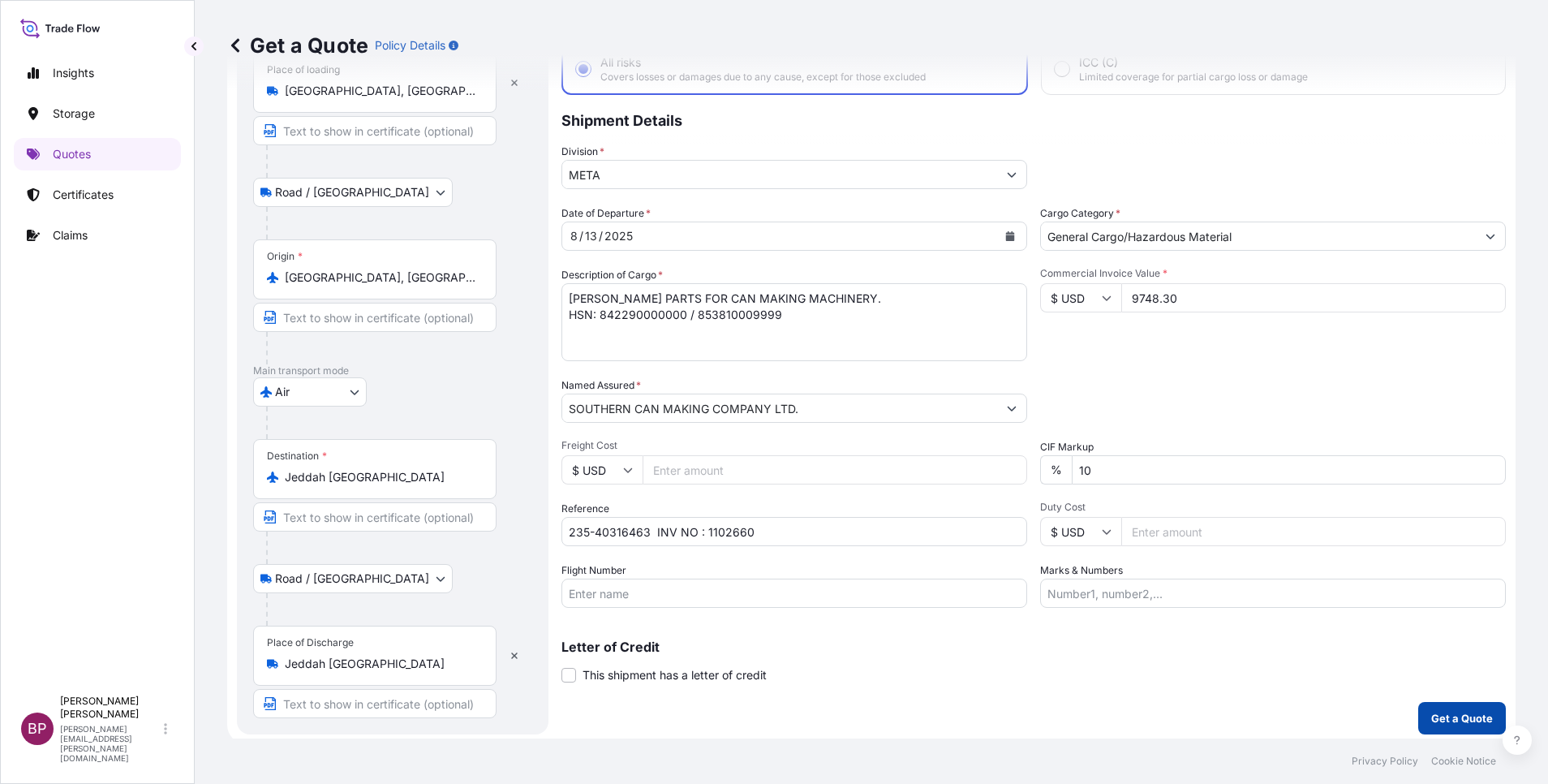
click at [1452, 716] on p "Get a Quote" at bounding box center [1463, 718] width 62 height 16
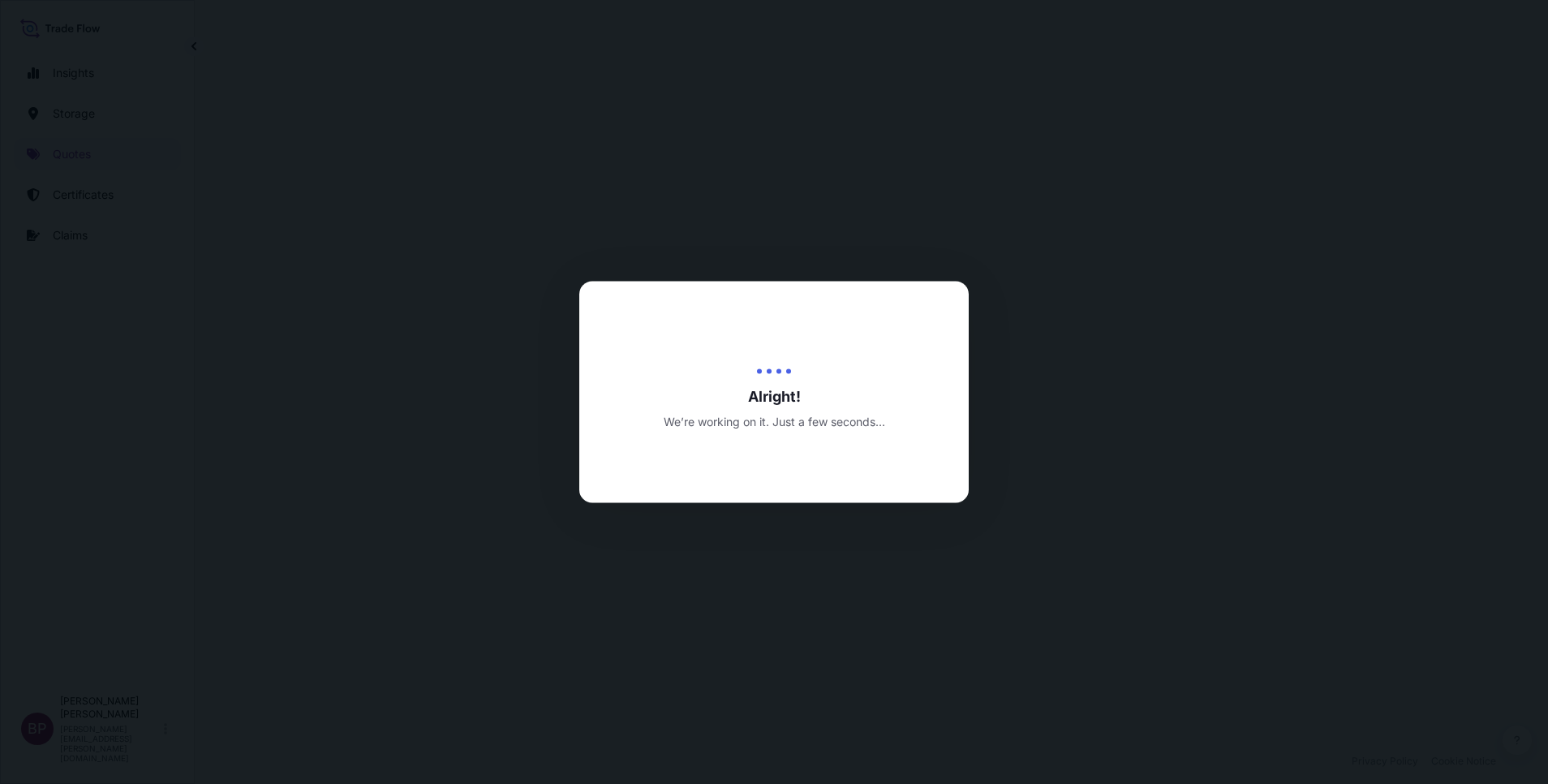
select select "Road / [GEOGRAPHIC_DATA]"
select select "Air"
select select "Road / [GEOGRAPHIC_DATA]"
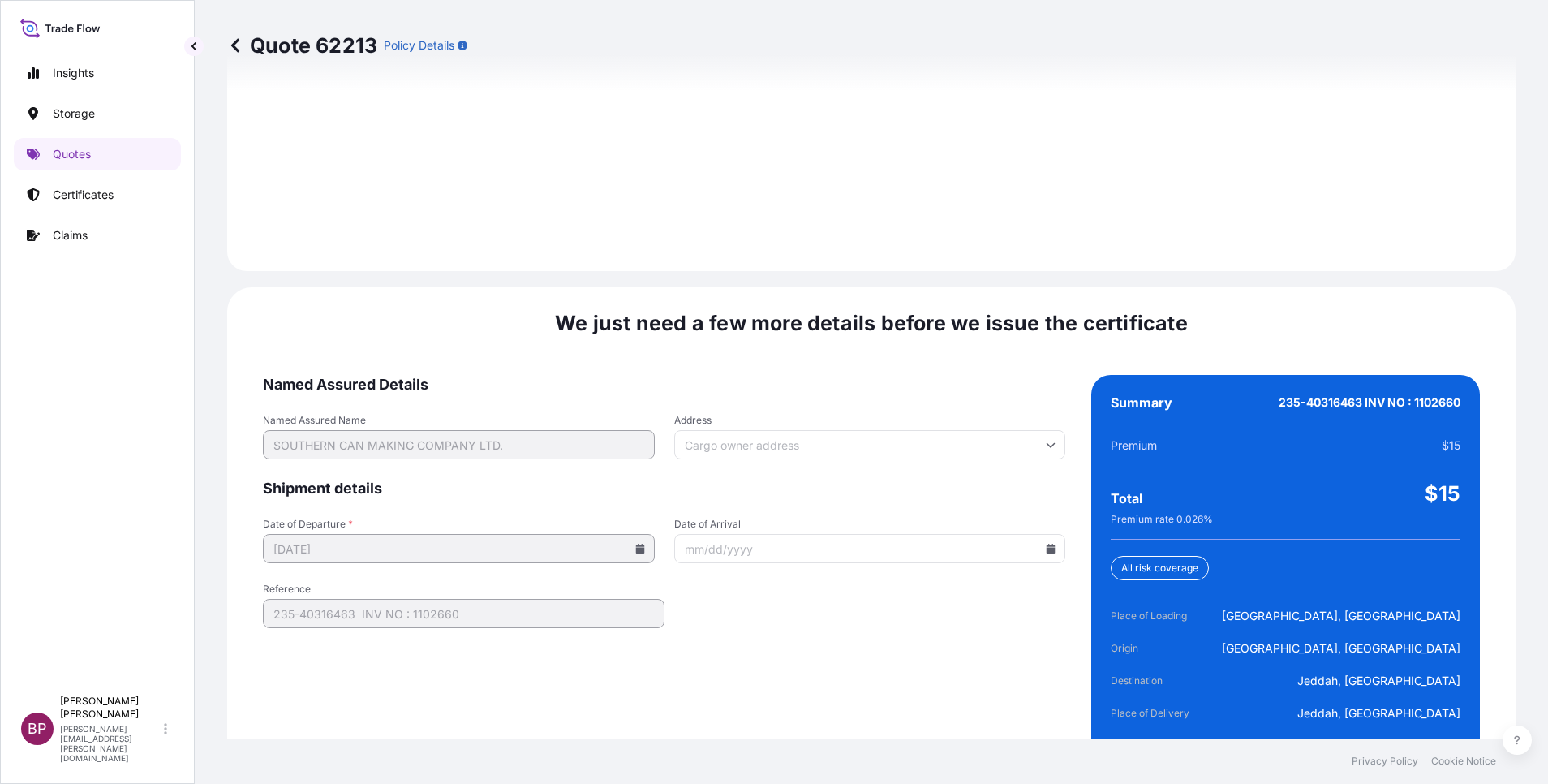
scroll to position [2404, 0]
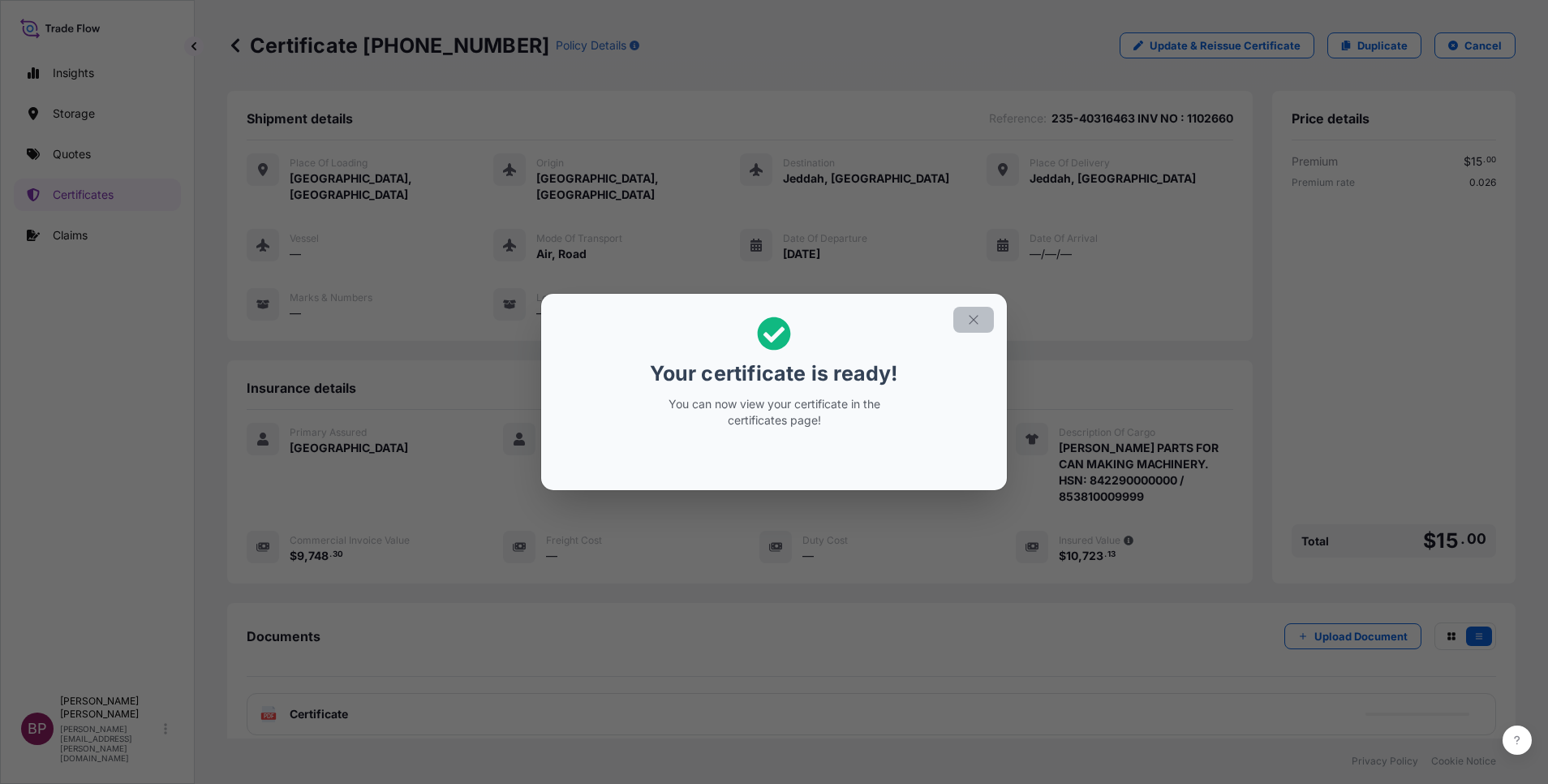
click at [982, 323] on button "button" at bounding box center [974, 319] width 40 height 26
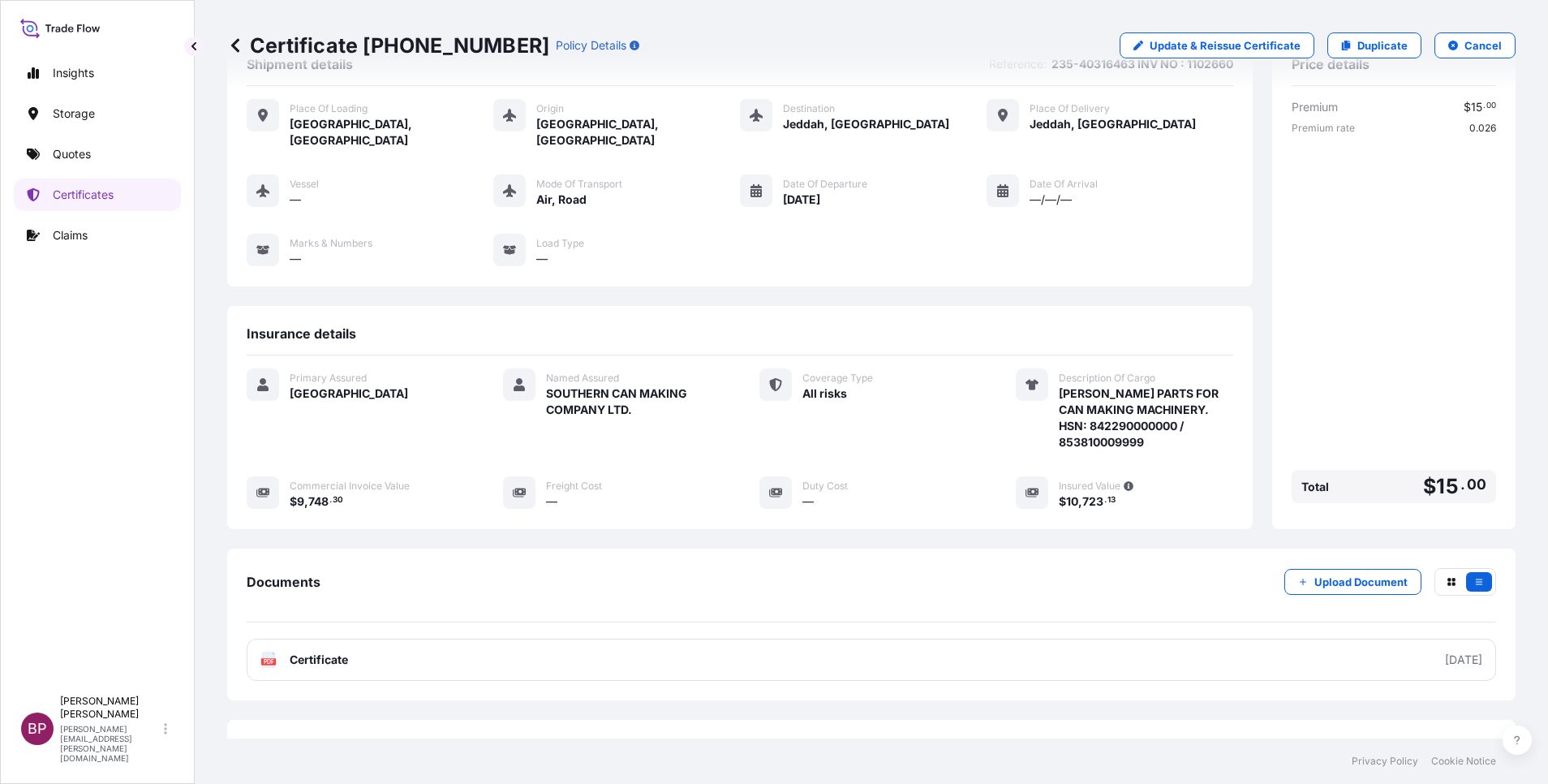
scroll to position [102, 0]
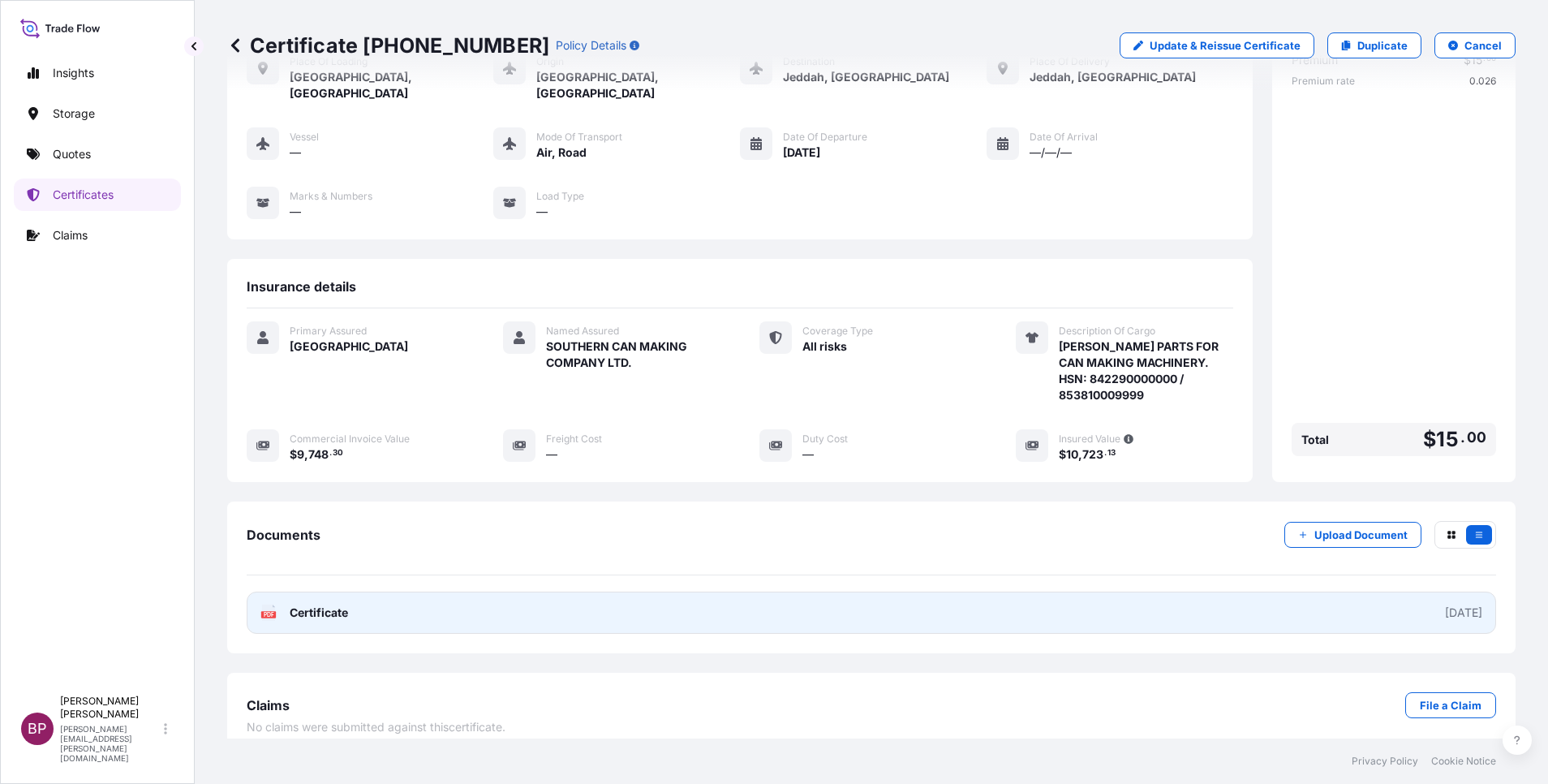
click at [335, 604] on span "Certificate" at bounding box center [319, 612] width 59 height 16
